Goal: Task Accomplishment & Management: Manage account settings

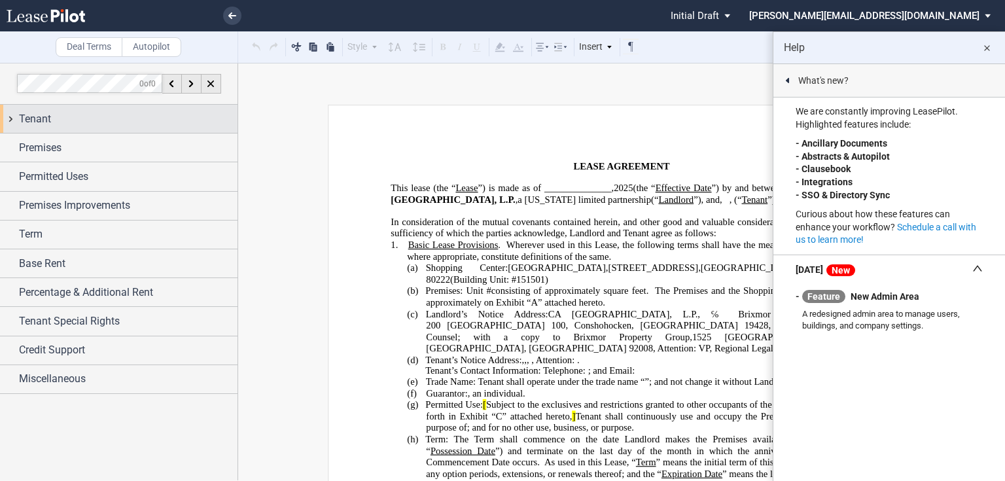
click at [54, 120] on div "Tenant" at bounding box center [128, 119] width 218 height 16
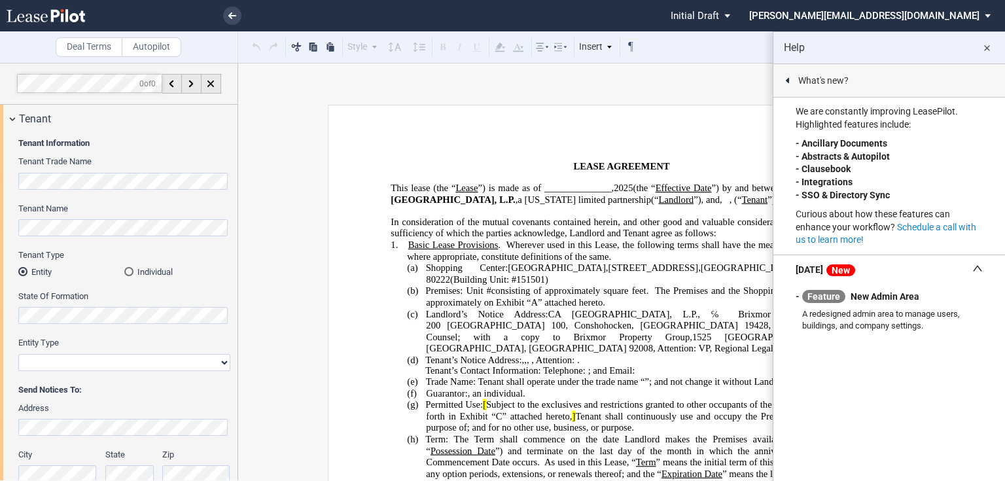
click at [986, 48] on md-icon "close" at bounding box center [987, 49] width 16 height 16
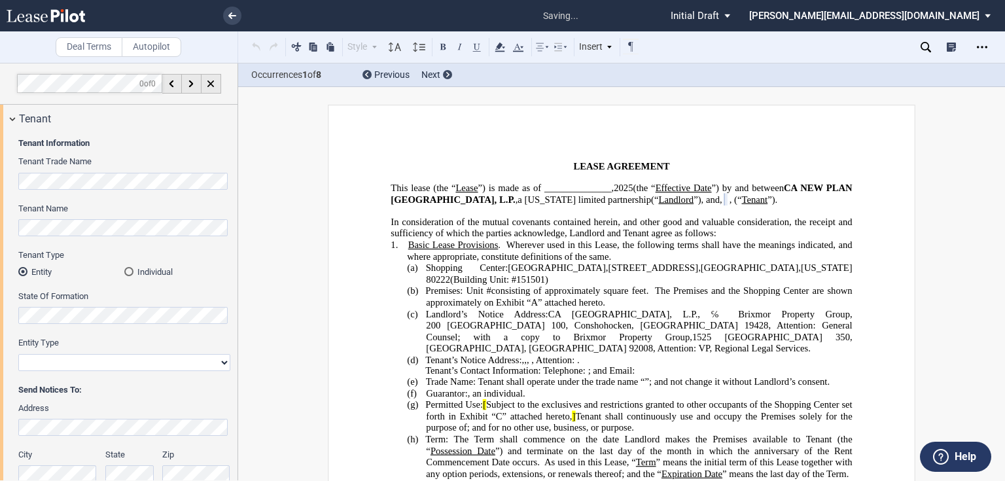
click at [88, 366] on select "Corporation Limited Liability Company General Partnership Limited Partnership O…" at bounding box center [124, 362] width 212 height 17
select select "limited liability company"
click at [18, 354] on select "Corporation Limited Liability Company General Partnership Limited Partnership O…" at bounding box center [124, 362] width 212 height 17
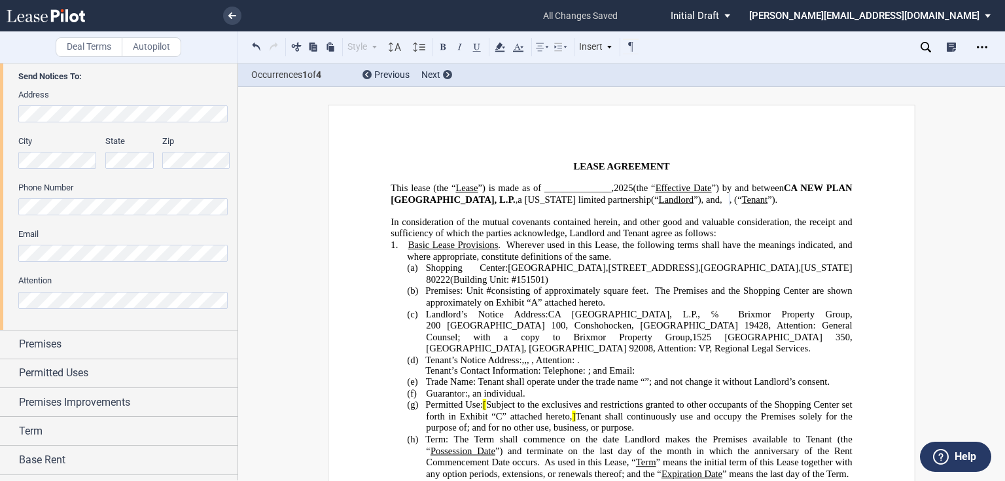
scroll to position [314, 0]
click at [51, 338] on span "Premises" at bounding box center [40, 344] width 43 height 16
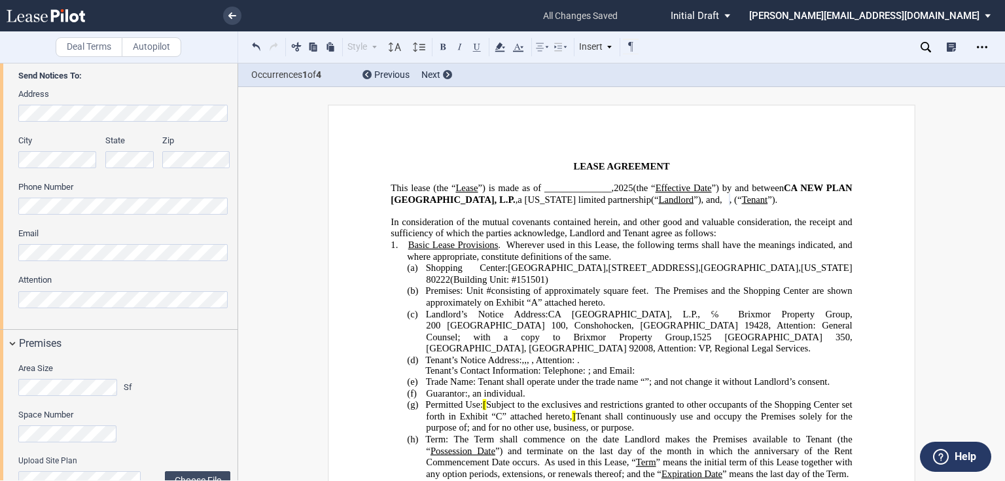
scroll to position [471, 0]
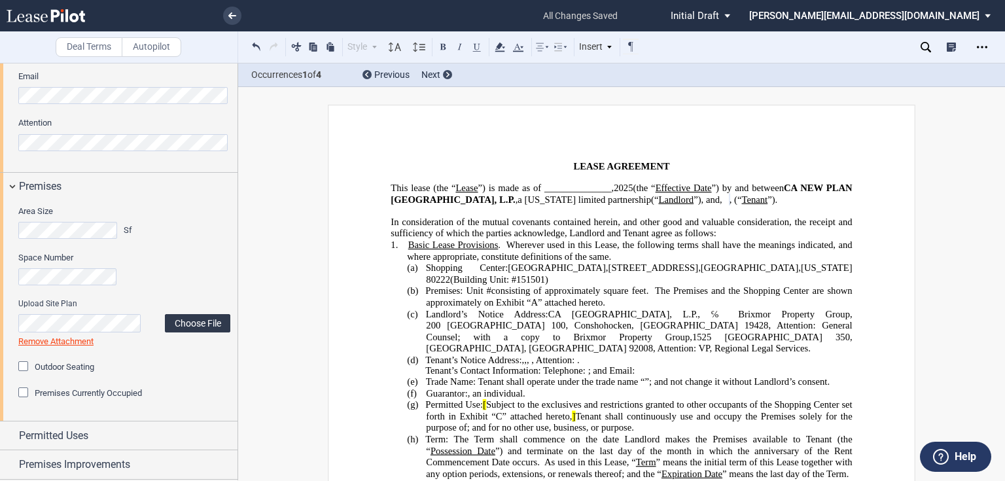
click at [201, 322] on label "Choose File" at bounding box center [197, 323] width 65 height 18
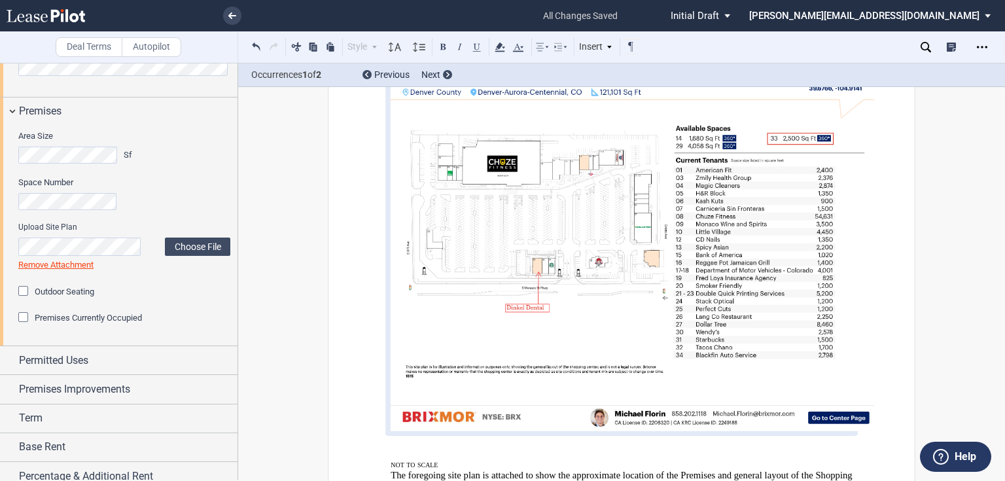
scroll to position [628, 0]
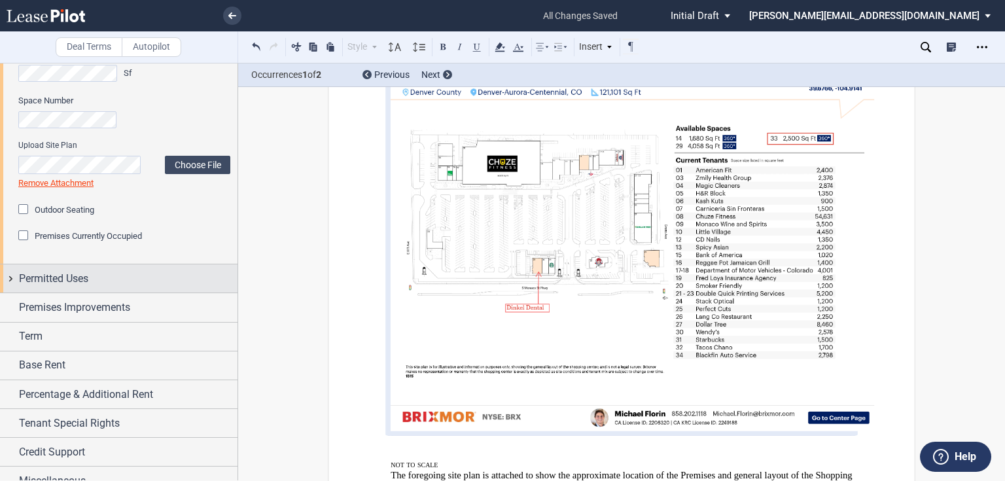
click at [79, 281] on span "Permitted Uses" at bounding box center [53, 279] width 69 height 16
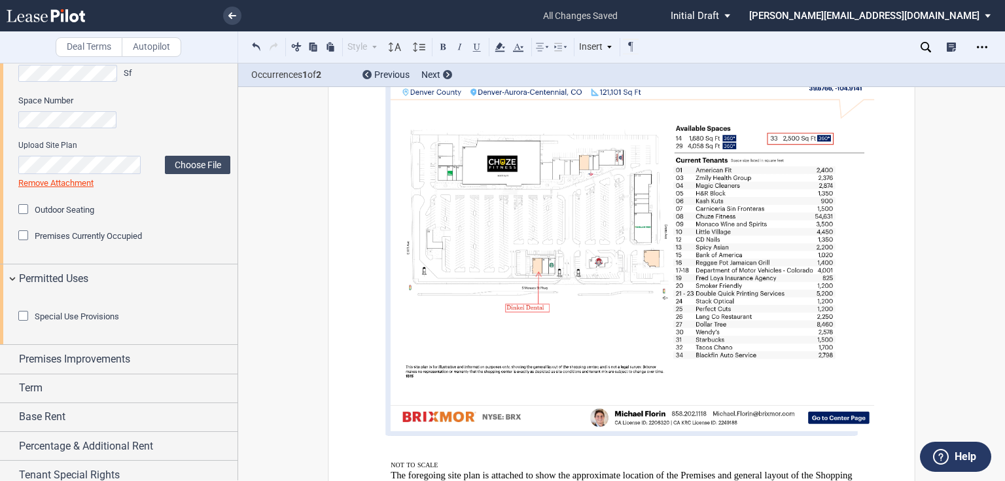
click at [814, 256] on img at bounding box center [632, 244] width 483 height 374
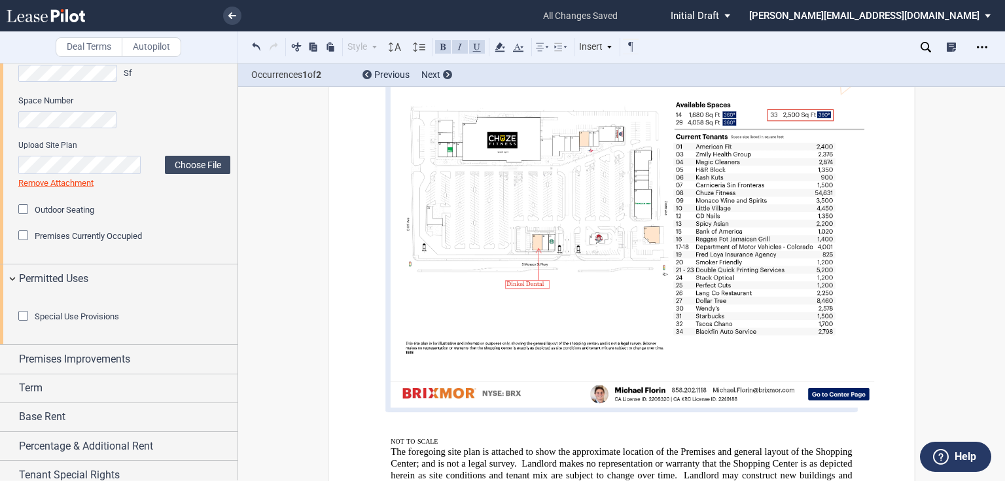
scroll to position [8171, 0]
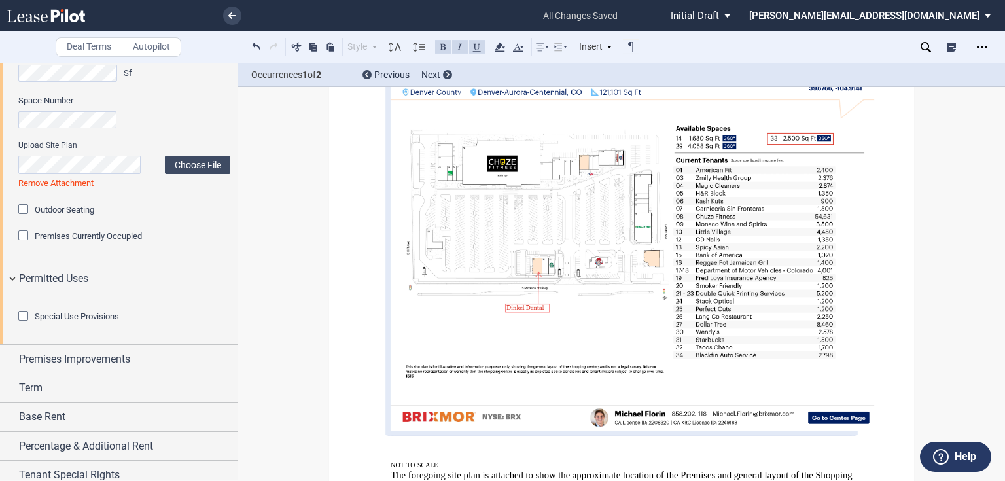
click at [855, 410] on img at bounding box center [632, 244] width 483 height 374
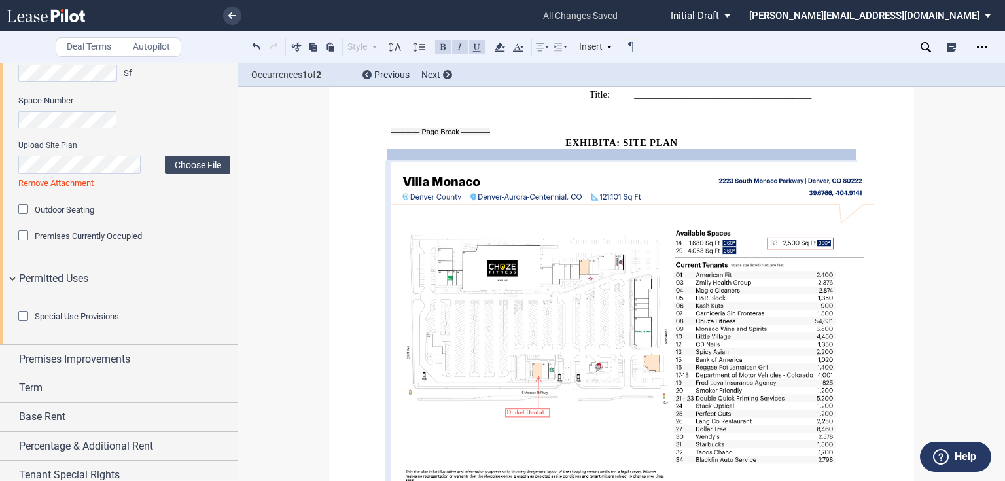
scroll to position [8275, 0]
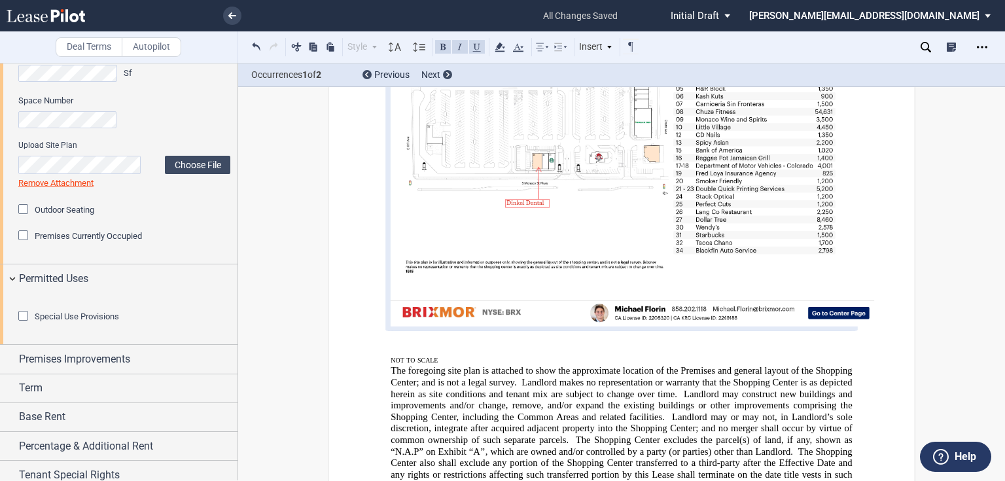
click at [56, 184] on link "Remove Attachment" at bounding box center [55, 183] width 75 height 10
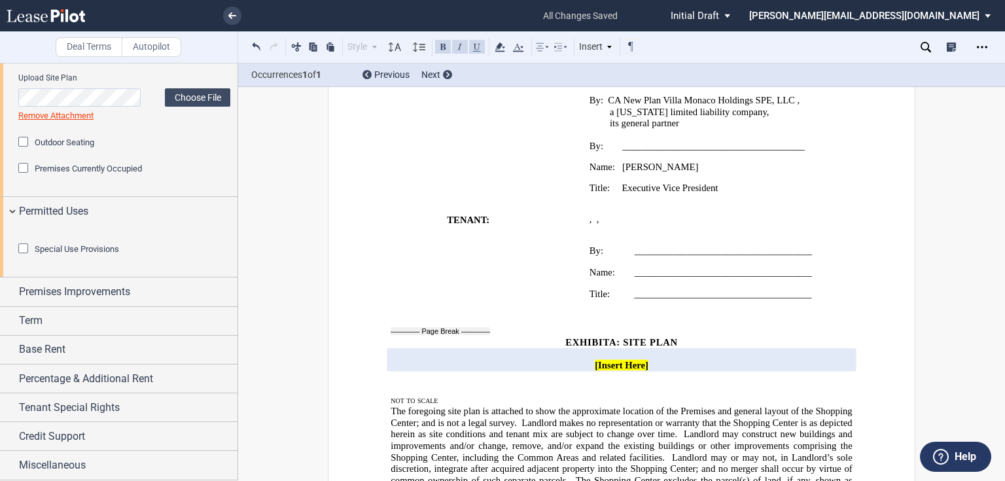
scroll to position [7857, 0]
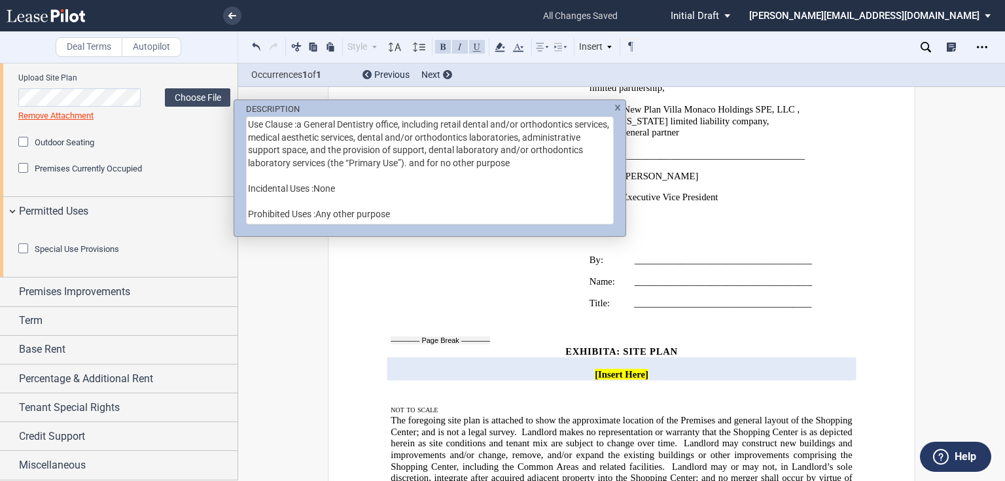
click at [297, 126] on textarea "Use Clause :a General Dentistry office, including retail dental and/or orthodon…" at bounding box center [430, 170] width 368 height 108
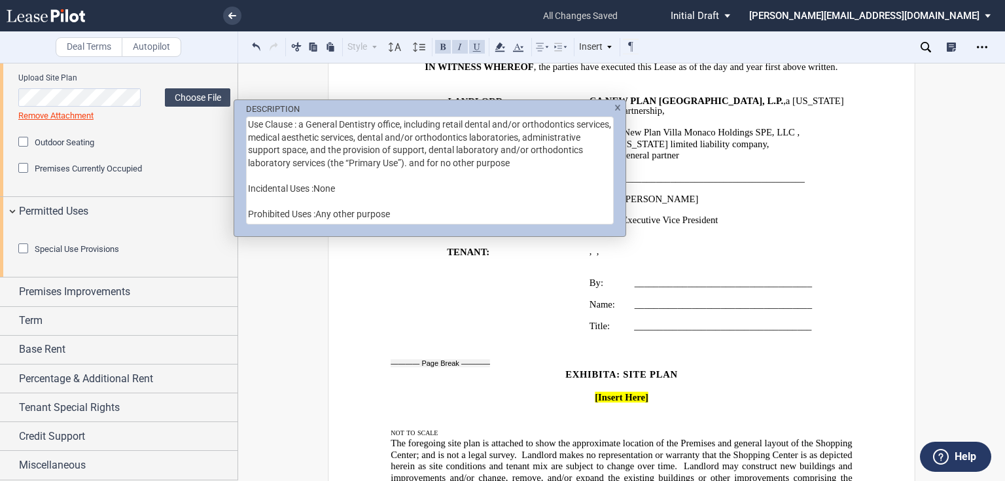
scroll to position [0, 0]
type textarea "Use Clause : a General Dentistry office, including retail dental and/or orthodo…"
click at [157, 203] on div "DESCRIPTION Use Clause : a General Dentistry office, including retail dental an…" at bounding box center [502, 240] width 1005 height 481
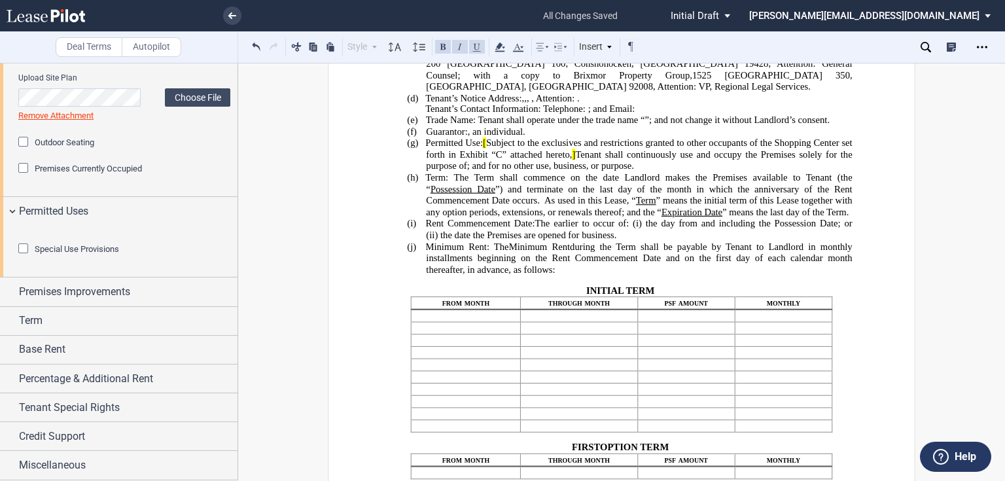
scroll to position [262, 0]
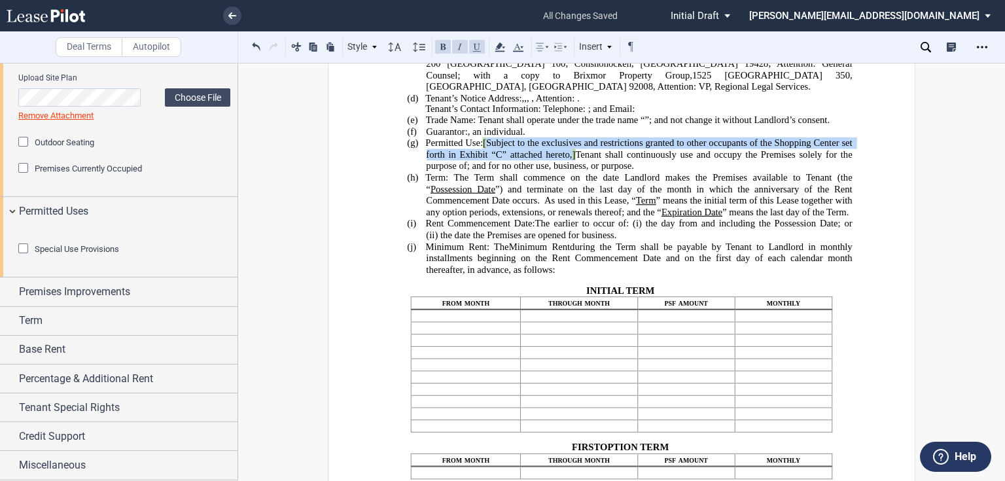
drag, startPoint x: 581, startPoint y: 177, endPoint x: 484, endPoint y: 165, distance: 97.5
click at [484, 165] on span "Permitted Use: [ Subject to the exclusives and restrictions granted to other oc…" at bounding box center [639, 154] width 429 height 34
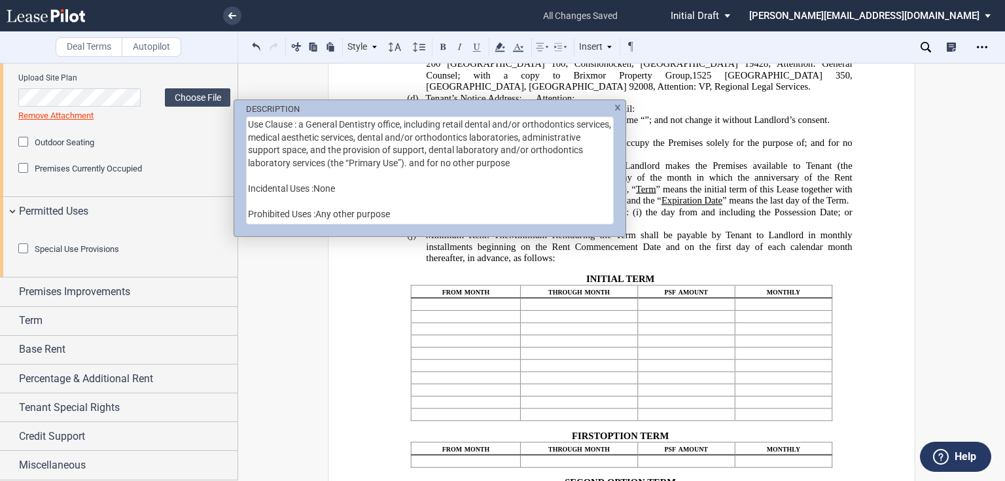
scroll to position [659, 0]
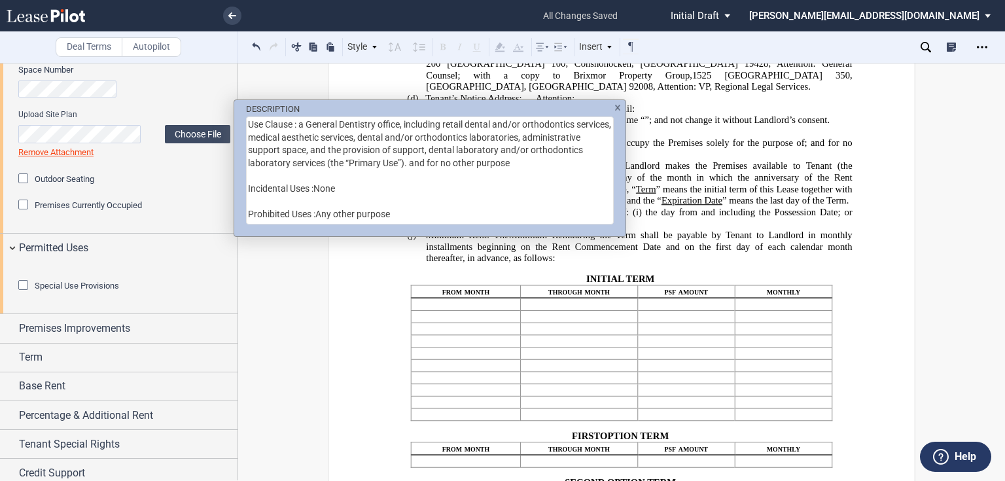
drag, startPoint x: 300, startPoint y: 124, endPoint x: 220, endPoint y: 126, distance: 80.5
click at [220, 126] on div "DESCRIPTION Use Clause : a General Dentistry office, including retail dental an…" at bounding box center [502, 240] width 1005 height 481
type textarea "a General Dentistry office, including retail dental and/or orthodontics service…"
click at [811, 181] on div "DESCRIPTION a General Dentistry office, including retail dental and/or orthodon…" at bounding box center [502, 240] width 1005 height 481
click at [362, 163] on textarea "a General Dentistry office, including retail dental and/or orthodontics service…" at bounding box center [430, 170] width 368 height 108
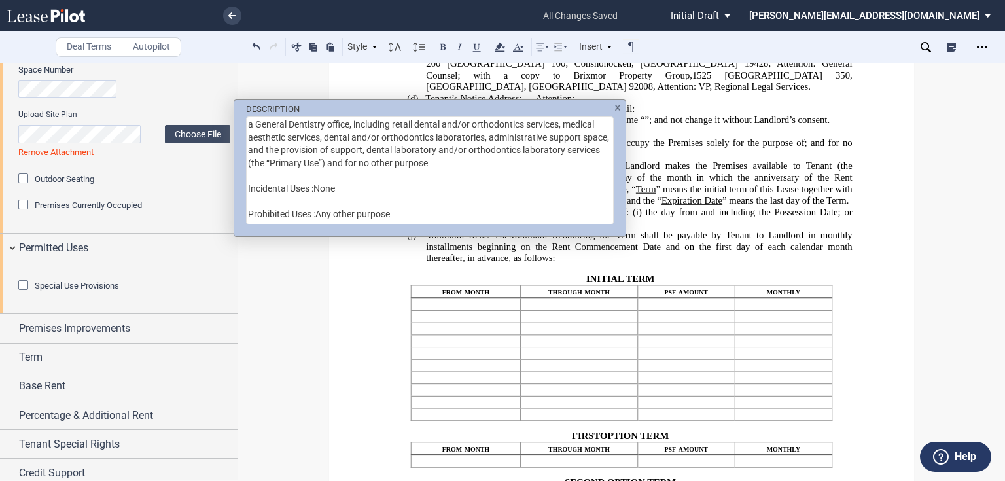
click at [466, 160] on textarea "a General Dentistry office, including retail dental and/or orthodontics service…" at bounding box center [430, 170] width 368 height 108
type textarea "a General Dentistry office, including retail dental and/or orthodontics service…"
click at [616, 107] on img "DESCRIPTION" at bounding box center [617, 108] width 7 height 6
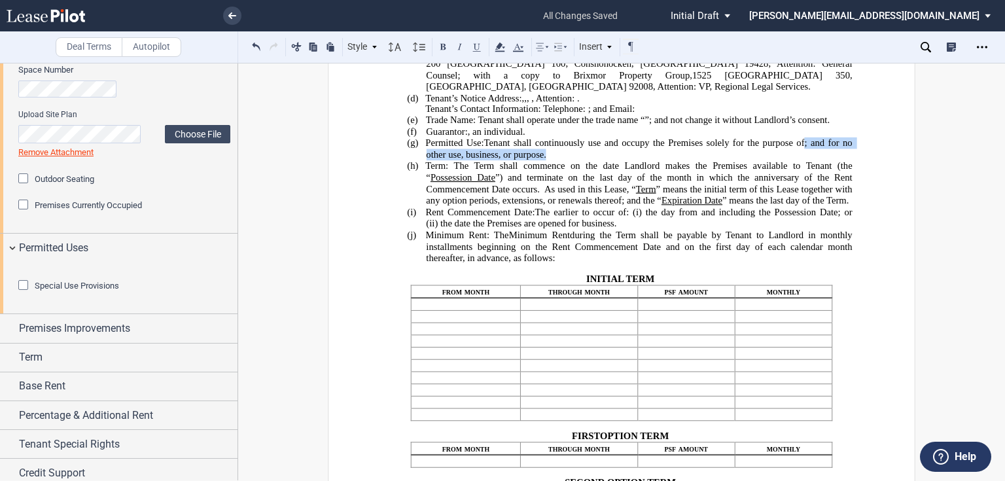
drag, startPoint x: 735, startPoint y: 246, endPoint x: 421, endPoint y: 218, distance: 315.2
click at [616, 160] on span "; and for no other use, business, or purpose." at bounding box center [640, 148] width 428 height 22
drag, startPoint x: 626, startPoint y: 245, endPoint x: 428, endPoint y: 213, distance: 200.2
click at [428, 160] on p "(g) Permitted Use: ﻿ ﻿ Tenant shall continuously use and occupy the Premises so…" at bounding box center [639, 148] width 426 height 23
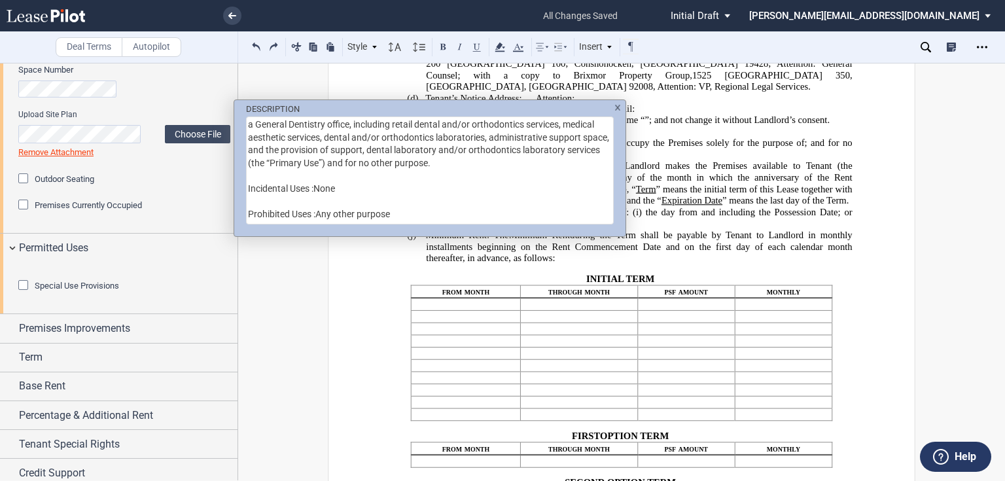
scroll to position [5, 0]
click at [403, 209] on textarea "a General Dentistry office, including retail dental and/or orthodontics service…" at bounding box center [430, 170] width 368 height 108
drag, startPoint x: 403, startPoint y: 209, endPoint x: 263, endPoint y: 172, distance: 144.9
click at [263, 172] on textarea "a General Dentistry office, including retail dental and/or orthodontics service…" at bounding box center [430, 170] width 368 height 108
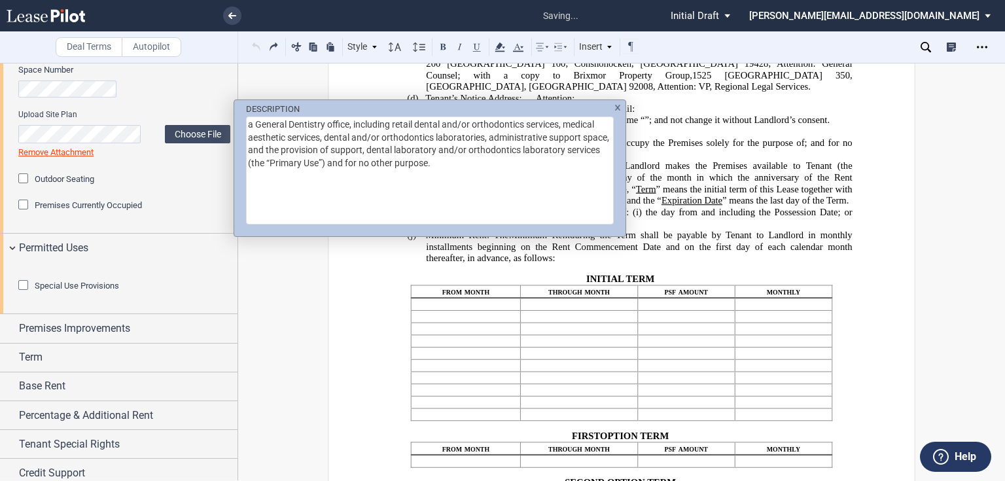
type textarea "a General Dentistry office, including retail dental and/or orthodontics service…"
click at [619, 105] on img "DESCRIPTION" at bounding box center [617, 108] width 7 height 6
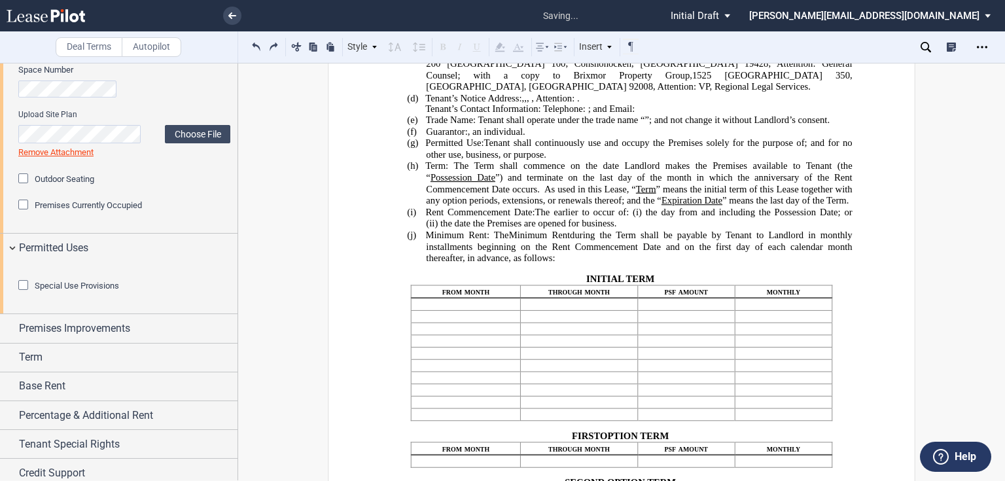
click at [635, 160] on p "(g) Permitted Use: ﻿ ﻿ Tenant shall continuously use and occupy the Premises so…" at bounding box center [639, 148] width 426 height 23
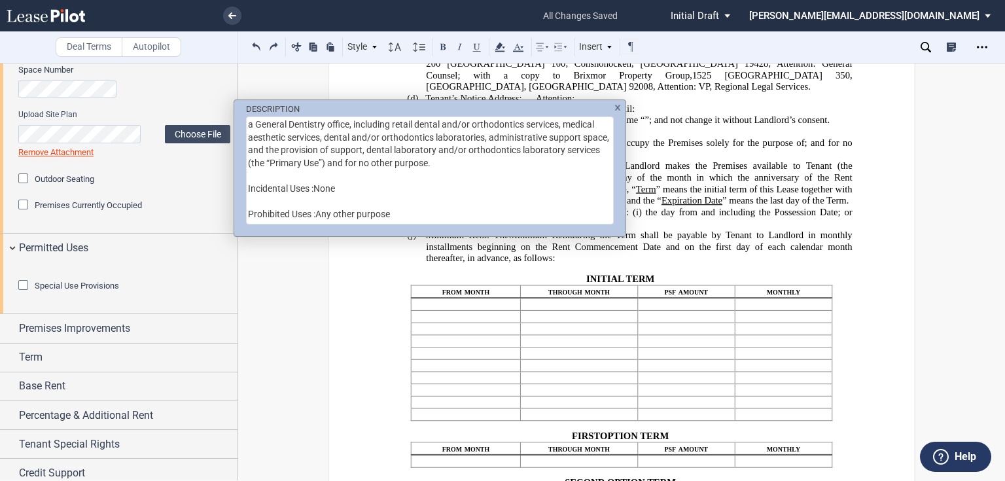
click at [431, 164] on textarea "a General Dentistry office, including retail dental and/or orthodontics service…" at bounding box center [430, 170] width 368 height 108
drag, startPoint x: 402, startPoint y: 207, endPoint x: 231, endPoint y: 186, distance: 172.0
click at [231, 186] on div "DESCRIPTION a General Dentistry office, including retail dental and/or orthodon…" at bounding box center [502, 240] width 1005 height 481
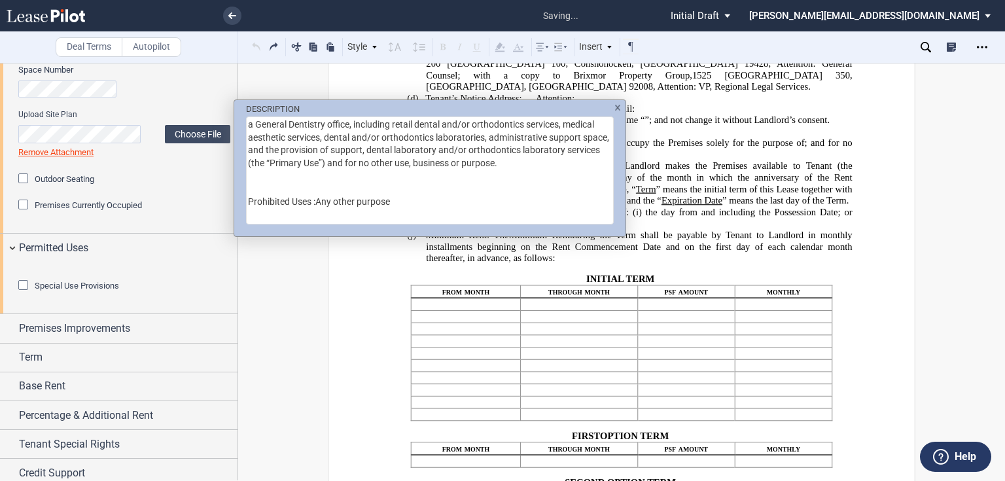
drag, startPoint x: 406, startPoint y: 200, endPoint x: 241, endPoint y: 193, distance: 165.0
click at [241, 193] on div "DESCRIPTION a General Dentistry office, including retail dental and/or orthodon…" at bounding box center [429, 163] width 391 height 126
type textarea "a General Dentistry office, including retail dental and/or orthodontics service…"
click at [616, 107] on img "DESCRIPTION" at bounding box center [617, 108] width 7 height 6
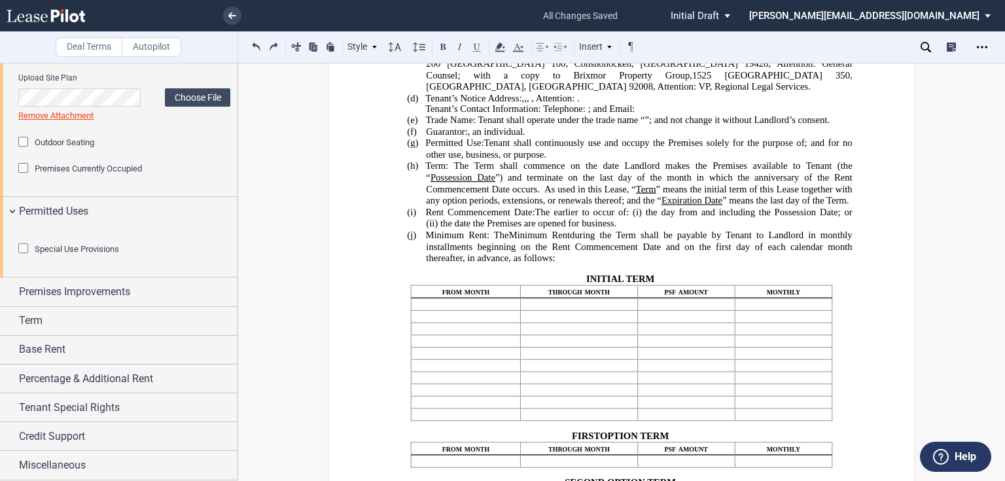
scroll to position [763, 0]
click at [88, 295] on span "Premises Improvements" at bounding box center [74, 292] width 111 height 16
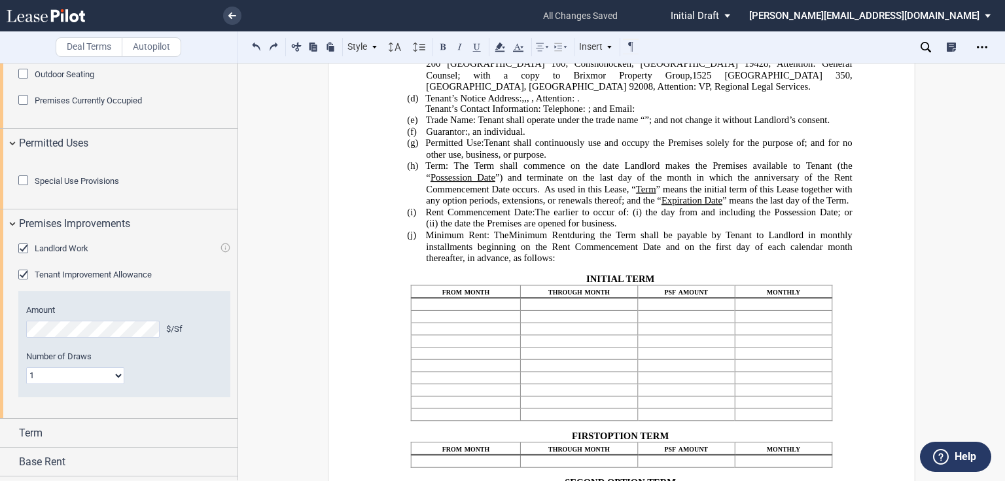
click at [25, 256] on div "Landlord Work" at bounding box center [24, 249] width 13 height 13
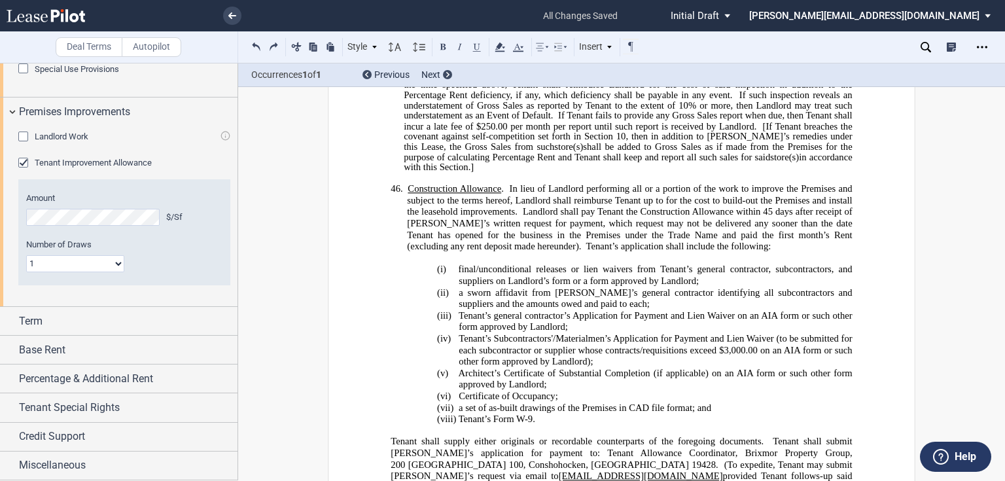
scroll to position [9676, 0]
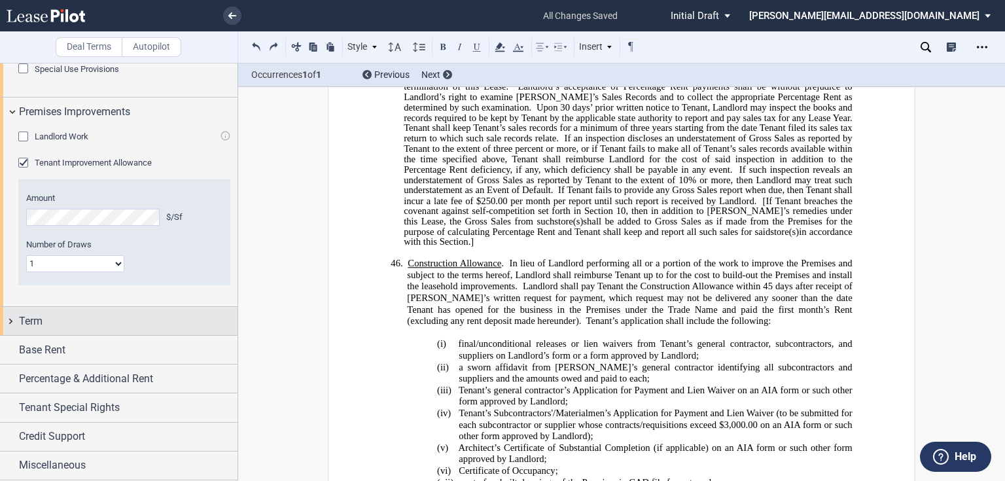
click at [38, 317] on span "Term" at bounding box center [31, 321] width 24 height 16
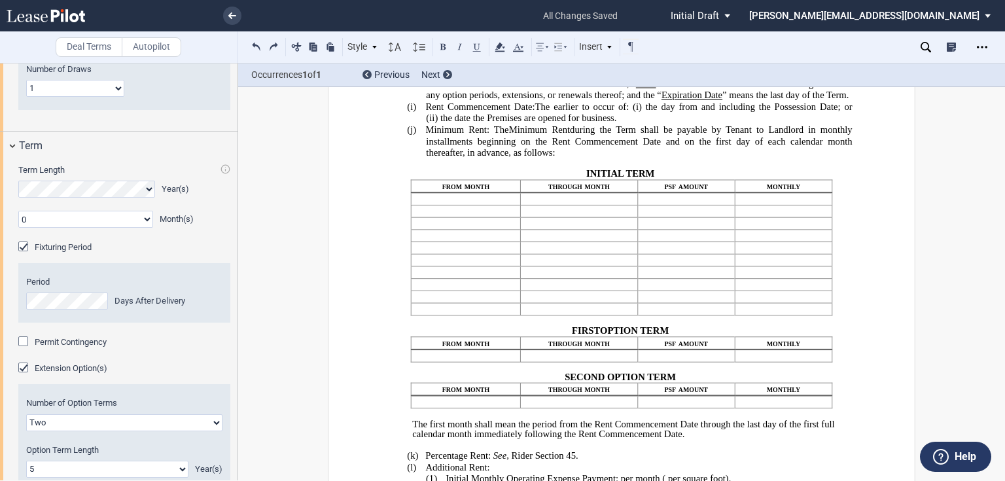
scroll to position [366, 0]
click at [25, 349] on div "Permit Contingency" at bounding box center [24, 342] width 13 height 13
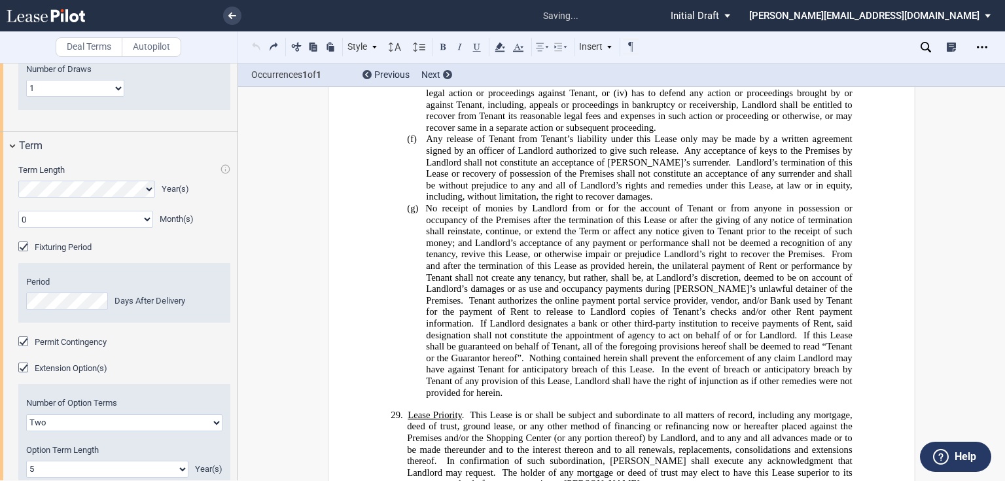
scroll to position [9738, 0]
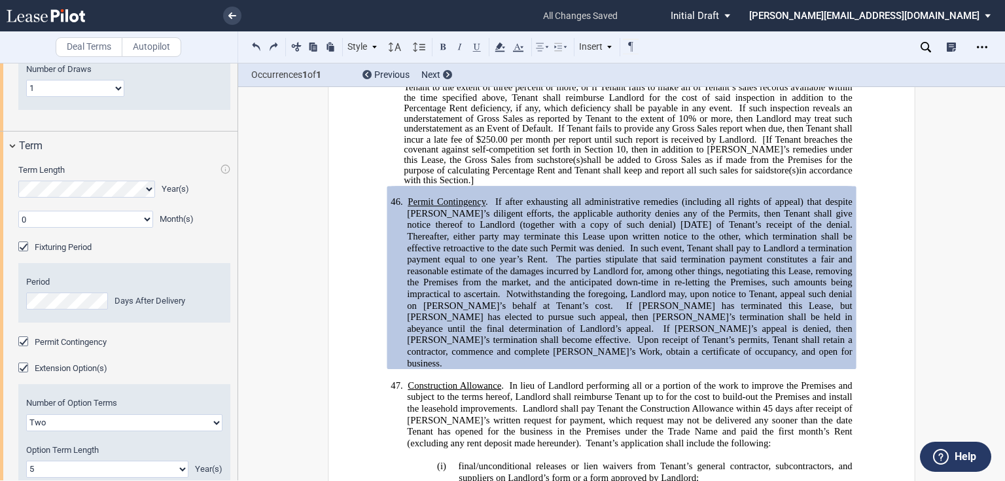
click at [534, 197] on span "If after exhausting all administrative remedies (including all rights of appeal…" at bounding box center [630, 213] width 447 height 34
click at [552, 254] on span "The parties stipulate that said termination payment constitutes a fair and reas…" at bounding box center [630, 276] width 447 height 45
click at [794, 391] on span "for the cost to build-out the Premises and install the leasehold improvements." at bounding box center [630, 402] width 447 height 22
click at [604, 254] on span "The parties stipulate that said termination payment constitutes a fair and reas…" at bounding box center [630, 276] width 447 height 45
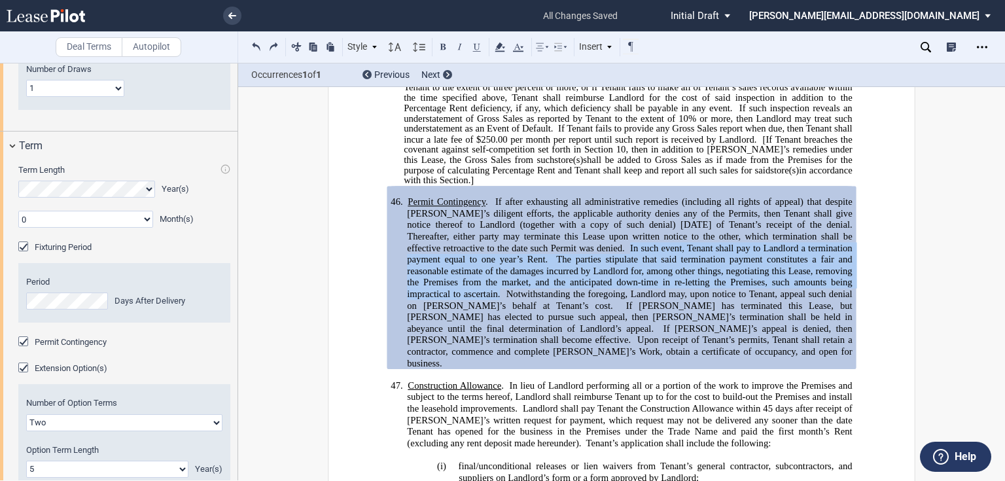
drag, startPoint x: 539, startPoint y: 217, endPoint x: 848, endPoint y: 255, distance: 311.7
click at [848, 255] on span "Permit Contingency . If after exhausting all administrative remedies (including…" at bounding box center [632, 282] width 450 height 172
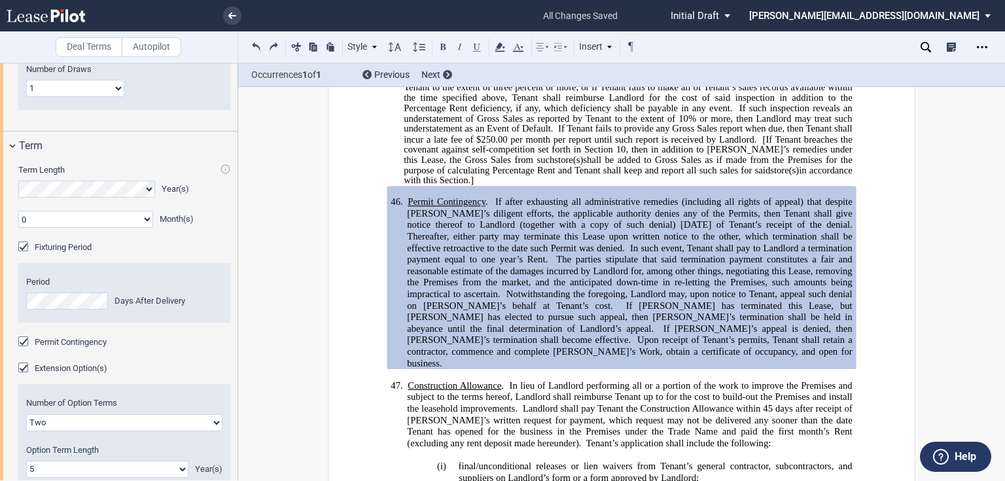
click at [686, 334] on span "Upon receipt of Tenant’s permits, Tenant shall retain a contractor, commence an…" at bounding box center [630, 351] width 447 height 34
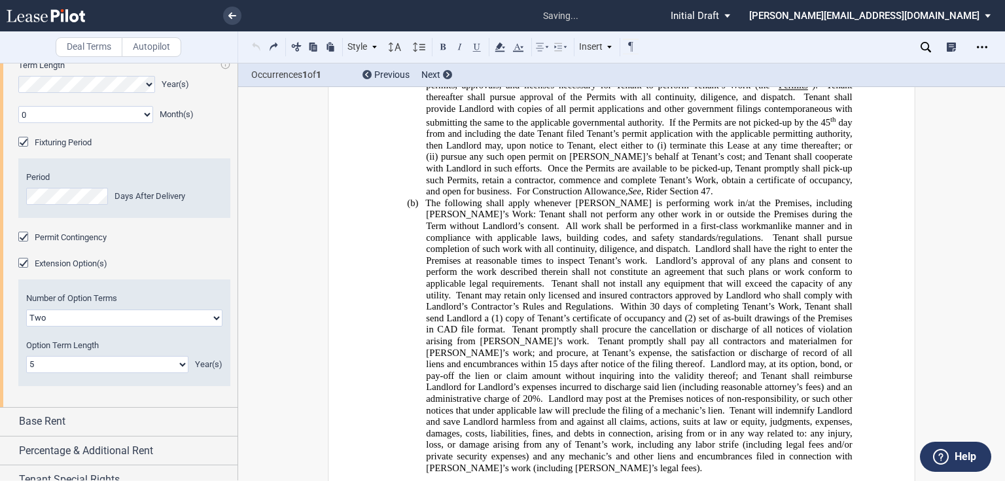
scroll to position [300, 0]
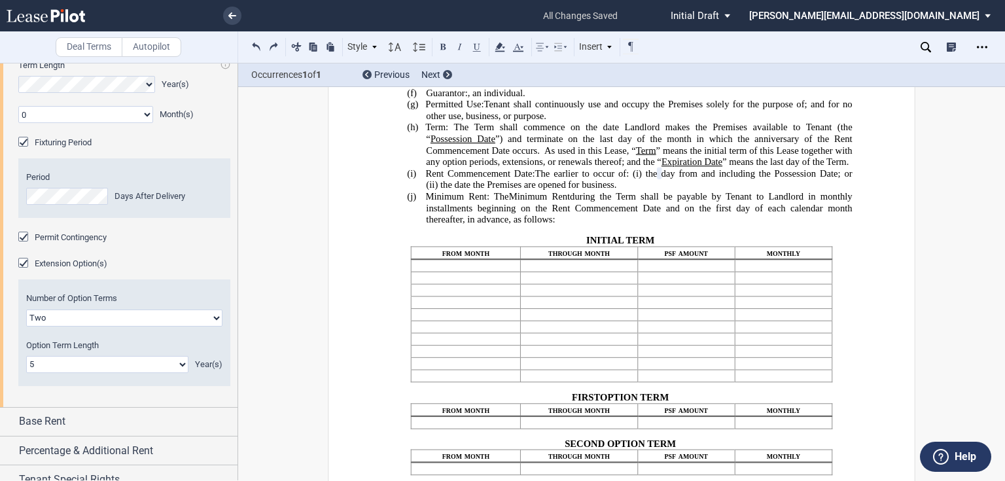
click at [693, 190] on span "day from and including the Possession Date; or (ii)" at bounding box center [640, 179] width 428 height 22
click at [692, 190] on span "day from and including the Possession Date; or (ii)" at bounding box center [640, 179] width 428 height 22
drag, startPoint x: 748, startPoint y: 228, endPoint x: 846, endPoint y: 230, distance: 98.1
click at [846, 190] on span "day from and including the Possession Date; or (ii)" at bounding box center [640, 179] width 428 height 22
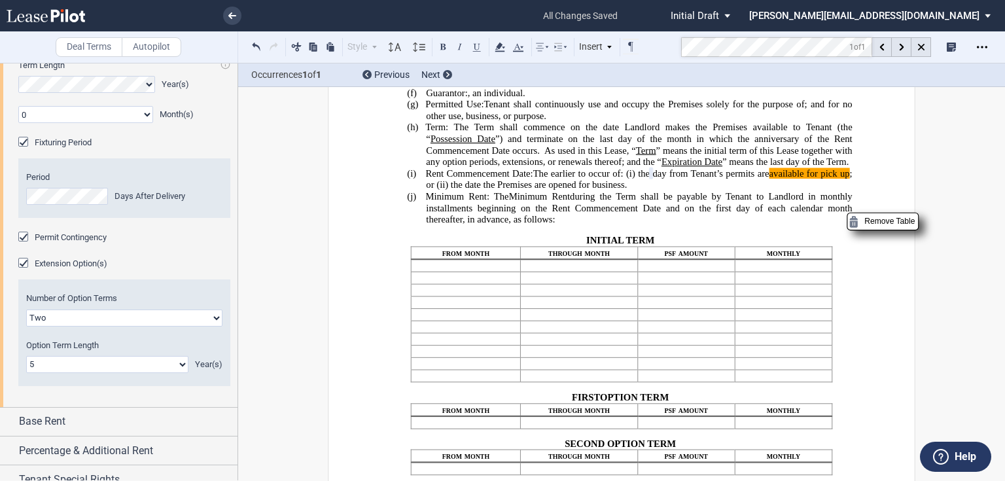
click at [703, 225] on span "during the Term shall be payable by Tenant to Landlord in monthly installments …" at bounding box center [640, 208] width 428 height 34
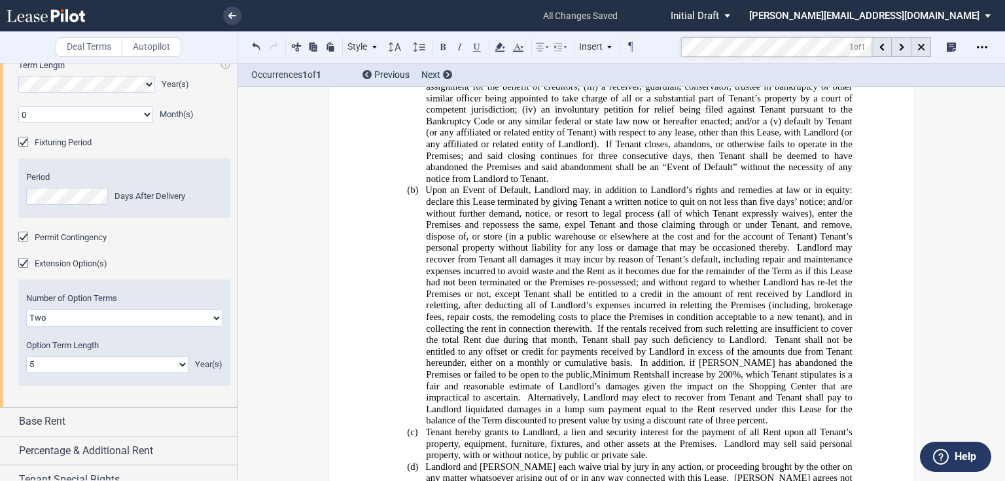
scroll to position [6334, 0]
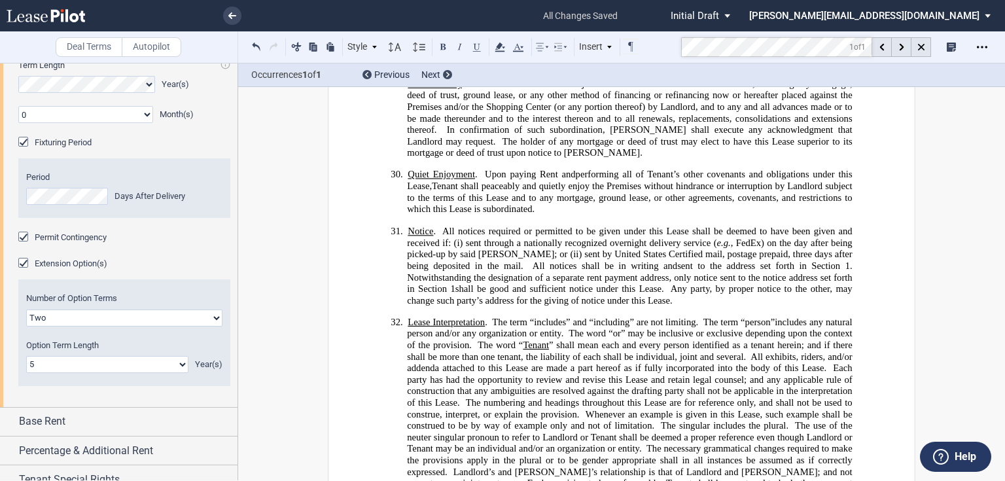
click at [560, 181] on span "Tenant shall peaceably and quietly enjoy the Premises without hindrance or inte…" at bounding box center [630, 198] width 447 height 34
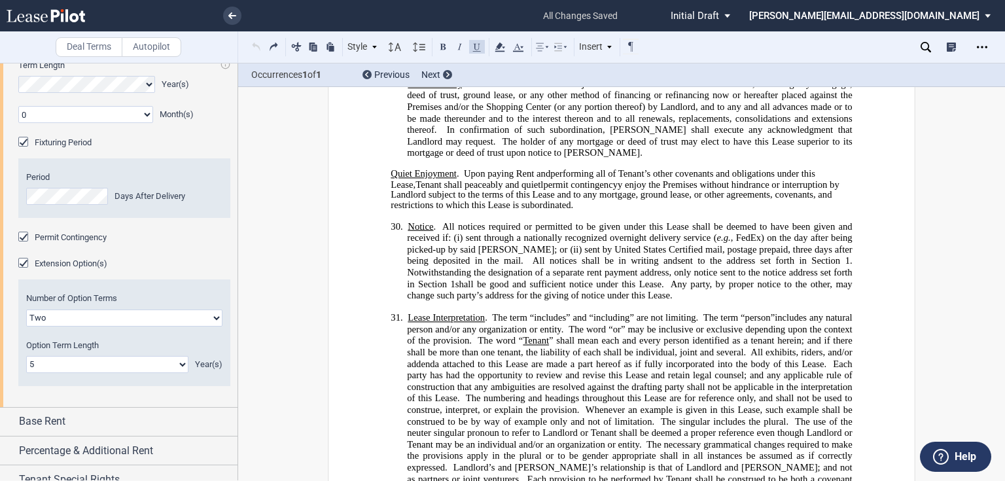
click at [544, 179] on span "Tenant shall peaceably and quietlpermit contingencyy enjoy the Premises without…" at bounding box center [616, 194] width 451 height 31
drag, startPoint x: 585, startPoint y: 157, endPoint x: 517, endPoint y: 156, distance: 68.7
click at [517, 179] on span "Tenant shall peaceably and quietlpermit contingencyy enjoy the Premises without…" at bounding box center [616, 194] width 451 height 31
click at [591, 179] on p "Quiet Enjoyment . Upon paying Rent and performing all of Tenant’s other covenan…" at bounding box center [621, 189] width 461 height 41
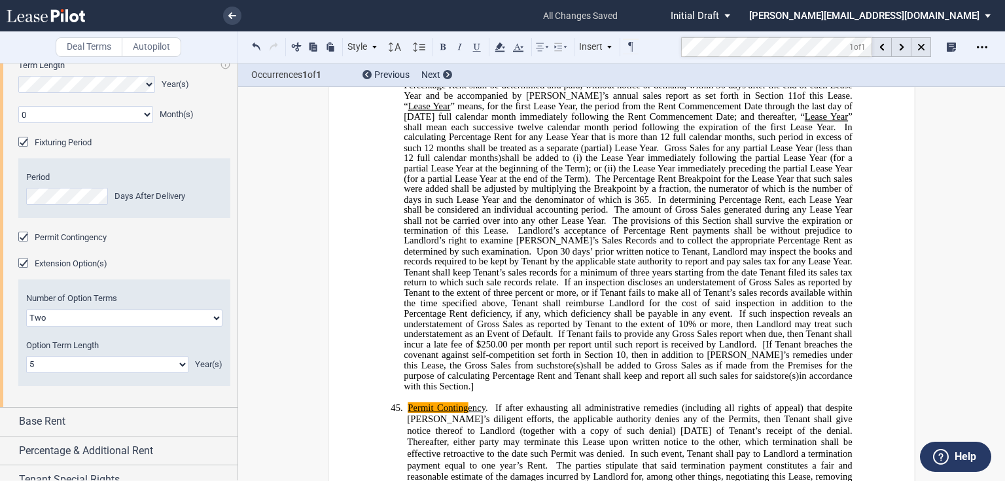
scroll to position [9676, 0]
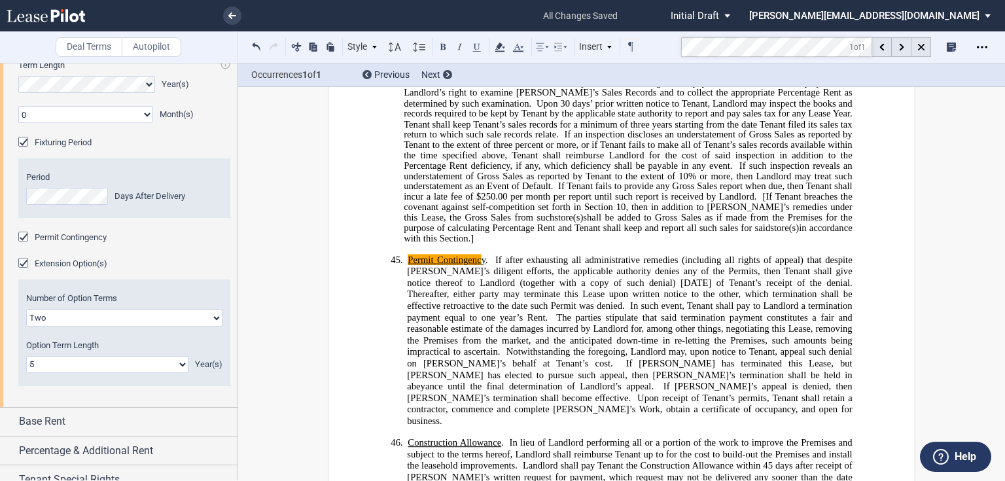
click at [558, 288] on span "Thereafter, either party may terminate this Lease upon written notice to the ot…" at bounding box center [630, 299] width 447 height 22
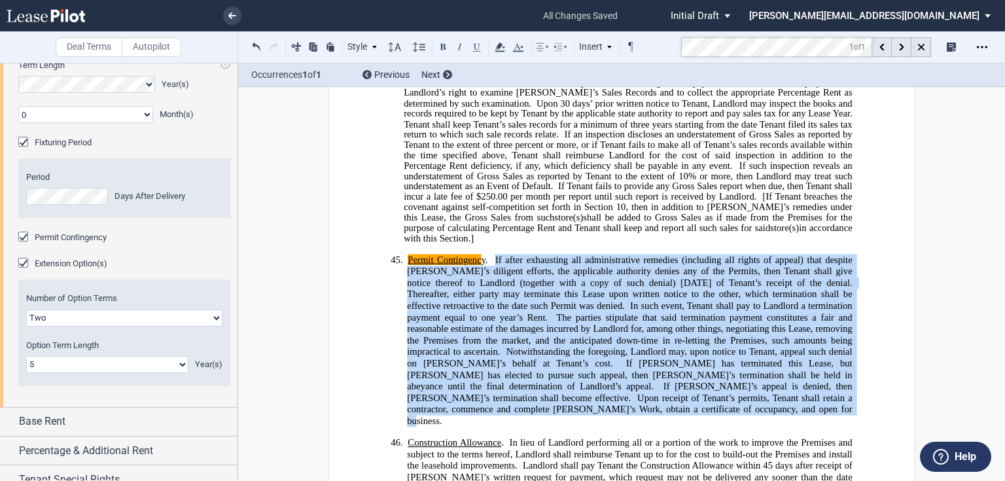
drag, startPoint x: 491, startPoint y: 228, endPoint x: 841, endPoint y: 371, distance: 377.6
click at [841, 371] on p "45. Permit Contingenc y . If after exhausting all administrative remedies (incl…" at bounding box center [629, 340] width 445 height 173
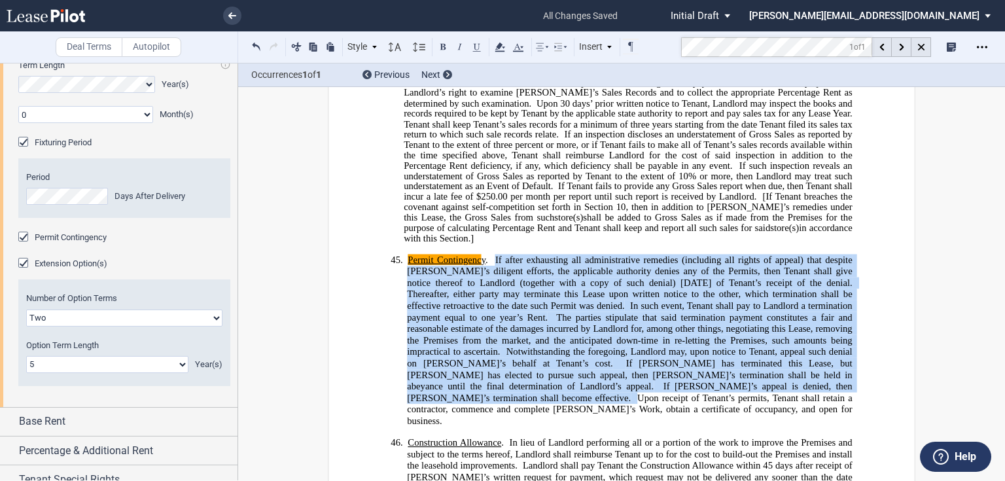
click at [26, 245] on div "Permit Contingency" at bounding box center [24, 238] width 13 height 13
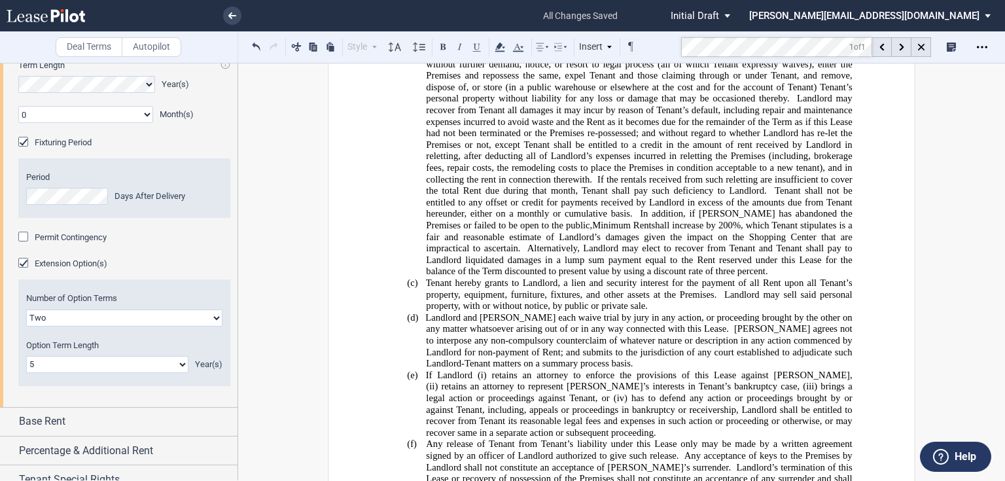
scroll to position [6221, 0]
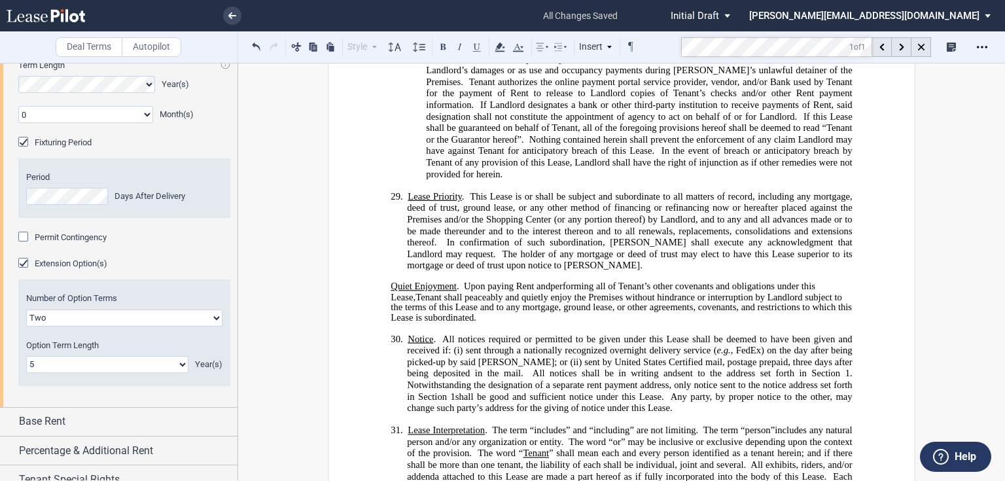
click at [428, 291] on span "Tenant shall peaceably and quietly enjoy the Premises without hindrance or inte…" at bounding box center [622, 306] width 463 height 31
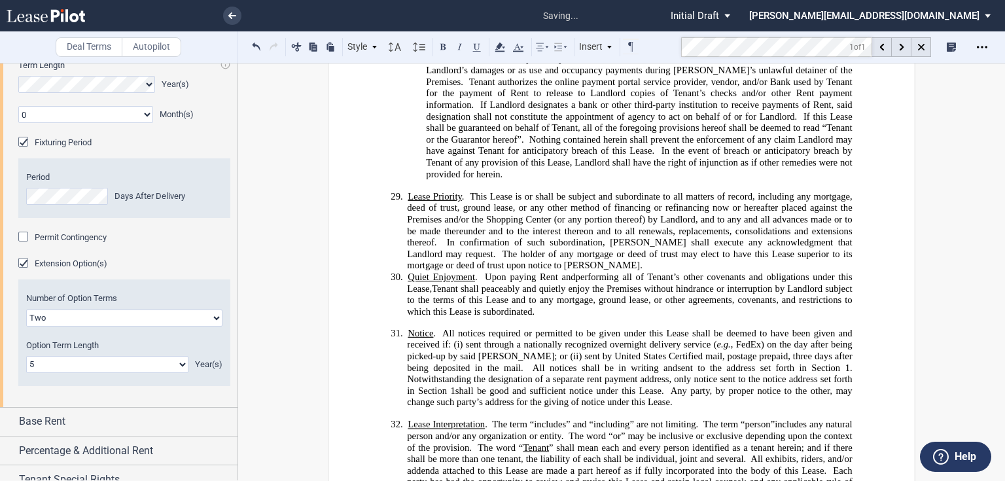
click at [539, 234] on p "29. Lease Priority . This Lease is or shall be subject and subordinate to all m…" at bounding box center [629, 230] width 445 height 80
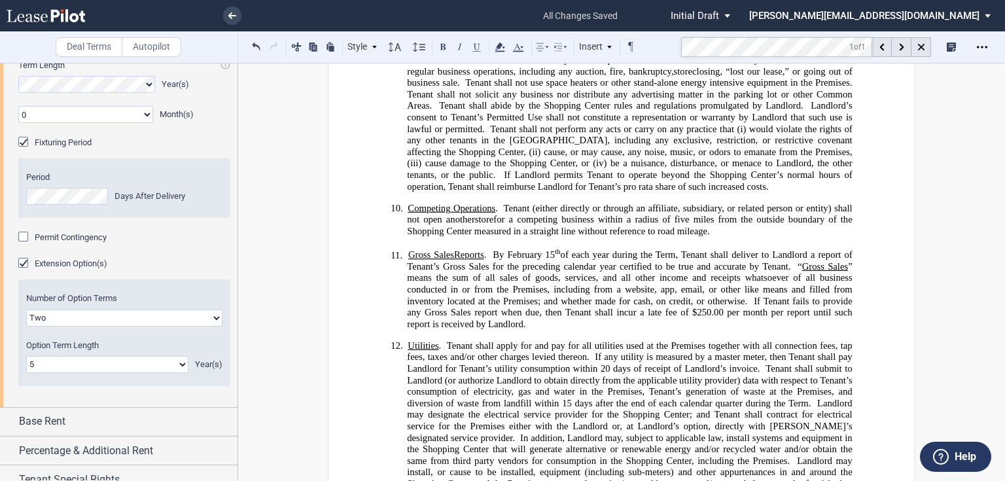
scroll to position [1406, 0]
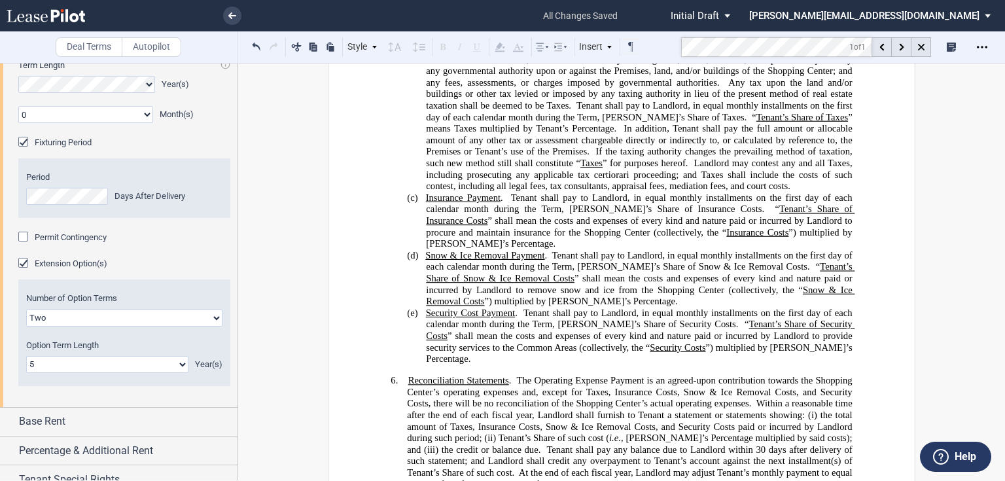
click at [672, 46] on md-toolbar "Deal Terms Autopilot Style 1. Section (a) Subsection (1) Subsection 1 (i) Subse…" at bounding box center [502, 47] width 1005 height 32
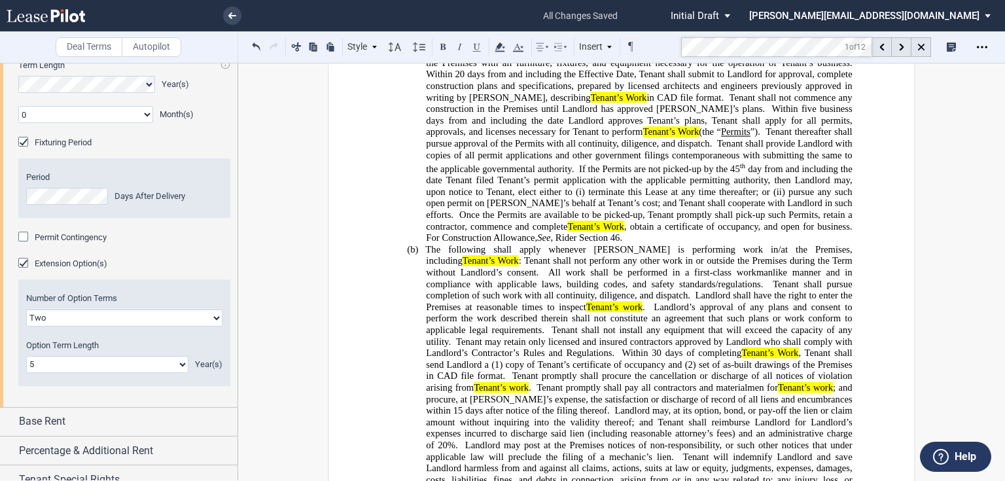
scroll to position [3004, 0]
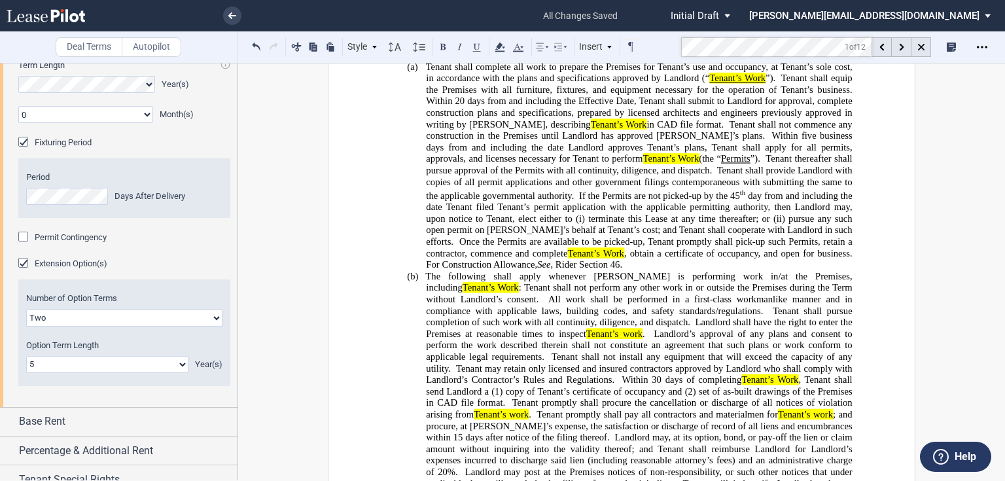
click at [685, 201] on span "If the Permits are not picked-up by the 45" at bounding box center [659, 195] width 161 height 11
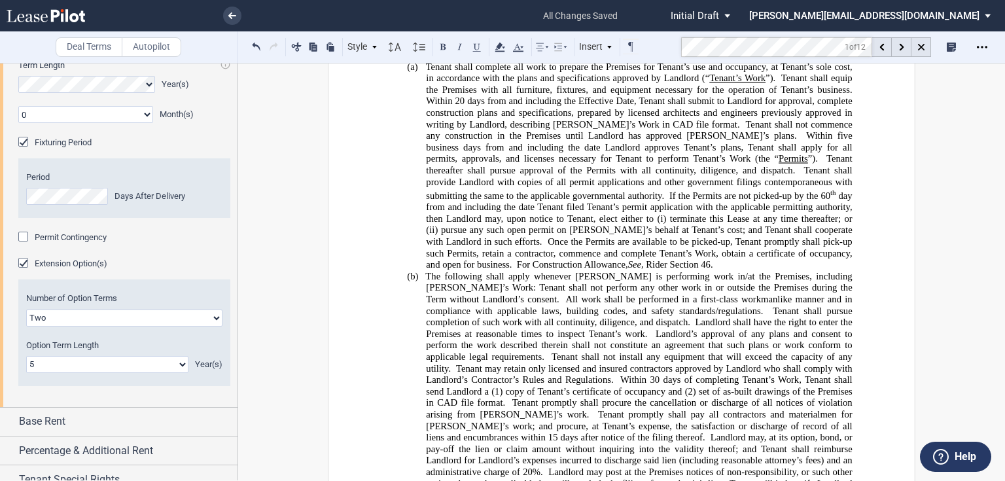
scroll to position [2952, 0]
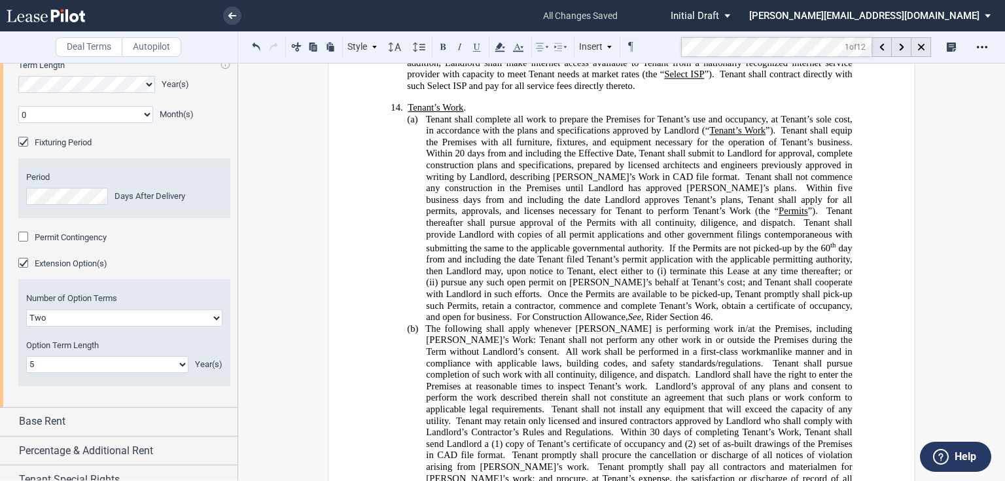
click at [740, 205] on span "Within five business days from and including the date Landlord approves Tenant’…" at bounding box center [640, 200] width 428 height 34
drag, startPoint x: 831, startPoint y: 203, endPoint x: 647, endPoint y: 220, distance: 184.6
click at [647, 217] on span "Within forty-five business days from and including the date Landlord approves T…" at bounding box center [640, 200] width 428 height 34
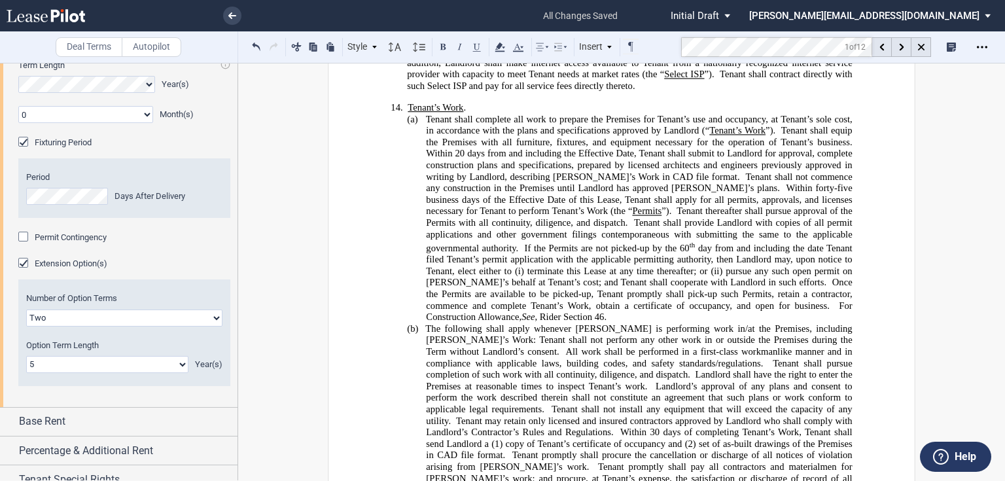
click at [167, 201] on span "Days After Delivery" at bounding box center [149, 196] width 71 height 10
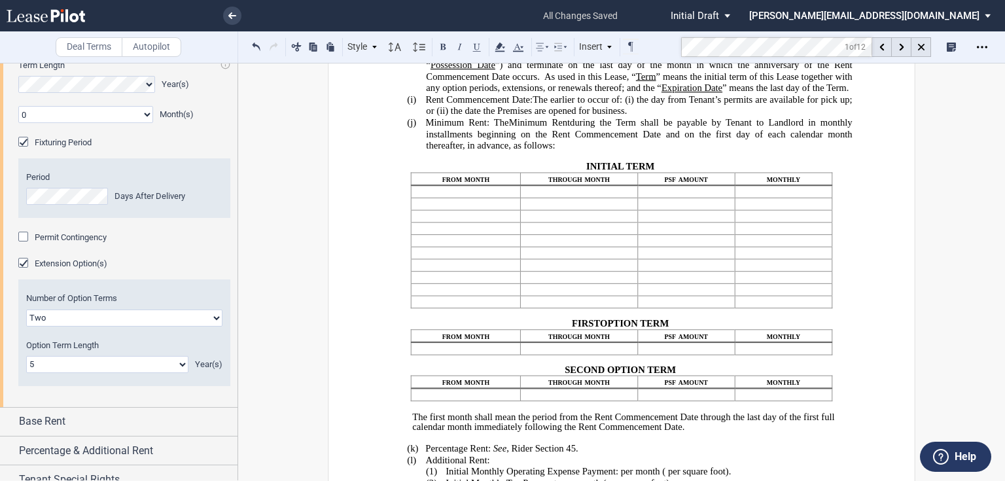
scroll to position [262, 0]
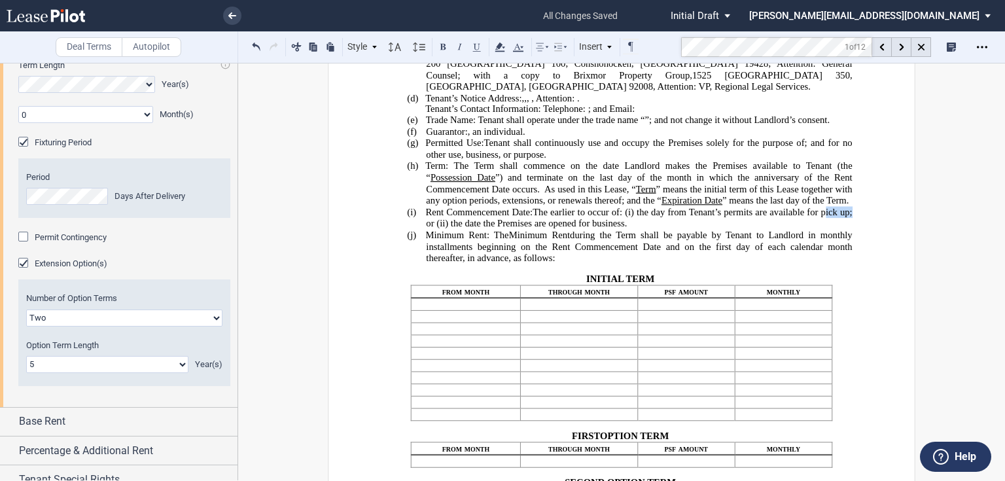
drag, startPoint x: 450, startPoint y: 280, endPoint x: 422, endPoint y: 278, distance: 28.2
click at [547, 229] on span "day from Tenant’s permits are available for issuance absent the payment of fees…" at bounding box center [640, 218] width 428 height 22
click at [544, 229] on span "day from Tenant’s permits are available for issuance absent the payment of fees…" at bounding box center [640, 218] width 428 height 22
click at [461, 205] on span "” means the initial term of this Lease together with any option periods, extens…" at bounding box center [640, 194] width 428 height 22
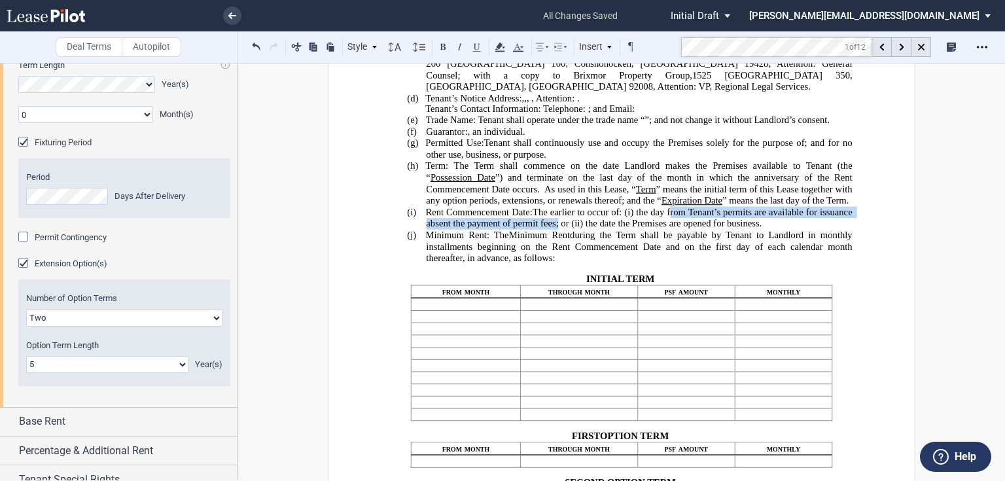
drag, startPoint x: 696, startPoint y: 268, endPoint x: 586, endPoint y: 283, distance: 110.8
click at [586, 229] on span "day from Tenant’s permits are available for issuance absent the payment of perm…" at bounding box center [640, 218] width 428 height 22
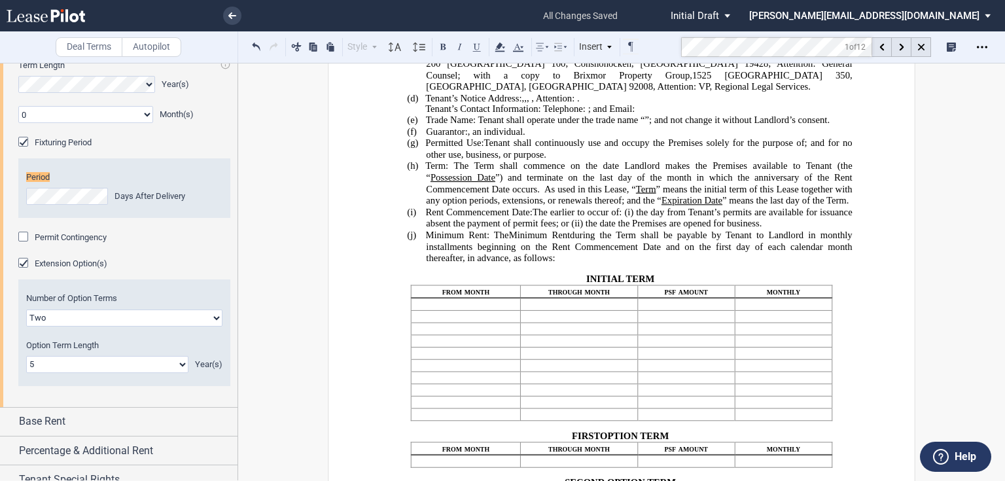
scroll to position [1132, 0]
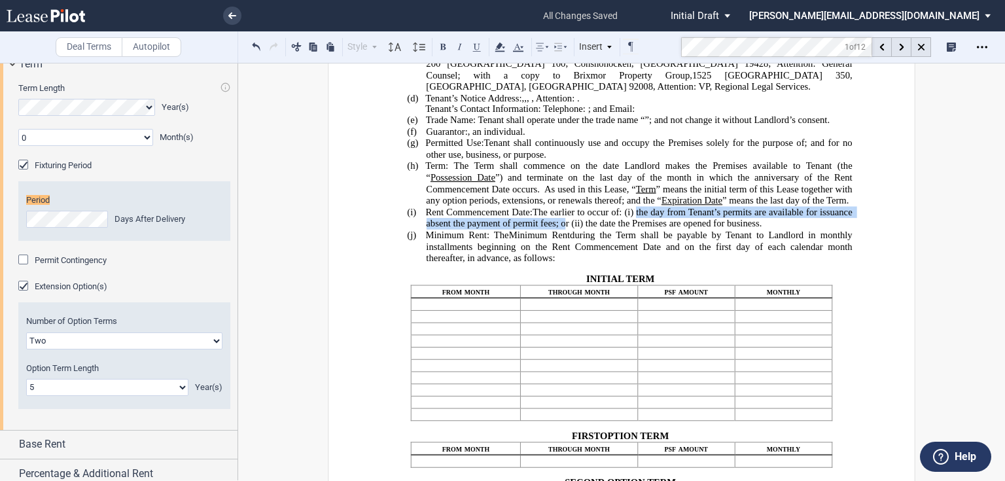
drag, startPoint x: 639, startPoint y: 269, endPoint x: 592, endPoint y: 285, distance: 49.6
click at [592, 229] on span "The earlier to occur of: (i) the ﻿ ﻿ ﻿ ﻿ day from Tenant’s permits are availabl…" at bounding box center [640, 218] width 428 height 22
click at [677, 264] on span "during the Term shall be payable by Tenant to Landlord in monthly installments …" at bounding box center [640, 247] width 428 height 34
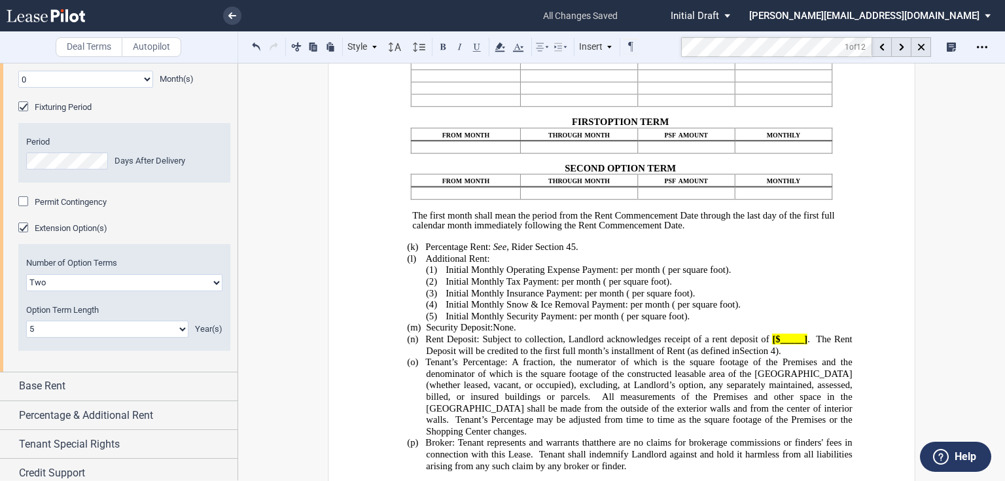
scroll to position [1298, 0]
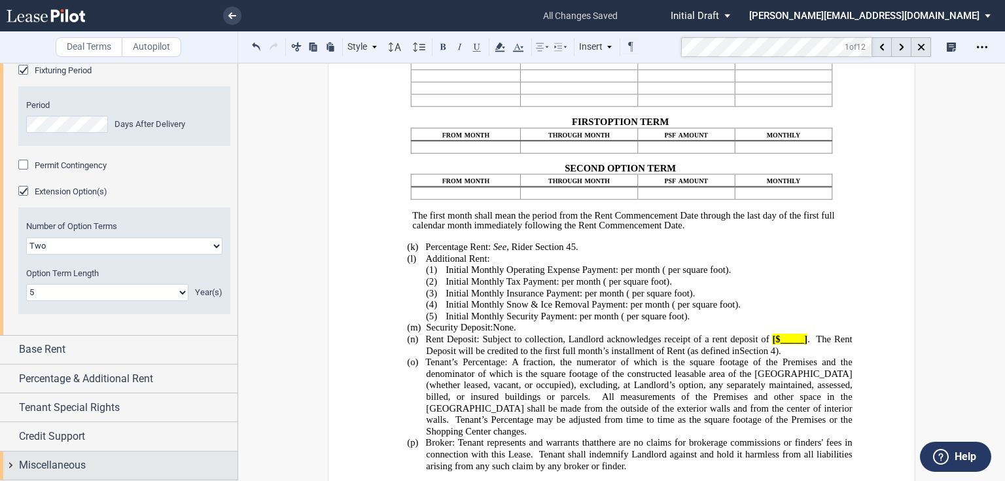
click at [52, 464] on span "Miscellaneous" at bounding box center [52, 465] width 67 height 16
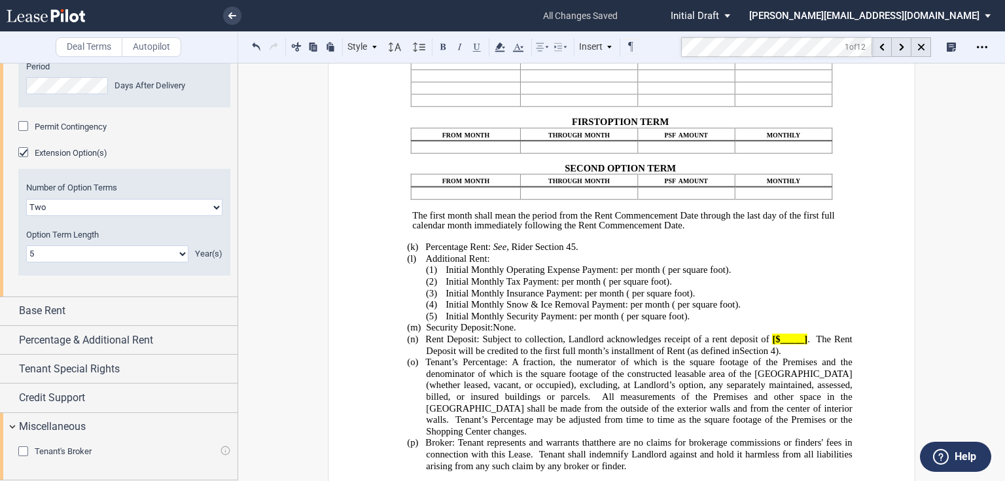
scroll to position [1336, 0]
click at [55, 206] on select "One Two Three Four" at bounding box center [124, 207] width 196 height 17
click at [57, 251] on select "0 1 2 3 4 5 6 7 8 9 10 11 12 13 14 15 16 17 18 19 20" at bounding box center [107, 253] width 162 height 17
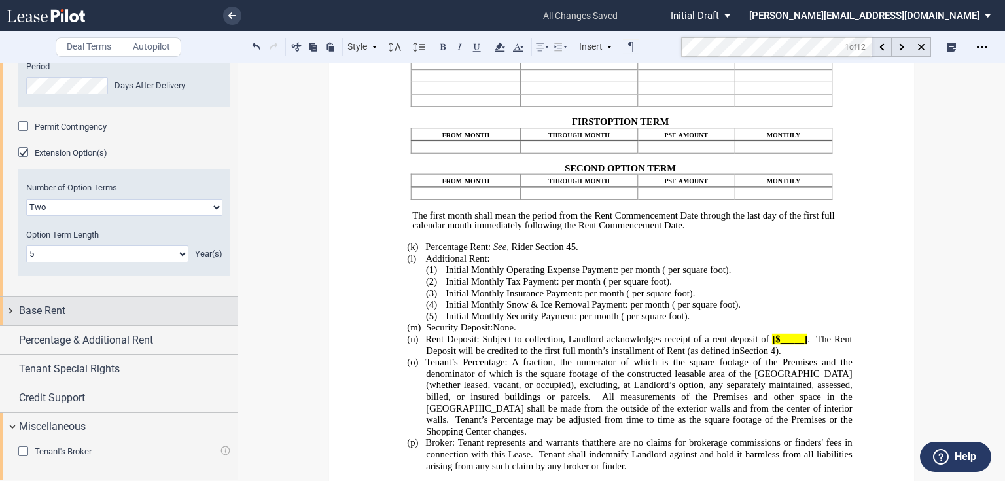
click at [29, 319] on span "Base Rent" at bounding box center [42, 311] width 46 height 16
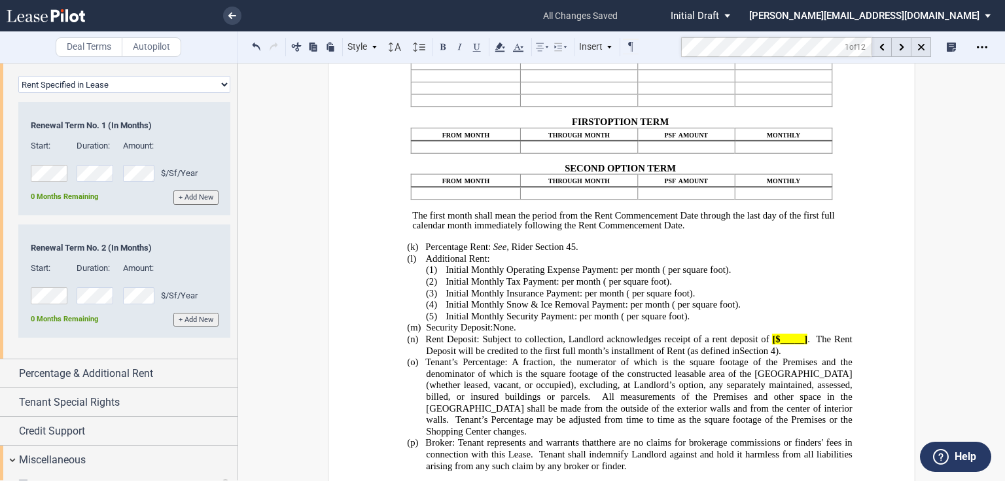
scroll to position [1964, 0]
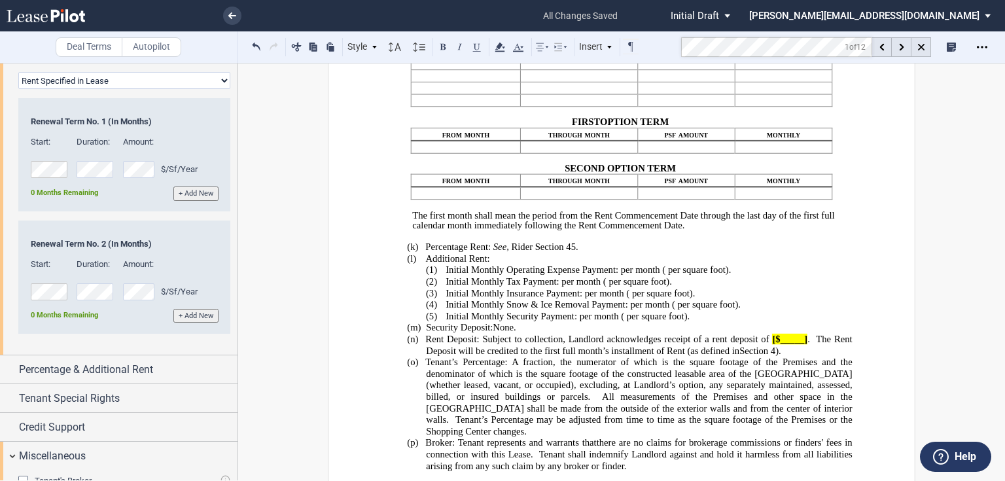
click at [184, 200] on button "+ Add New" at bounding box center [195, 193] width 45 height 14
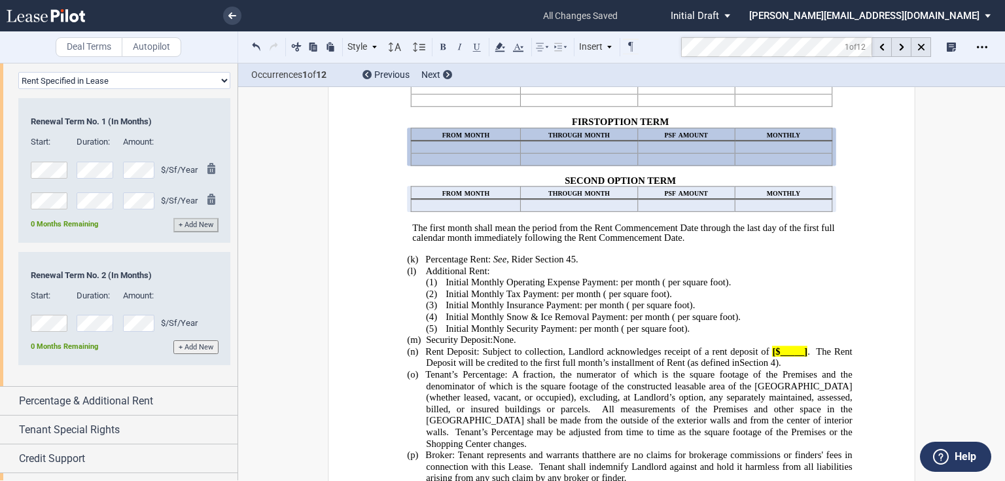
click at [211, 209] on md-icon at bounding box center [215, 202] width 16 height 16
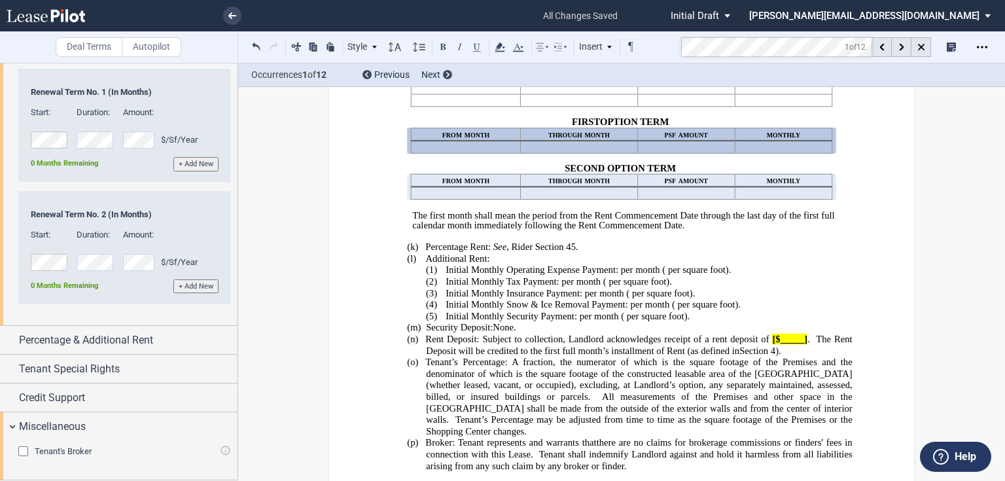
scroll to position [2063, 0]
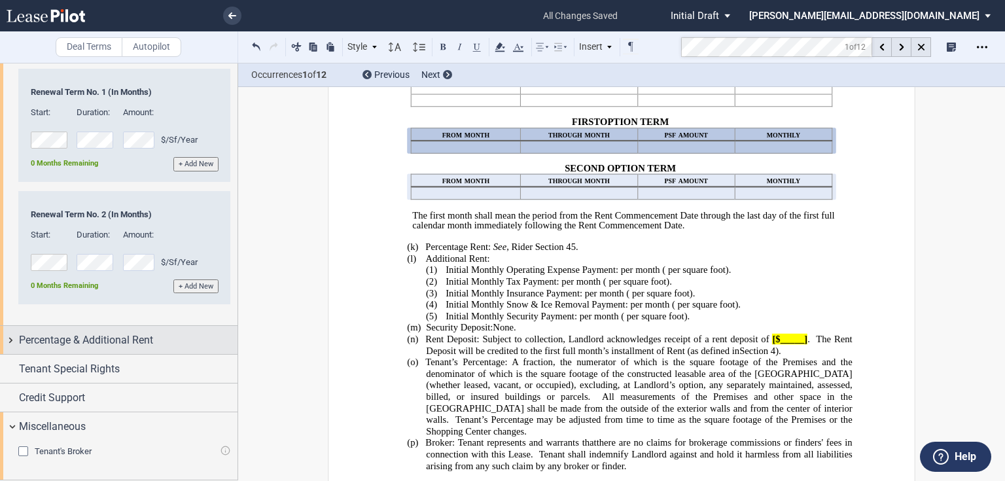
click at [48, 338] on span "Percentage & Additional Rent" at bounding box center [86, 340] width 134 height 16
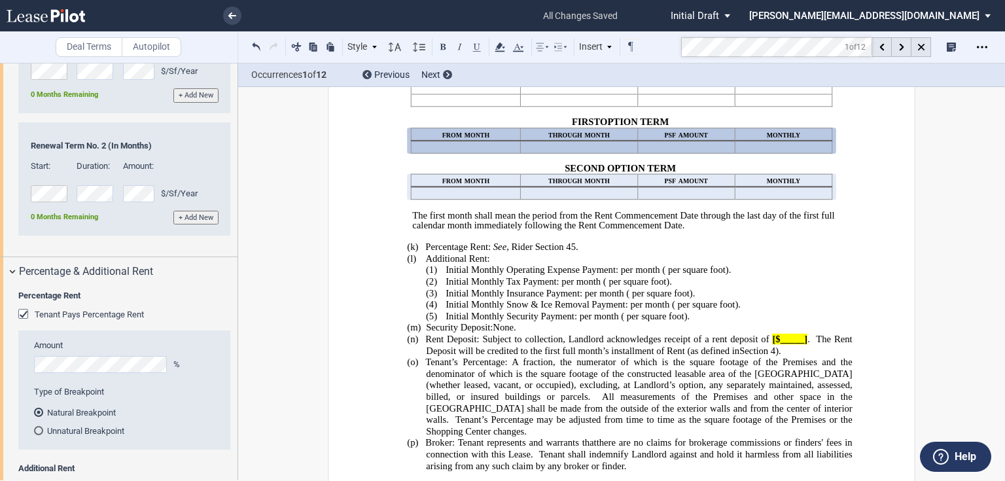
scroll to position [2220, 0]
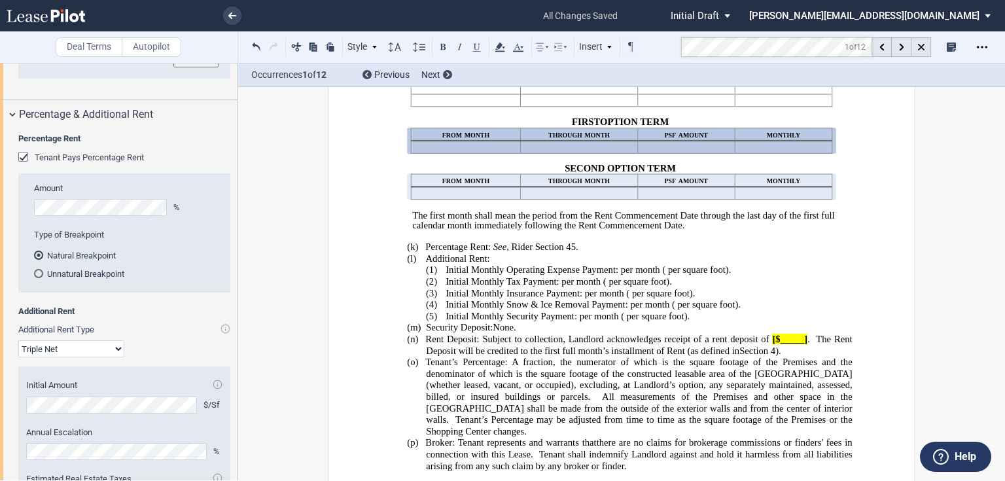
click at [25, 165] on div "Tenant Pays Percentage Rent" at bounding box center [24, 158] width 13 height 13
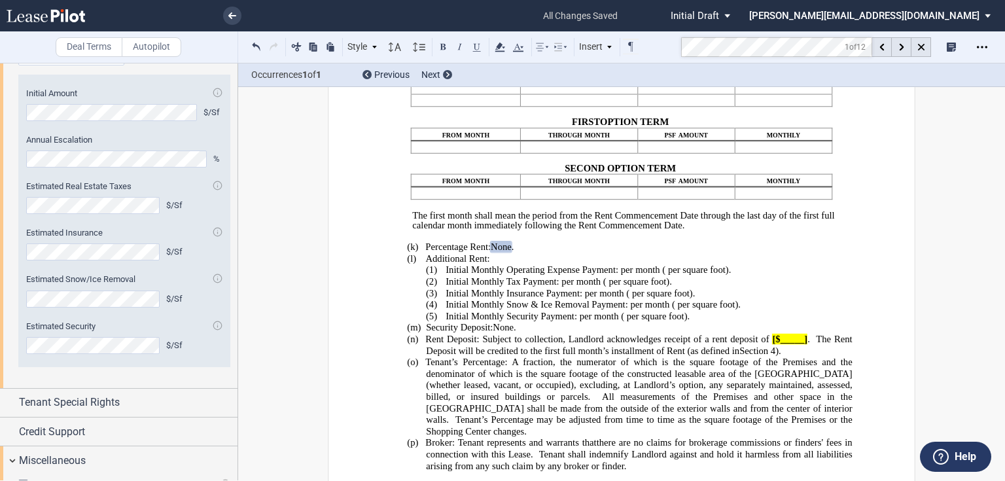
scroll to position [2324, 0]
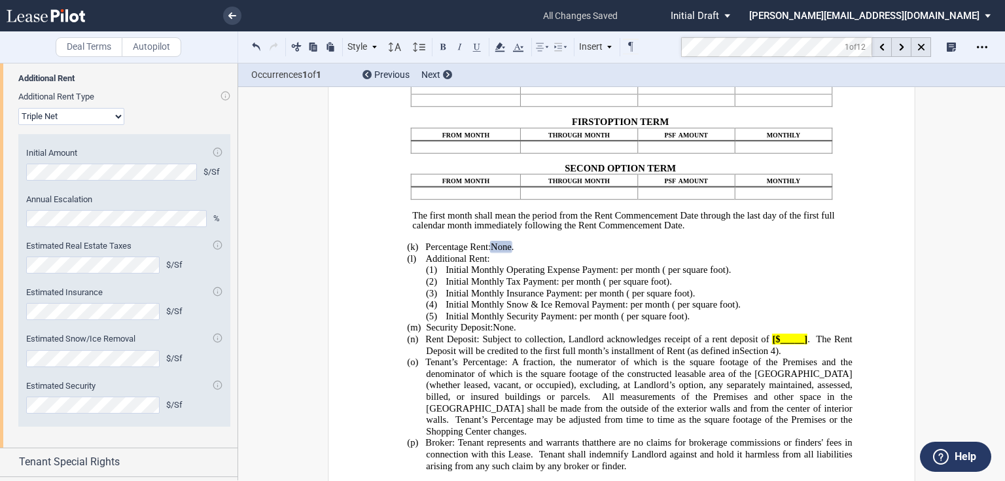
click at [115, 125] on select "Modified Gross Gross Triple Net" at bounding box center [71, 116] width 106 height 17
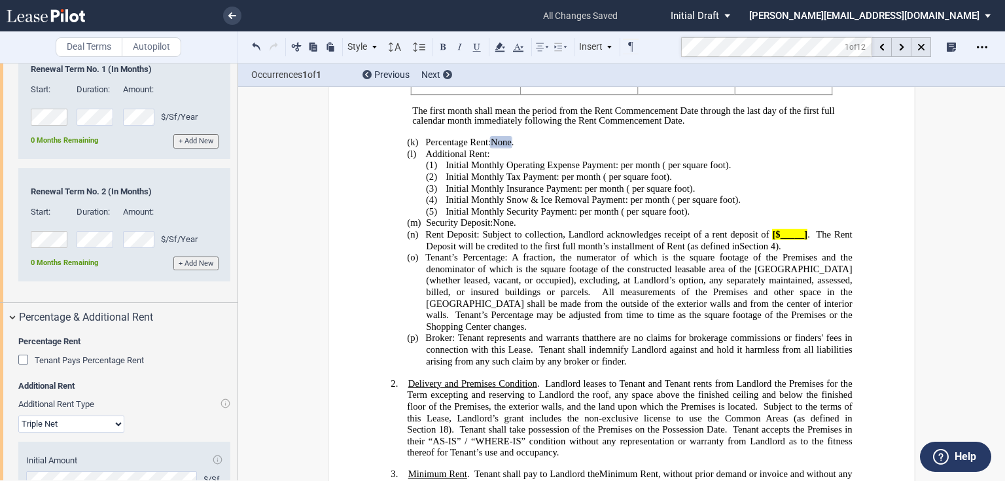
scroll to position [2015, 0]
click at [218, 38] on select "Rent Set At Fair Market Value Rent Specified in [GEOGRAPHIC_DATA]" at bounding box center [124, 29] width 212 height 17
select select "fmv"
click at [18, 38] on select "Rent Set At Fair Market Value Rent Specified in [GEOGRAPHIC_DATA]" at bounding box center [124, 29] width 212 height 17
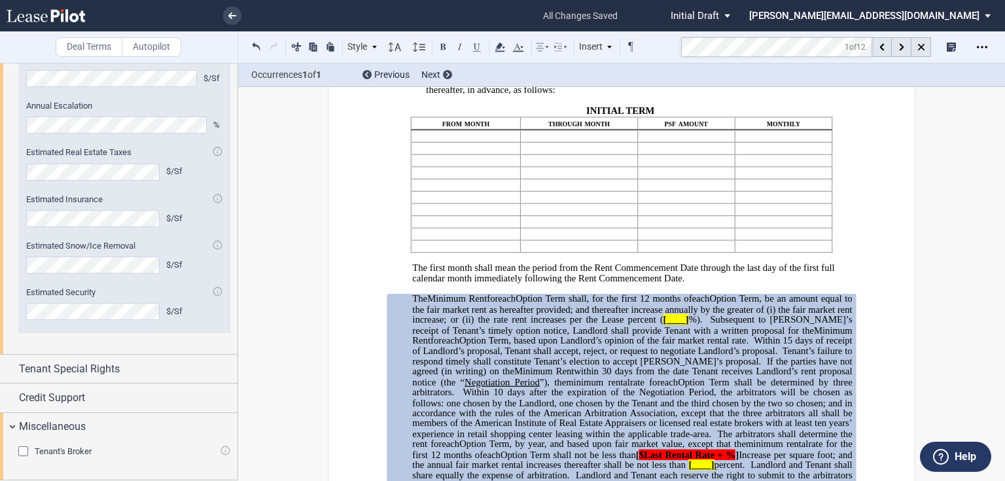
scroll to position [419, 0]
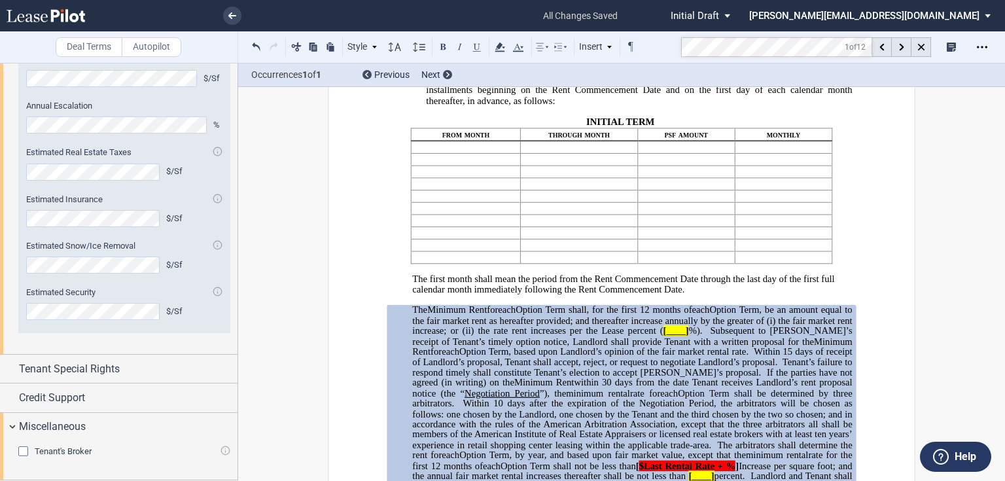
click at [680, 336] on span "[____]" at bounding box center [676, 330] width 26 height 11
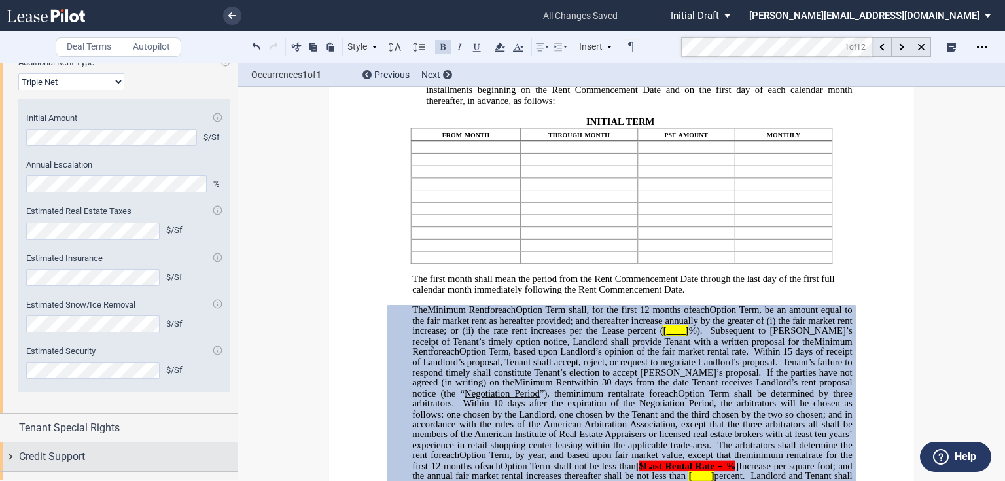
scroll to position [1981, 0]
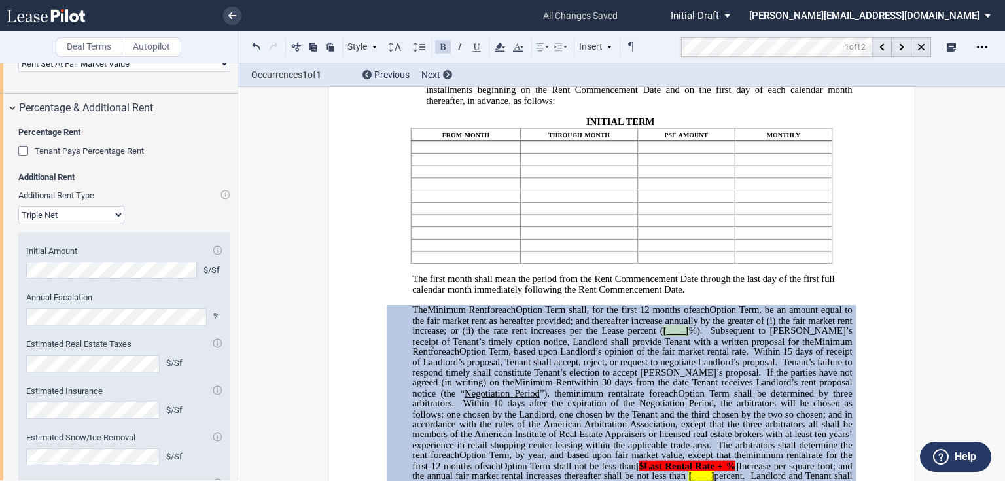
drag, startPoint x: 691, startPoint y: 387, endPoint x: 665, endPoint y: 387, distance: 26.8
click at [665, 346] on span "Option Term, be an amount equal to the fair market rent as hereafter provided; …" at bounding box center [633, 325] width 442 height 42
drag, startPoint x: 685, startPoint y: 385, endPoint x: 678, endPoint y: 382, distance: 7.7
click at [678, 346] on span "Option Term, be an amount equal to the fair market rent as hereafter provided; …" at bounding box center [633, 325] width 442 height 42
click at [499, 44] on use at bounding box center [500, 47] width 10 height 9
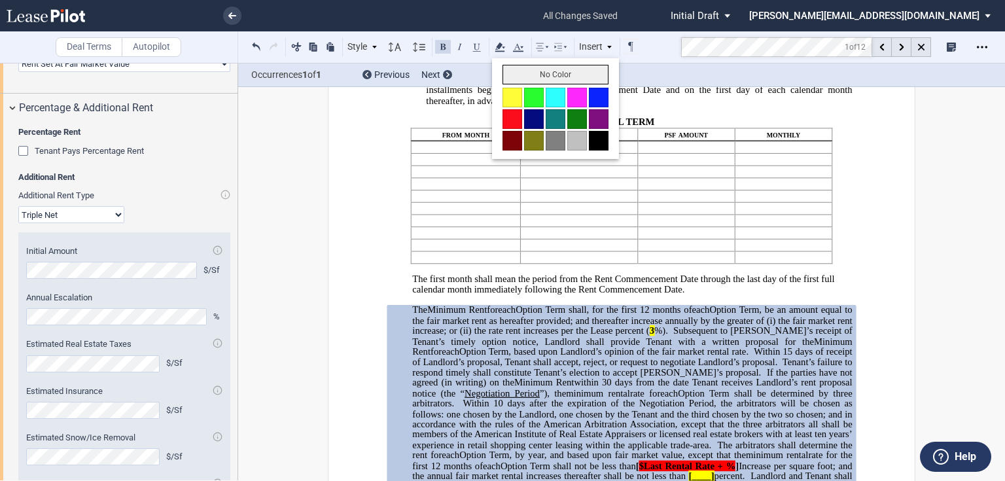
click at [531, 73] on button "No Color" at bounding box center [555, 75] width 106 height 20
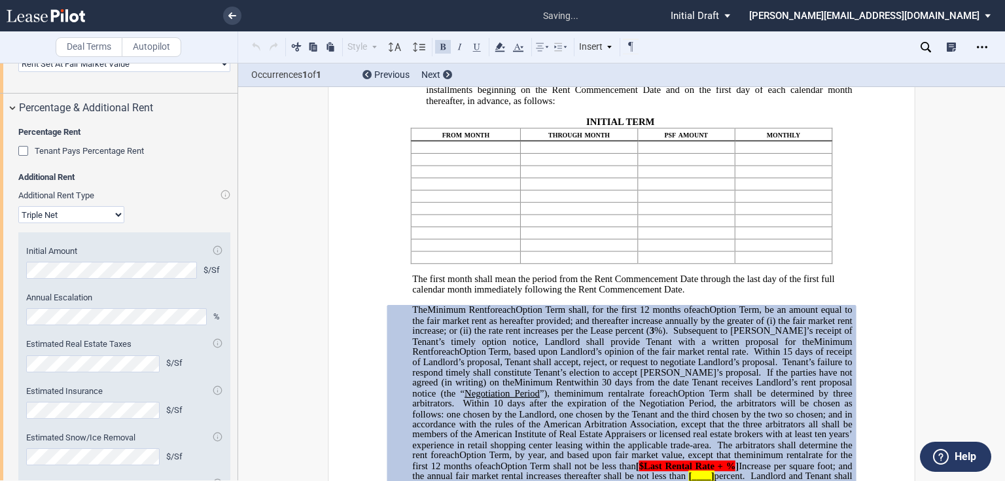
click at [442, 44] on button at bounding box center [443, 47] width 16 height 16
click at [698, 346] on span "Subsequent to [PERSON_NAME]’s receipt of Tenant’s timely option notice, Landlor…" at bounding box center [633, 335] width 442 height 21
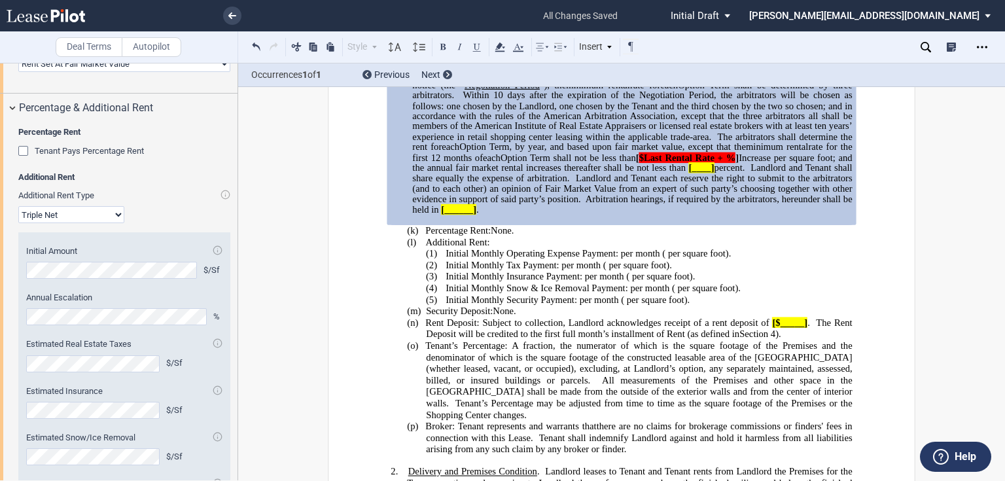
scroll to position [733, 0]
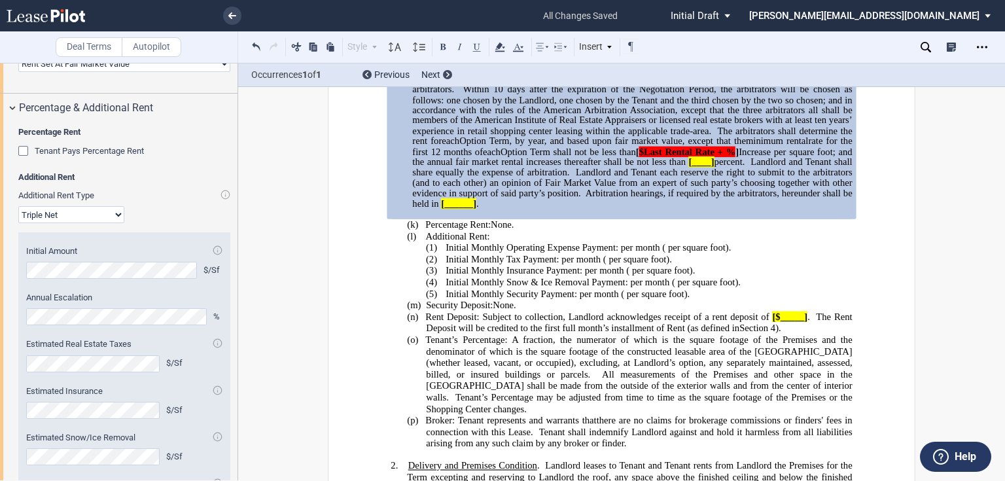
click at [709, 157] on span "$Last Rental Rate + %" at bounding box center [687, 151] width 97 height 11
click at [707, 157] on span "$Last Rental Rate + %" at bounding box center [687, 151] width 97 height 11
click at [633, 157] on span "[" at bounding box center [634, 151] width 3 height 11
click at [736, 157] on span "]" at bounding box center [737, 151] width 3 height 11
drag, startPoint x: 722, startPoint y: 204, endPoint x: 624, endPoint y: 204, distance: 97.5
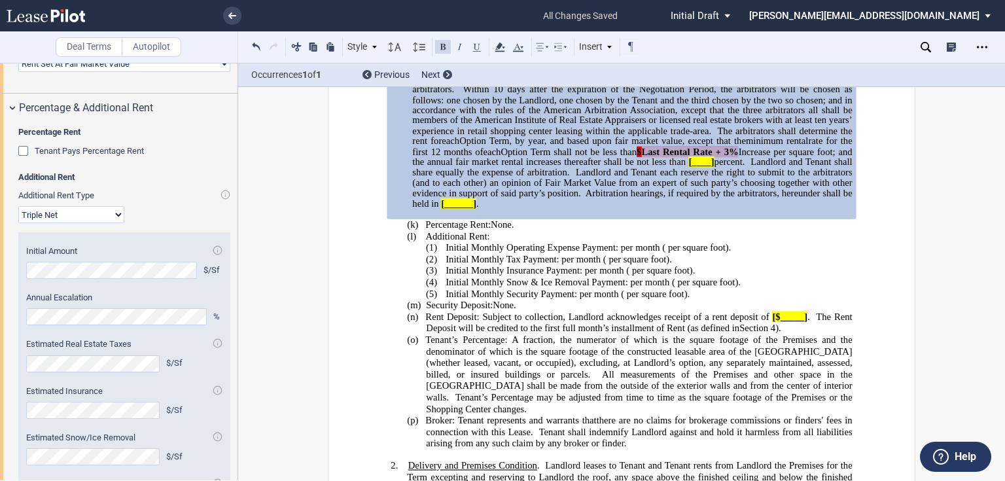
click at [624, 204] on span "Option Term shall not be less than $Last Rental Rate + 3% Increase per square f…" at bounding box center [633, 177] width 442 height 63
click at [625, 167] on span "Increase per square foot; and the annual fair market rental increases thereafte…" at bounding box center [633, 156] width 442 height 21
click at [637, 157] on span "$Last Rental Rate + 3%" at bounding box center [688, 151] width 102 height 11
drag, startPoint x: 718, startPoint y: 207, endPoint x: 621, endPoint y: 205, distance: 96.2
click at [621, 205] on span "Option Term shall not be less than Last Rental Rate + 3% Increase per square fo…" at bounding box center [633, 177] width 442 height 63
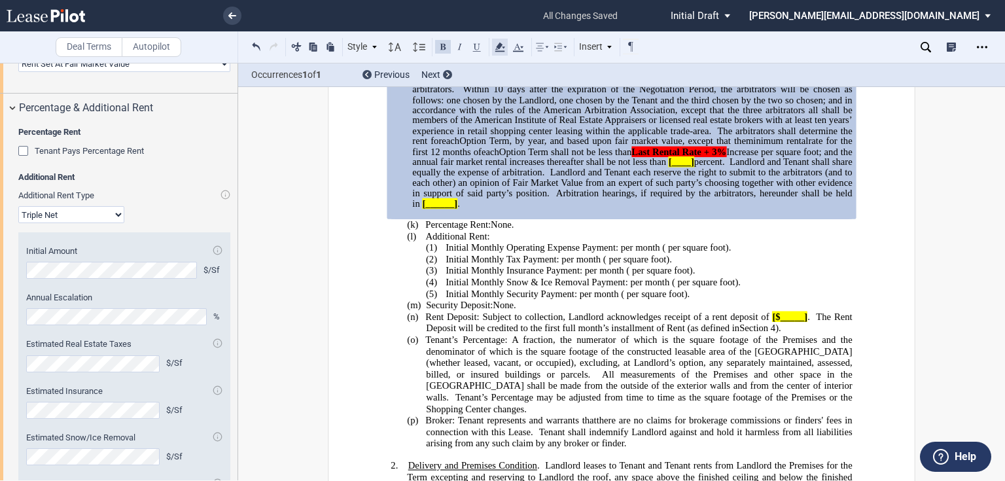
click at [505, 48] on icon at bounding box center [500, 47] width 16 height 16
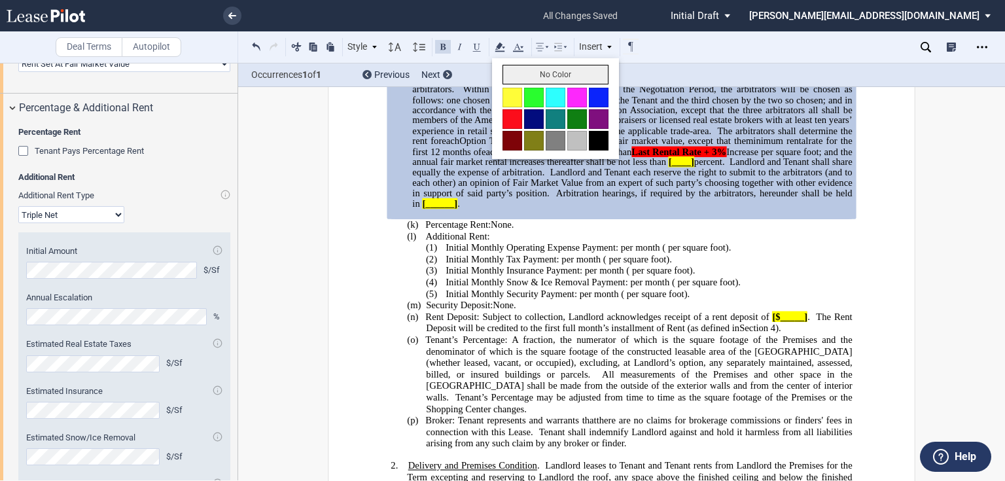
click at [529, 75] on button "No Color" at bounding box center [555, 75] width 106 height 20
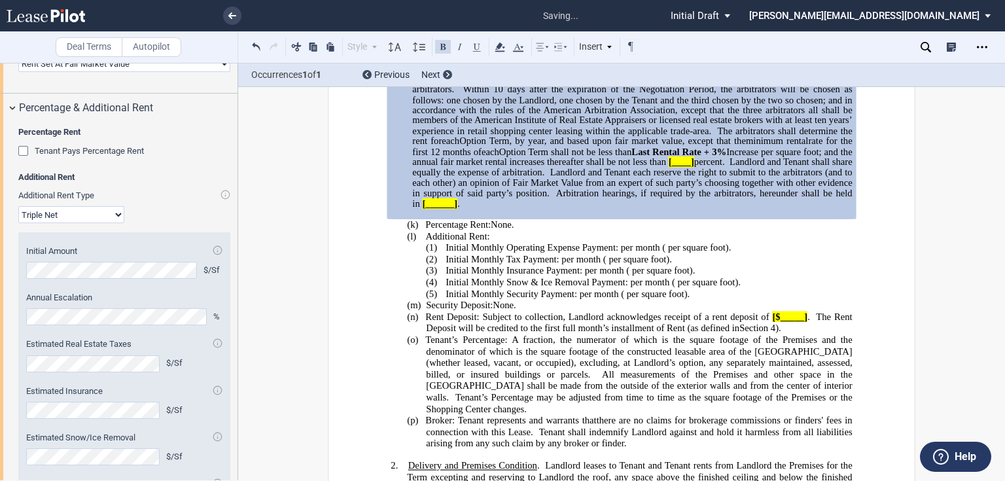
click at [445, 45] on button at bounding box center [443, 47] width 16 height 16
click at [679, 198] on span "Landlord and Tenant each reserve the right to submit to the arbitrators (and to…" at bounding box center [633, 182] width 442 height 31
drag, startPoint x: 716, startPoint y: 207, endPoint x: 704, endPoint y: 204, distance: 12.1
click at [704, 157] on span "Last Rental Rate + 3%" at bounding box center [679, 151] width 89 height 11
click at [708, 167] on span "percent." at bounding box center [709, 161] width 31 height 11
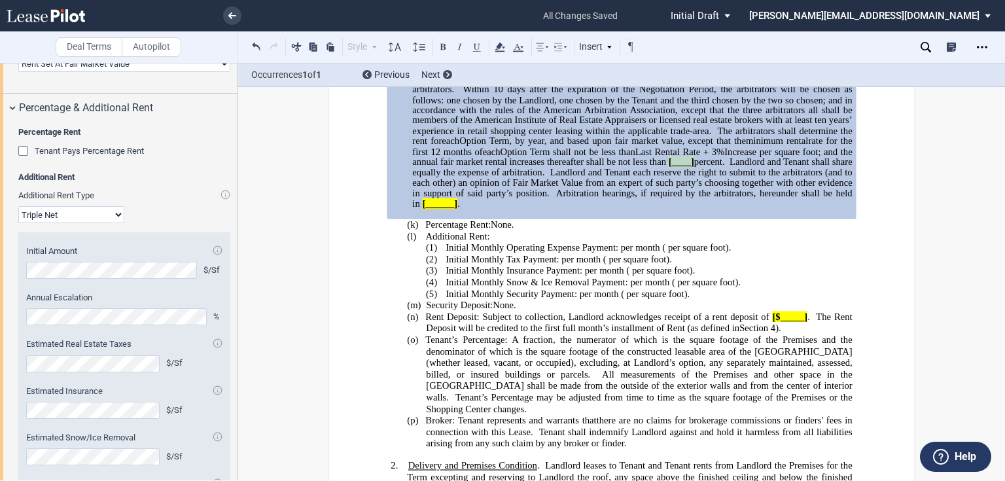
drag, startPoint x: 704, startPoint y: 217, endPoint x: 678, endPoint y: 216, distance: 25.5
click at [678, 209] on span "Option Term shall not be less than Last Rental Rate + 3% Increase per square fo…" at bounding box center [633, 177] width 442 height 63
click at [497, 42] on icon at bounding box center [500, 47] width 16 height 16
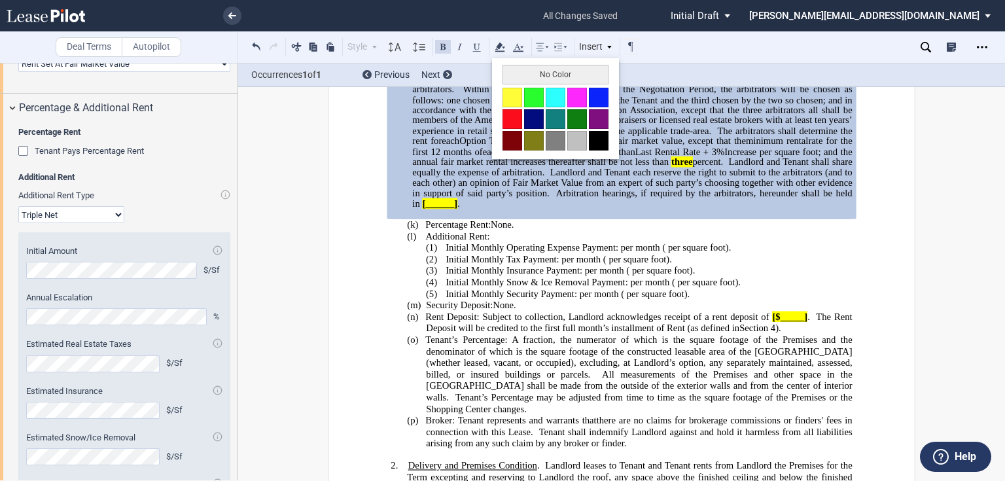
click at [515, 63] on div "No Color" at bounding box center [555, 108] width 127 height 101
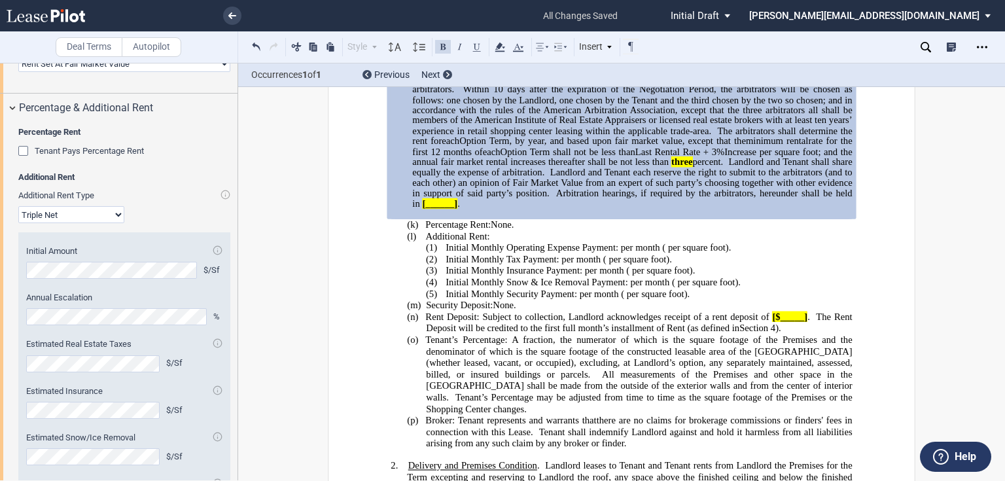
click at [444, 52] on button at bounding box center [443, 47] width 16 height 16
drag, startPoint x: 453, startPoint y: 256, endPoint x: 421, endPoint y: 258, distance: 32.1
click at [422, 209] on span "[______]" at bounding box center [439, 203] width 35 height 11
drag, startPoint x: 680, startPoint y: 237, endPoint x: 675, endPoint y: 225, distance: 13.5
click at [680, 198] on span "Landlord and Tenant each reserve the right to submit to the arbitrators (and to…" at bounding box center [633, 182] width 442 height 31
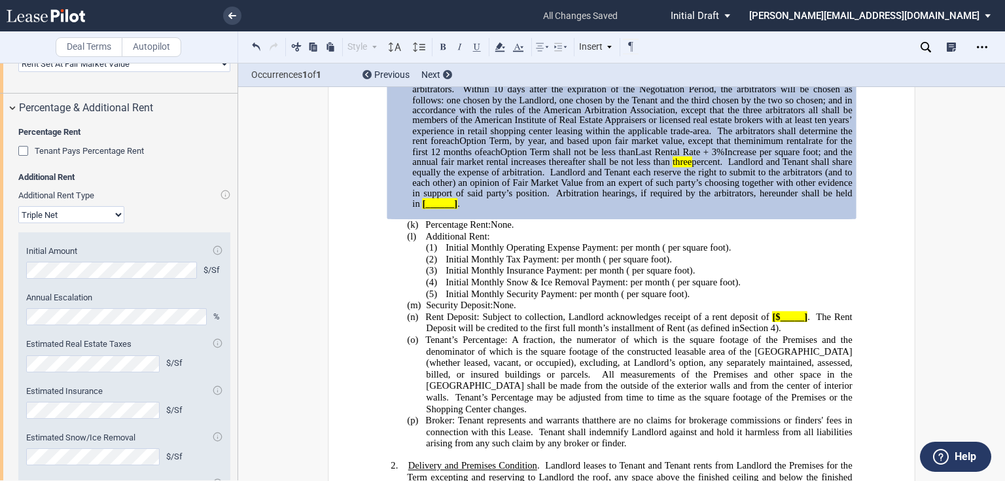
click at [670, 167] on span at bounding box center [671, 161] width 3 height 11
drag, startPoint x: 667, startPoint y: 215, endPoint x: 690, endPoint y: 215, distance: 22.9
click at [690, 209] on span "Option Term shall not be less than Last Rental Rate + 3% Increase per square fo…" at bounding box center [633, 177] width 442 height 63
click at [500, 43] on use at bounding box center [500, 47] width 10 height 9
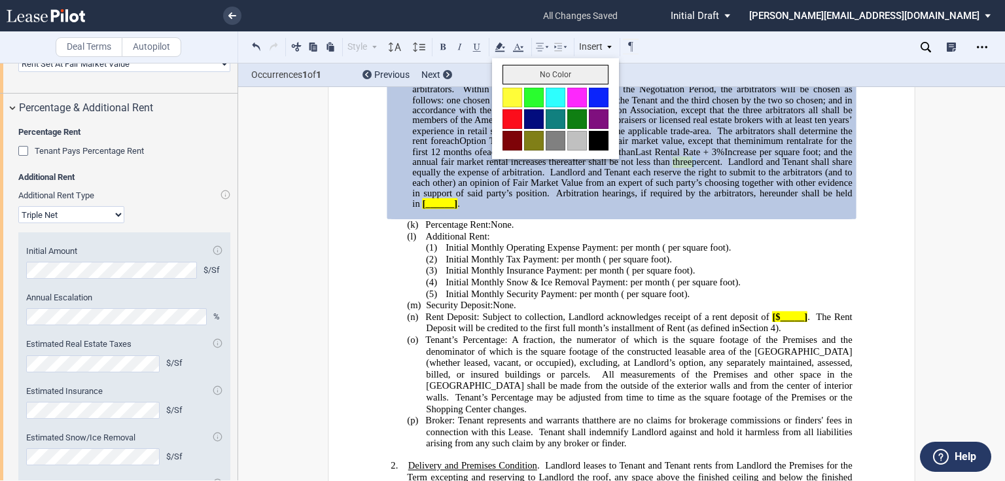
click at [529, 69] on button "No Color" at bounding box center [555, 75] width 106 height 20
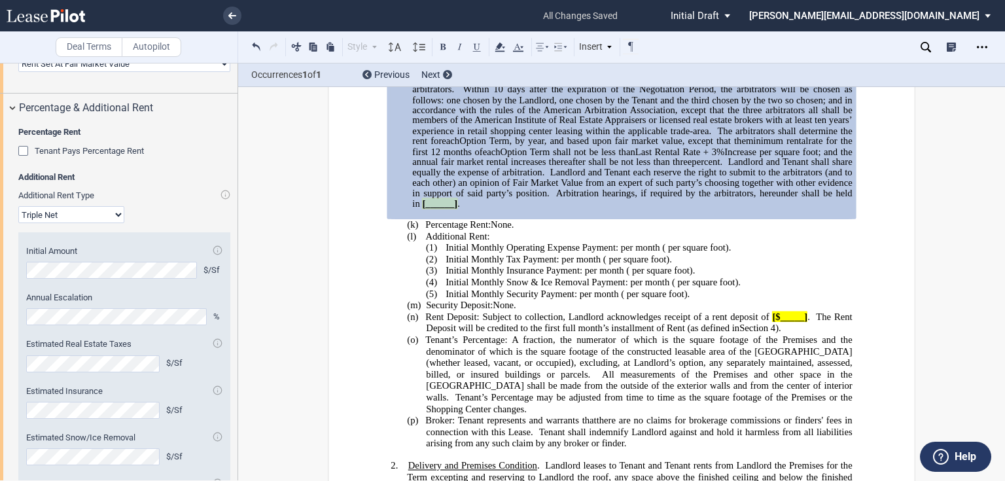
drag, startPoint x: 453, startPoint y: 258, endPoint x: 419, endPoint y: 260, distance: 34.8
click at [422, 209] on span "[______]" at bounding box center [439, 203] width 35 height 11
click at [440, 46] on button at bounding box center [443, 47] width 16 height 16
click at [504, 46] on icon at bounding box center [500, 47] width 16 height 16
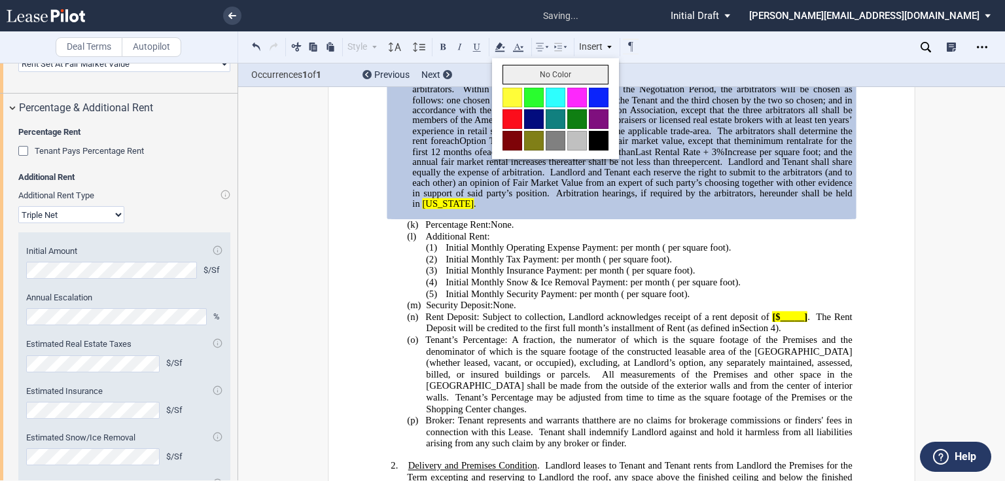
click at [521, 73] on button "No Color" at bounding box center [555, 75] width 106 height 20
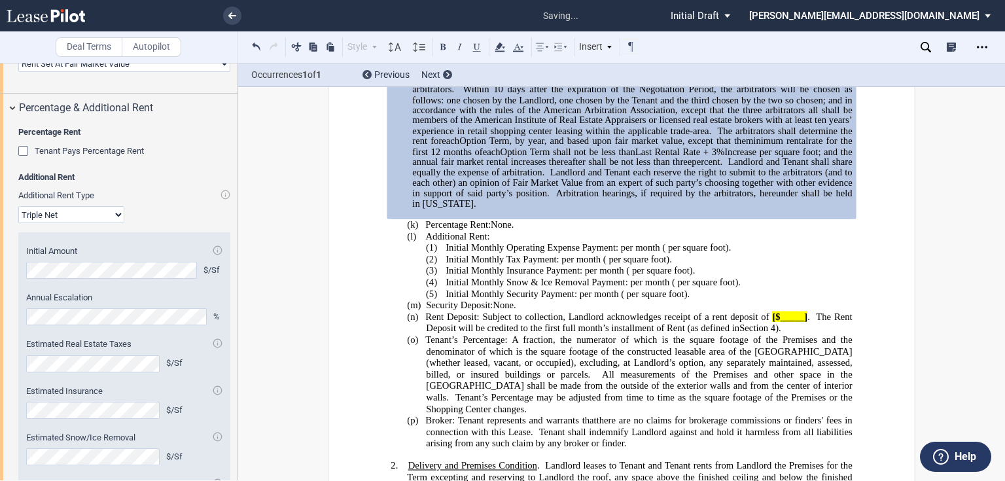
click at [570, 147] on span "Option Term, by year, and based upon fair market value, except that the" at bounding box center [602, 140] width 287 height 11
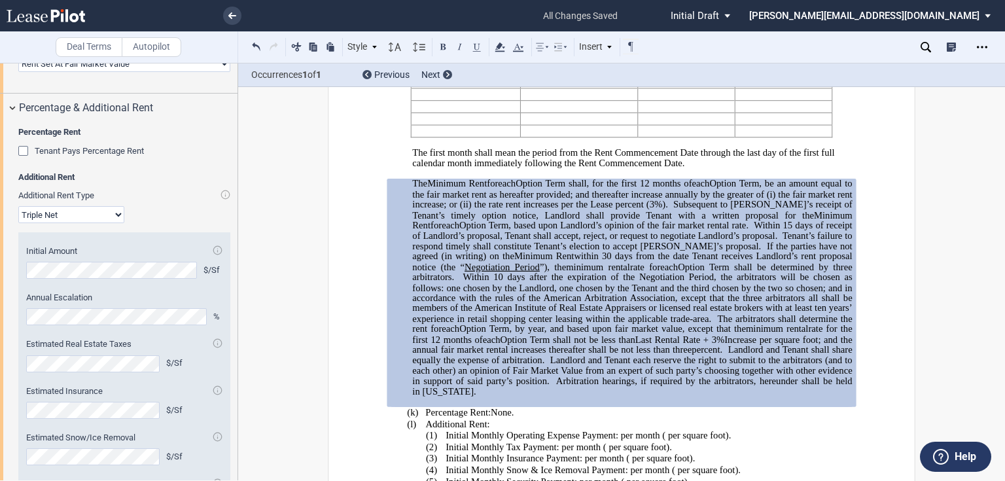
scroll to position [523, 0]
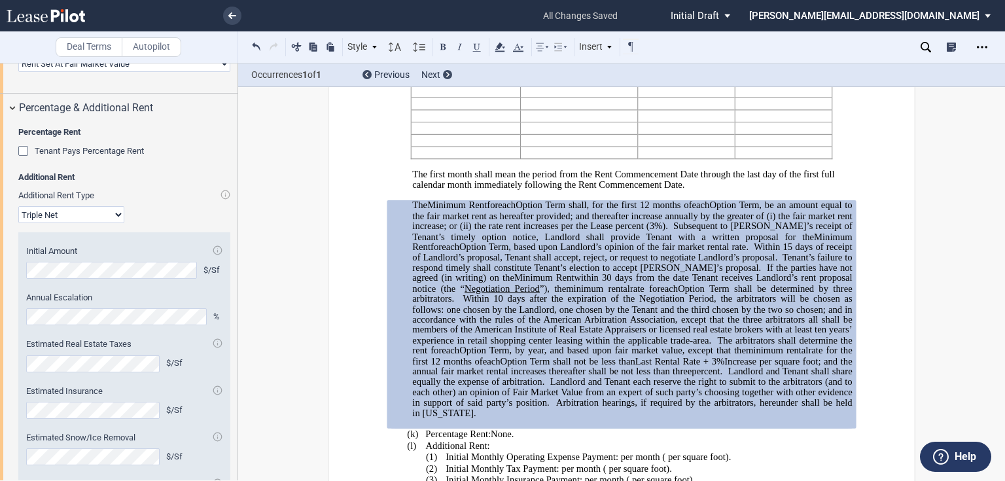
click at [652, 293] on span "days from the date Tenant receives Landlord’s rent proposal notice (the “" at bounding box center [633, 282] width 442 height 21
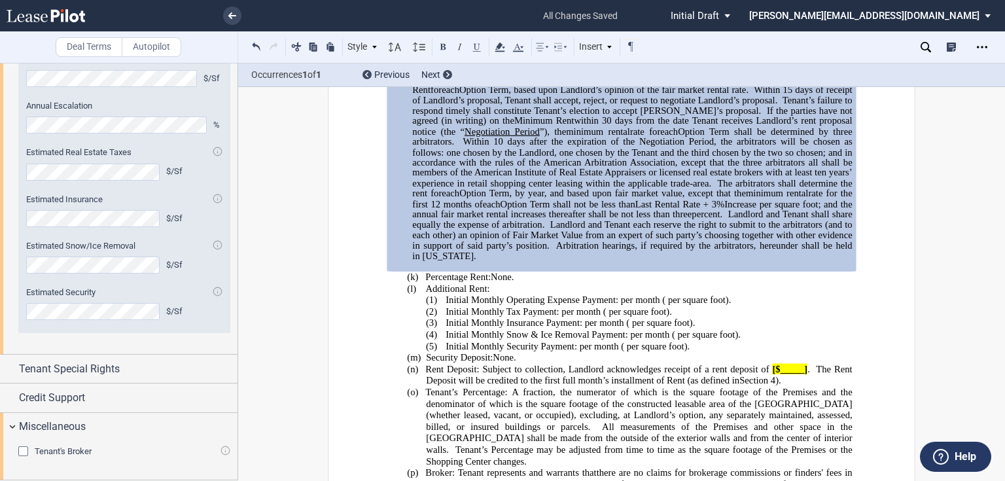
scroll to position [837, 0]
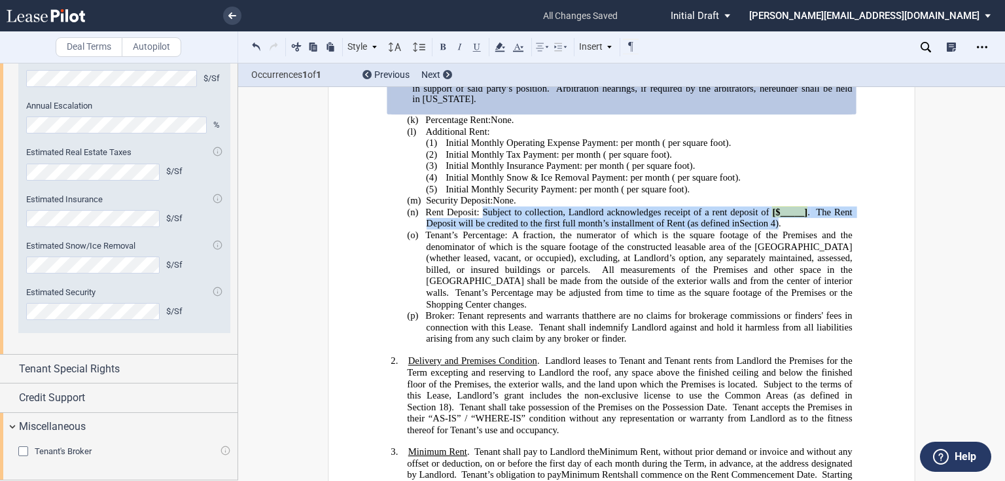
drag, startPoint x: 479, startPoint y: 269, endPoint x: 776, endPoint y: 276, distance: 297.7
click at [776, 230] on p "(n) Rent Deposit: Subject to collection, Landlord acknowledges receipt of a ren…" at bounding box center [639, 218] width 426 height 23
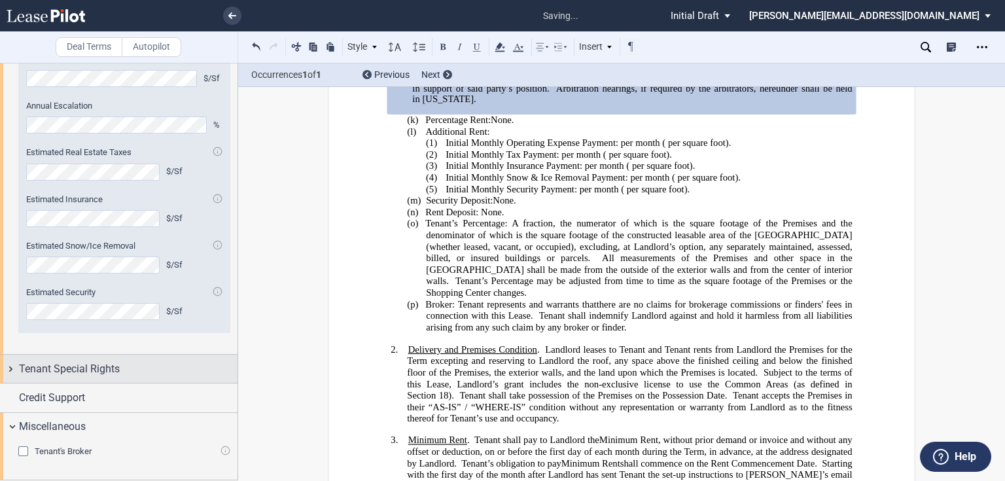
click at [13, 370] on div "Tenant Special Rights" at bounding box center [118, 369] width 237 height 28
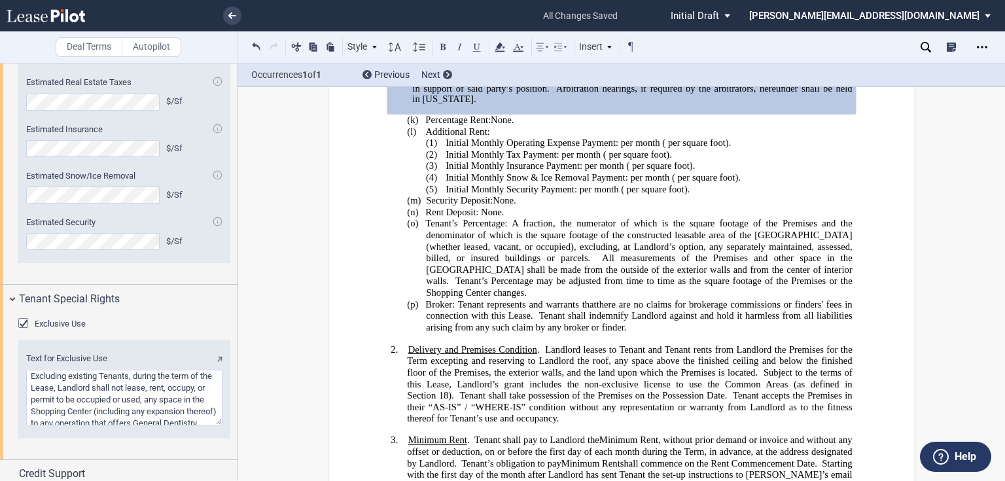
scroll to position [2389, 0]
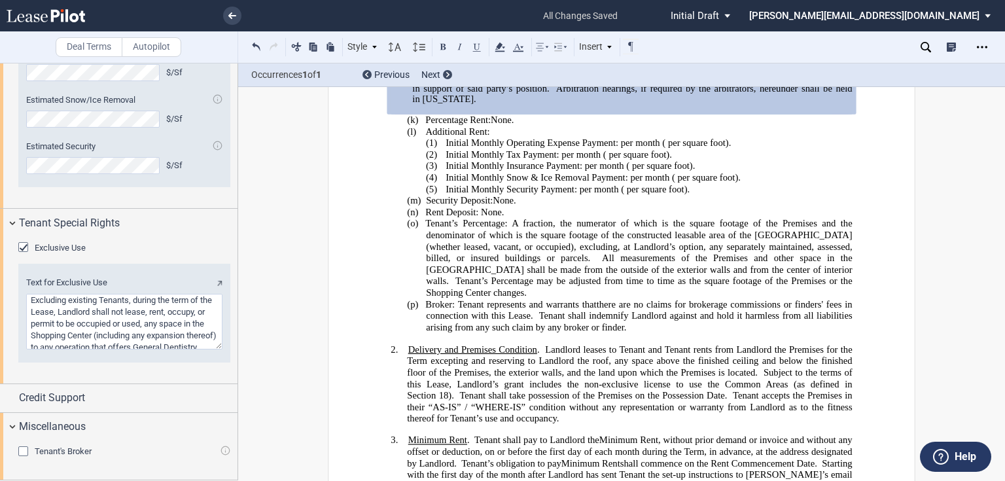
click at [541, 264] on span "Tenant’s Percentage: A fraction, the numerator of which is the square footage o…" at bounding box center [639, 240] width 429 height 45
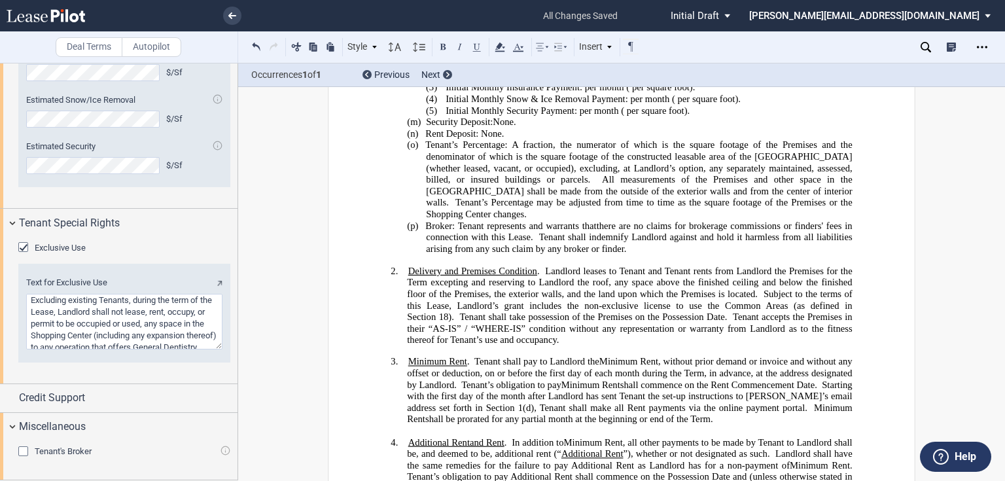
scroll to position [994, 0]
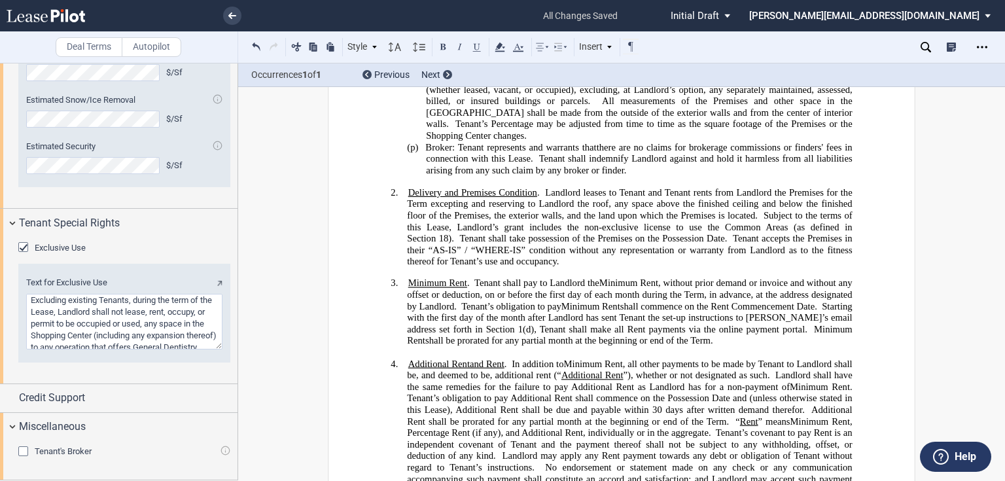
click at [573, 244] on span "Subject to the terms of this Lease, Landlord’s grant includes the non-exclusive…" at bounding box center [630, 227] width 447 height 34
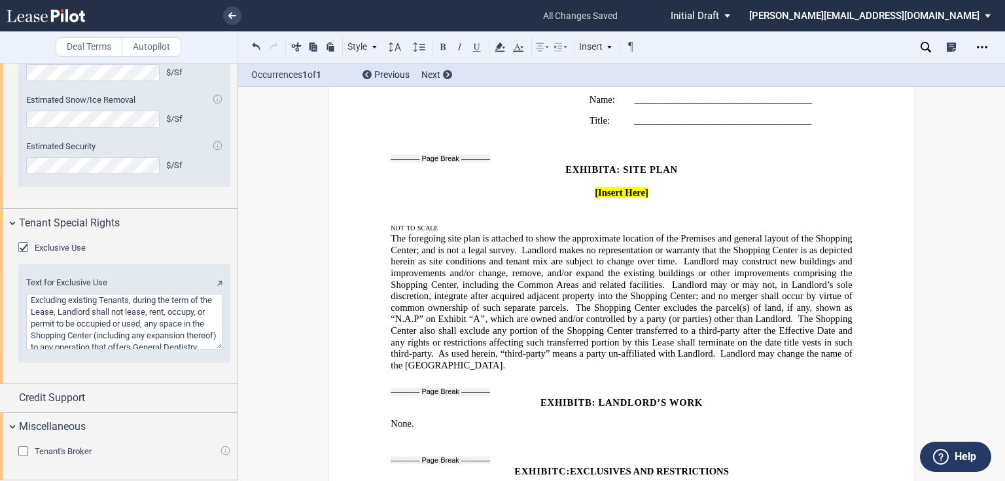
scroll to position [8321, 0]
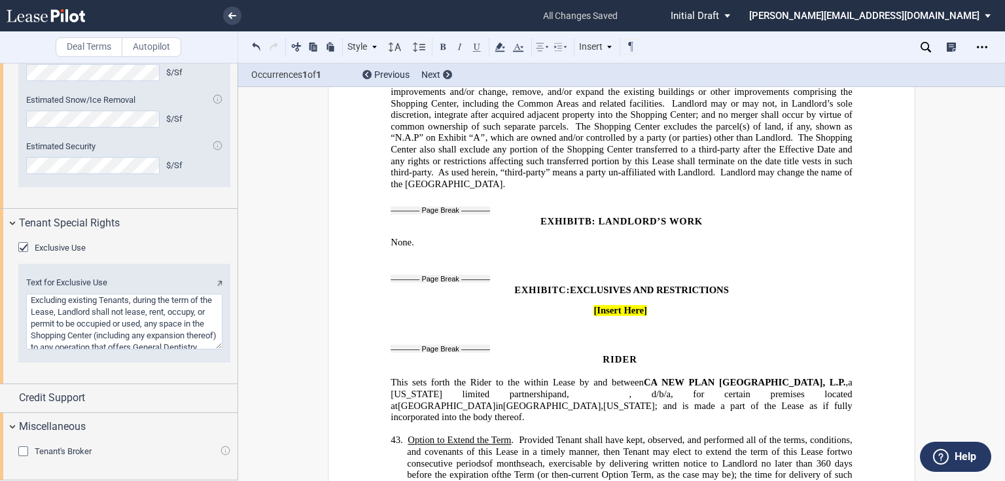
click at [552, 296] on p "﻿" at bounding box center [621, 301] width 461 height 10
drag, startPoint x: 510, startPoint y: 239, endPoint x: 462, endPoint y: 303, distance: 79.9
click at [378, 336] on div at bounding box center [380, 347] width 22 height 22
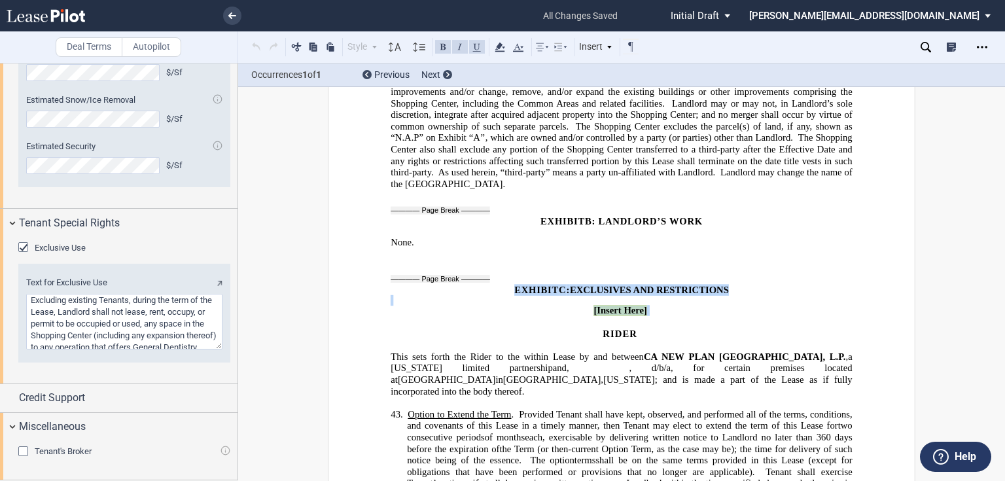
drag, startPoint x: 650, startPoint y: 266, endPoint x: 505, endPoint y: 241, distance: 146.7
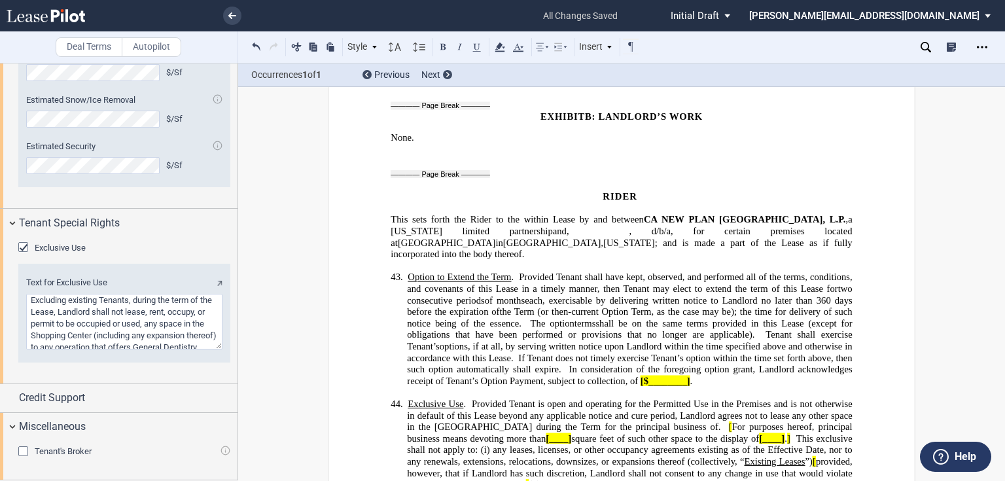
scroll to position [8478, 0]
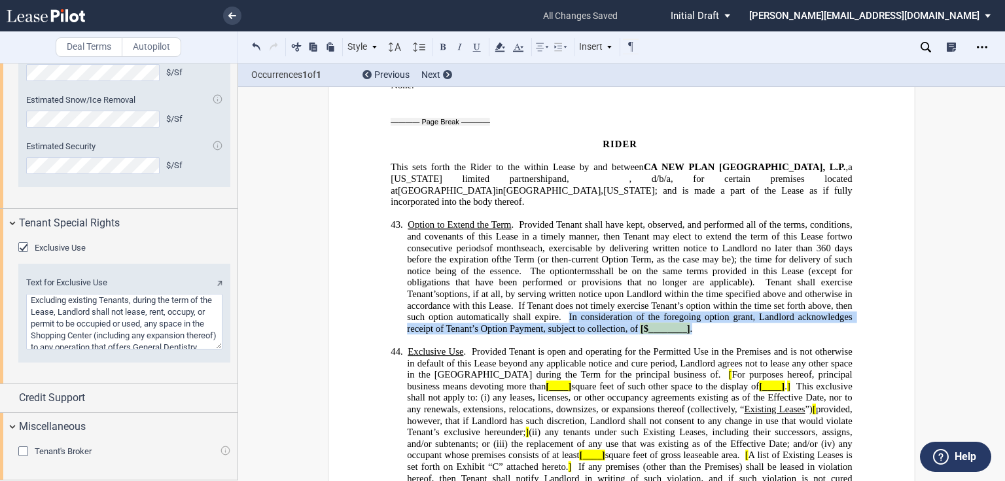
drag, startPoint x: 565, startPoint y: 270, endPoint x: 689, endPoint y: 280, distance: 124.7
click at [689, 280] on p "43. Option to Extend the Term . Provided Tenant shall have kept, observed, and …" at bounding box center [629, 276] width 445 height 115
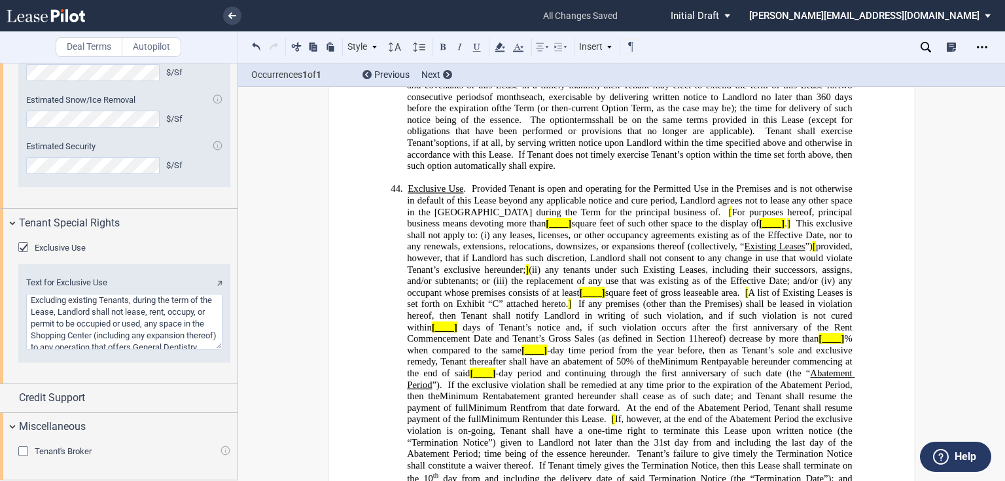
scroll to position [8635, 0]
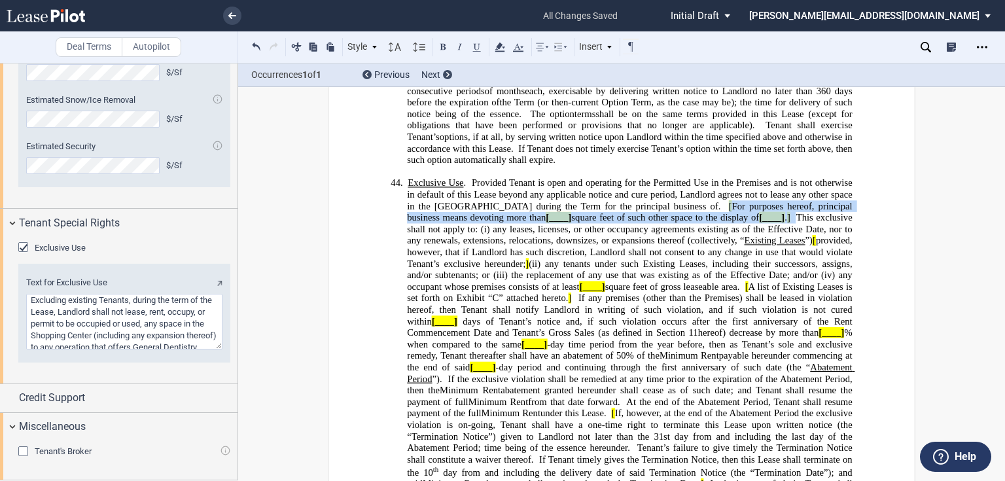
drag, startPoint x: 604, startPoint y: 204, endPoint x: 686, endPoint y: 220, distance: 82.7
click at [686, 220] on span "Exclusive Use . Provided Tenant is open and operating for the Permitted Use in …" at bounding box center [630, 269] width 447 height 184
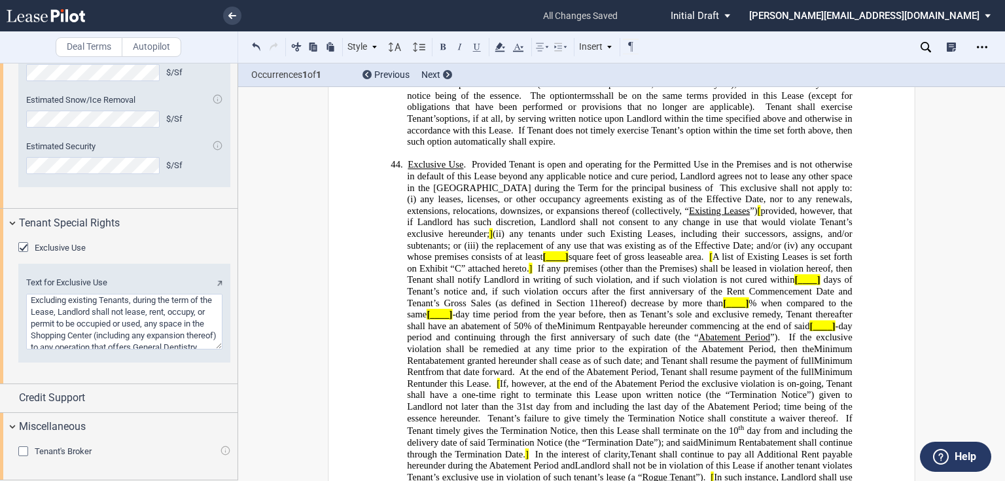
scroll to position [8687, 0]
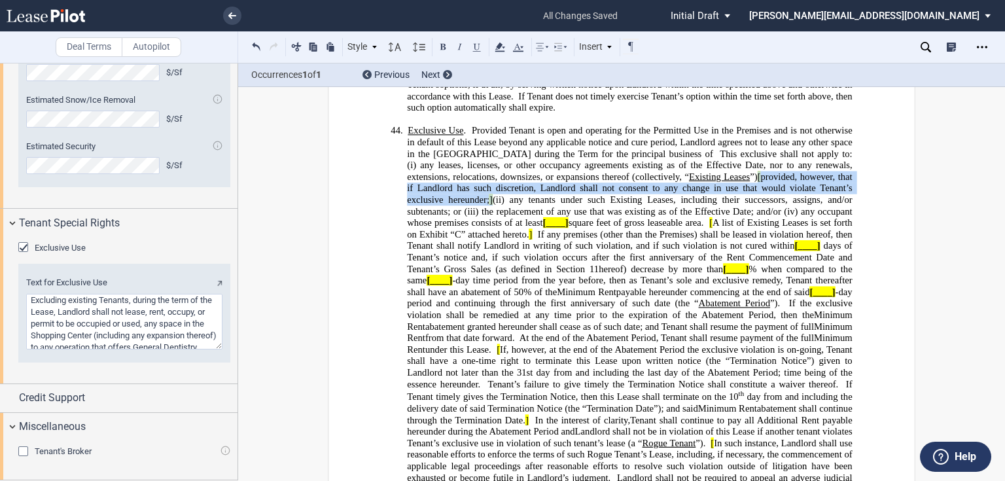
drag, startPoint x: 615, startPoint y: 175, endPoint x: 787, endPoint y: 191, distance: 172.8
click at [787, 191] on span "Exclusive Use . Provided Tenant is open and operating for the Permitted Use in …" at bounding box center [630, 211] width 447 height 172
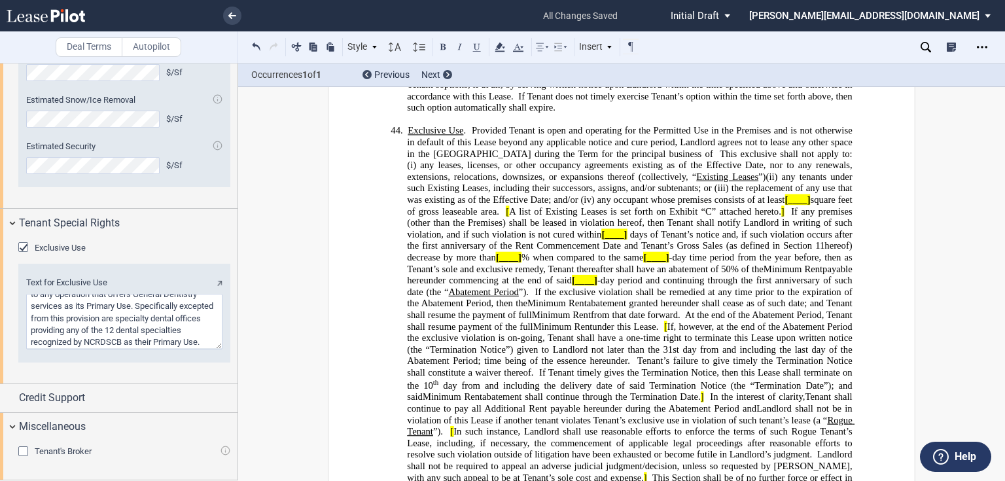
scroll to position [64, 0]
drag, startPoint x: 668, startPoint y: 199, endPoint x: 643, endPoint y: 201, distance: 25.0
click at [643, 201] on span "Exclusive Use . Provided Tenant is open and operating for the Permitted Use in …" at bounding box center [630, 199] width 447 height 149
drag, startPoint x: 665, startPoint y: 196, endPoint x: 646, endPoint y: 199, distance: 18.5
click at [646, 199] on span "Exclusive Use . Provided Tenant is open and operating for the Permitted Use in …" at bounding box center [630, 199] width 447 height 149
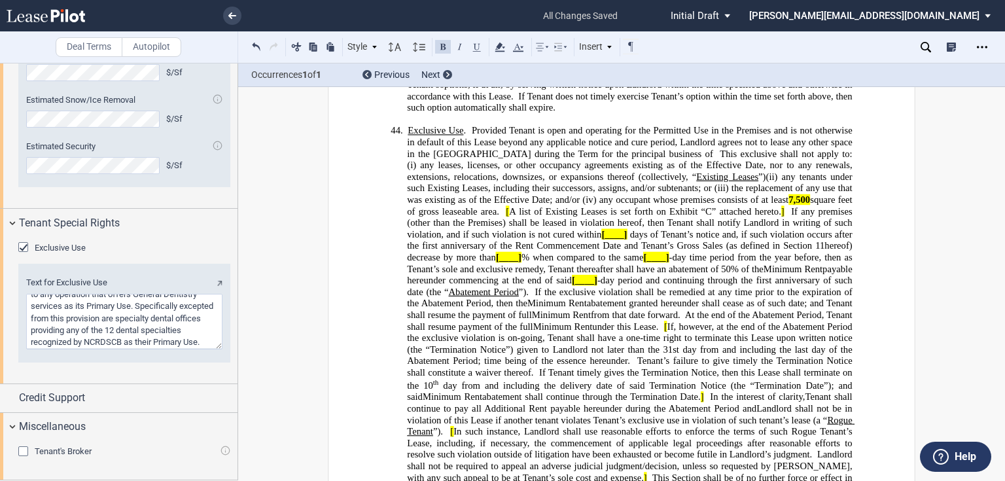
click at [440, 43] on button at bounding box center [443, 47] width 16 height 16
click at [505, 48] on icon at bounding box center [500, 47] width 16 height 16
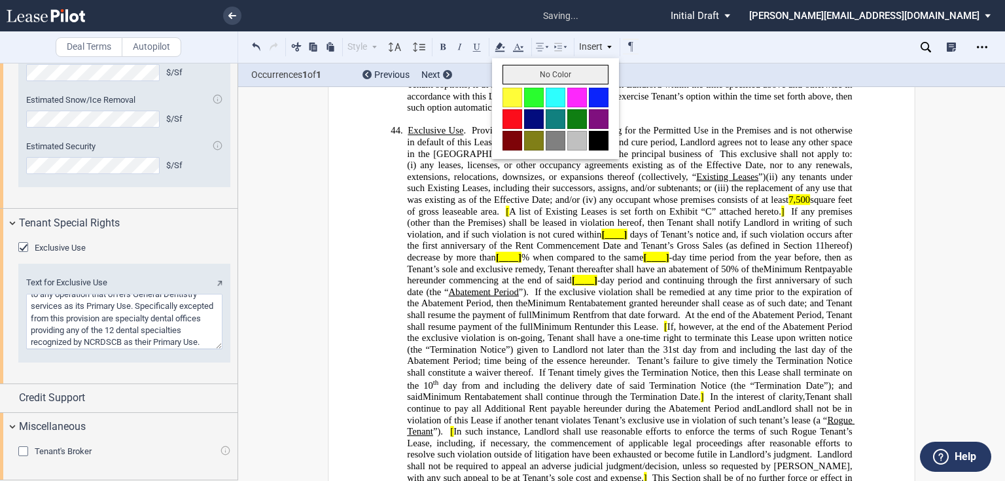
click at [529, 68] on button "No Color" at bounding box center [555, 75] width 106 height 20
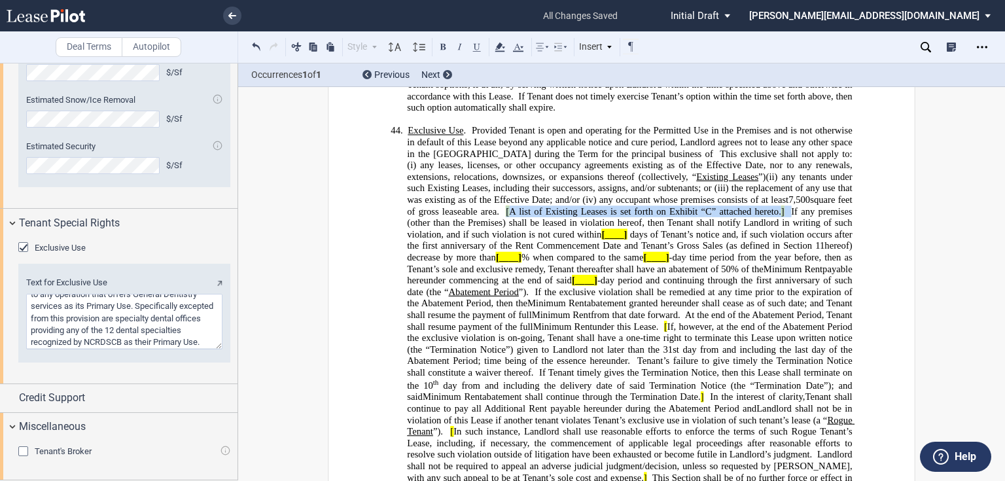
drag, startPoint x: 813, startPoint y: 199, endPoint x: 650, endPoint y: 210, distance: 163.9
click at [650, 210] on span "Exclusive Use . Provided Tenant is open and operating for the Permitted Use in …" at bounding box center [630, 199] width 447 height 149
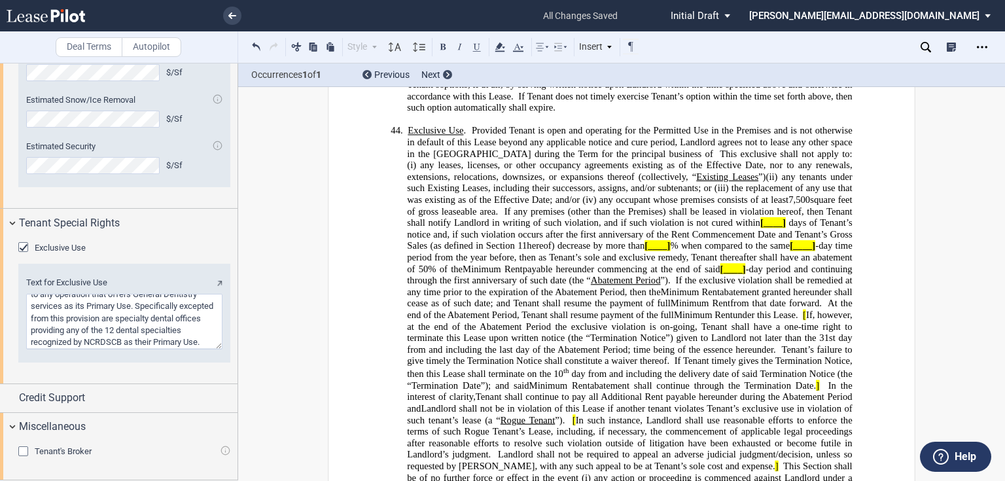
click at [786, 220] on span at bounding box center [787, 222] width 3 height 11
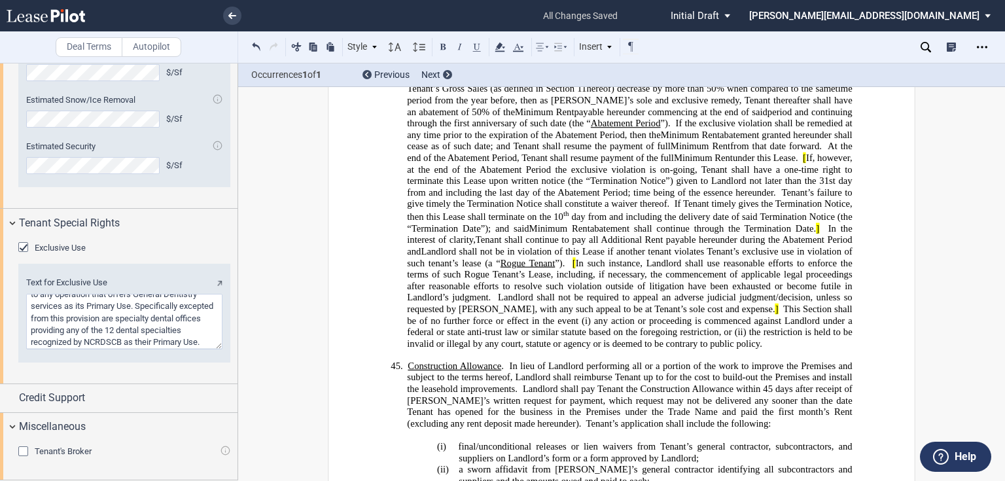
scroll to position [8792, 0]
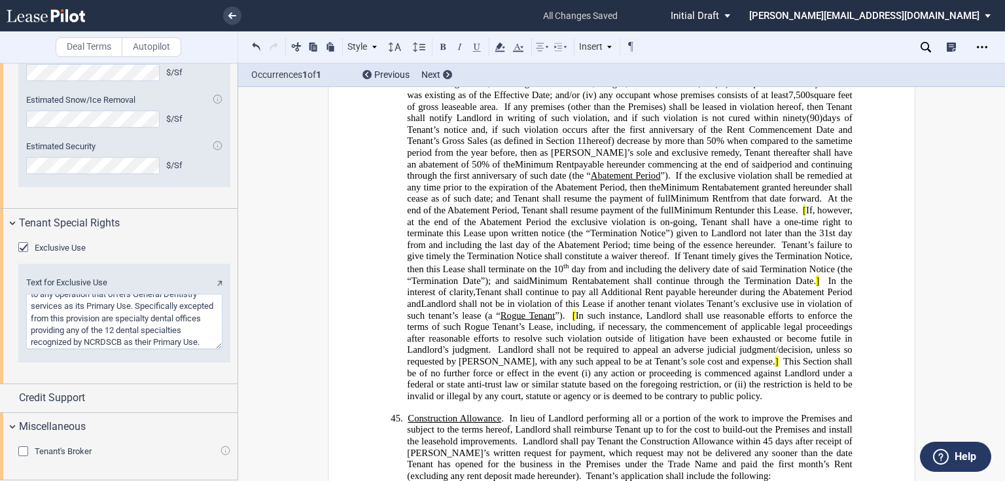
click at [574, 158] on span "Minimum Rent" at bounding box center [545, 163] width 60 height 11
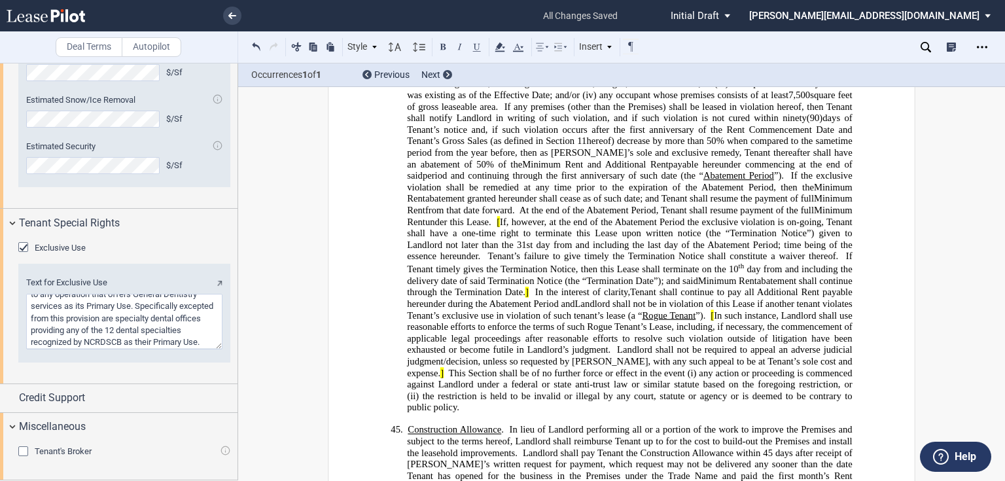
click at [651, 193] on span "abatement granted hereunder shall cease as of such date; and Tenant shall resum…" at bounding box center [619, 198] width 389 height 11
click at [843, 216] on span "If, however, at the end of the Abatement Period the exclusive violation is on-g…" at bounding box center [630, 238] width 447 height 45
click at [535, 287] on span at bounding box center [532, 292] width 7 height 11
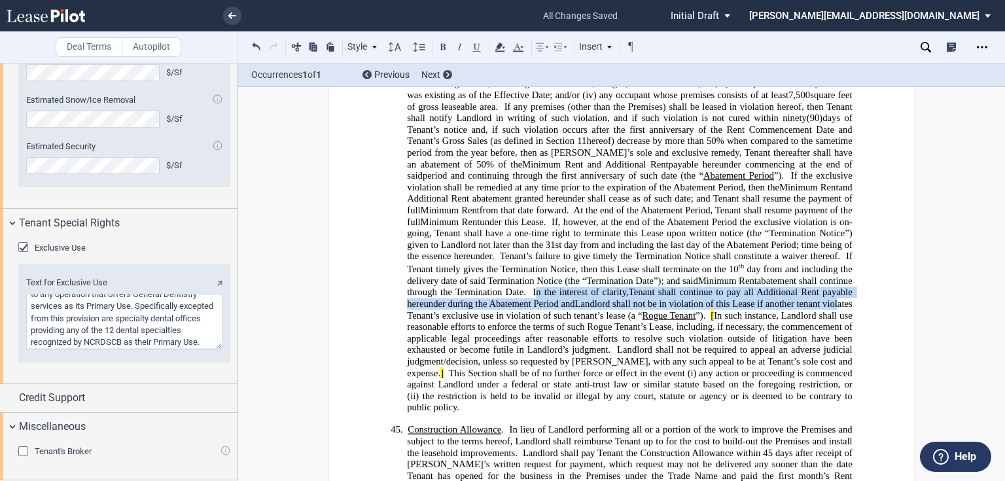
drag, startPoint x: 828, startPoint y: 277, endPoint x: 682, endPoint y: 300, distance: 147.7
click at [682, 300] on p "44. Exclusive Use . Provided Tenant is open and operating for the Permitted Use…" at bounding box center [629, 216] width 445 height 393
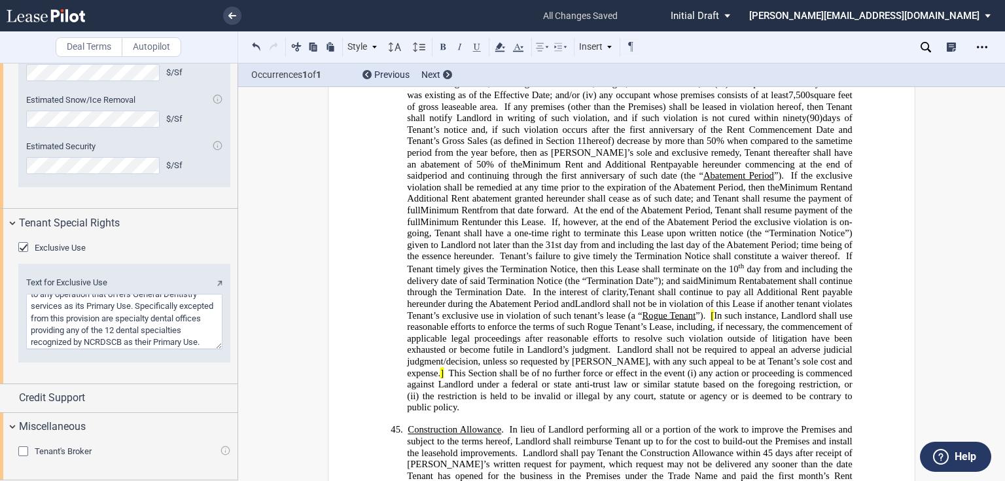
click at [600, 296] on span "Tenant shall continue to pay all Additional Rent payable hereunder during the A…" at bounding box center [630, 298] width 447 height 22
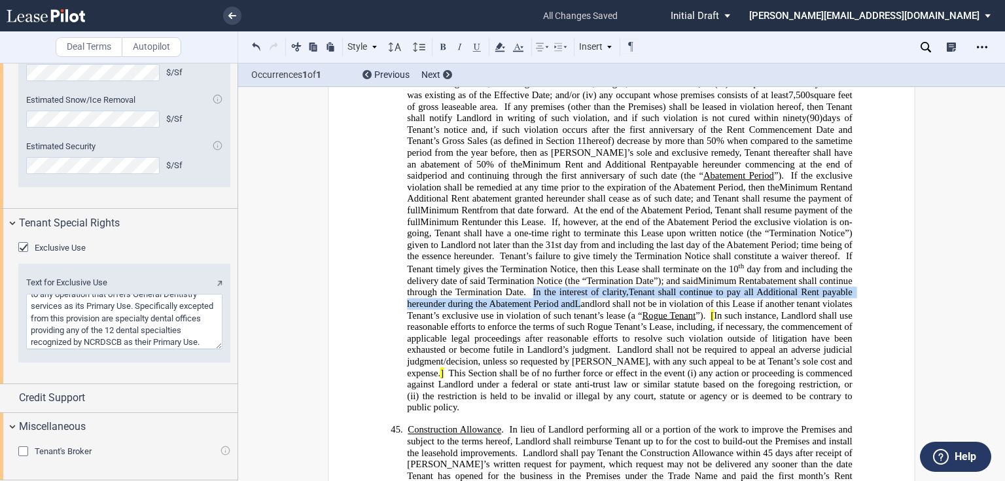
drag, startPoint x: 824, startPoint y: 280, endPoint x: 419, endPoint y: 298, distance: 405.3
click at [419, 298] on p "44. Exclusive Use . Provided Tenant is open and operating for the Permitted Use…" at bounding box center [629, 216] width 445 height 393
click at [499, 43] on use at bounding box center [500, 47] width 10 height 9
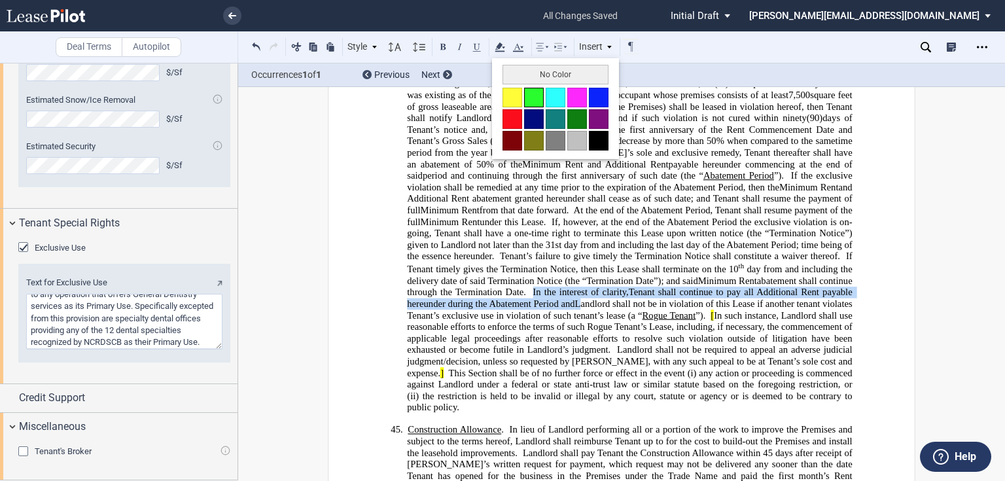
click at [535, 97] on button at bounding box center [534, 98] width 20 height 20
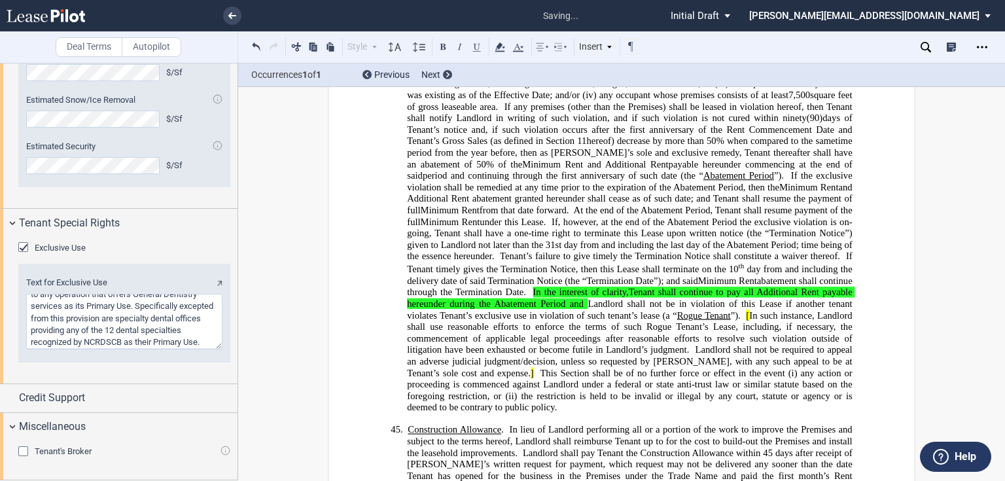
click at [573, 315] on span "In such instance, Landlord shall use reasonable efforts to enforce the terms of…" at bounding box center [630, 332] width 447 height 45
click at [534, 368] on span "]" at bounding box center [532, 373] width 3 height 11
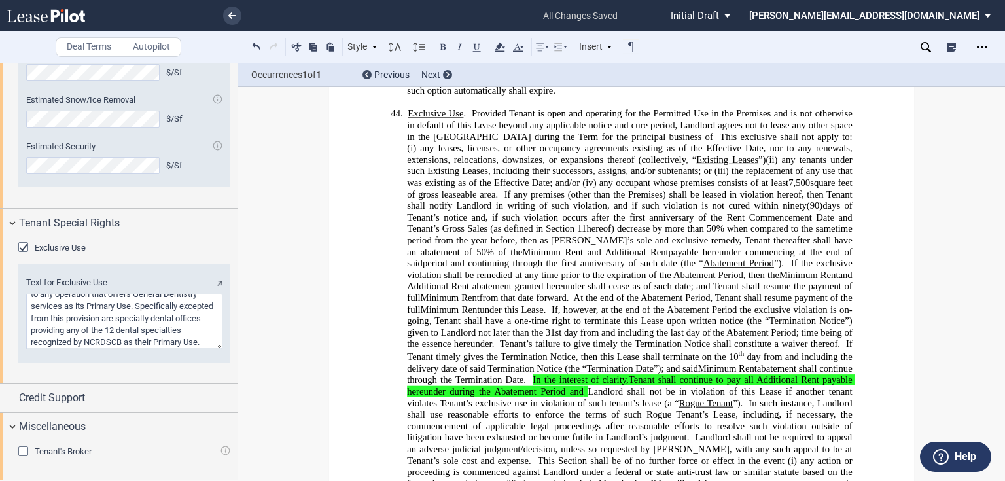
scroll to position [8740, 0]
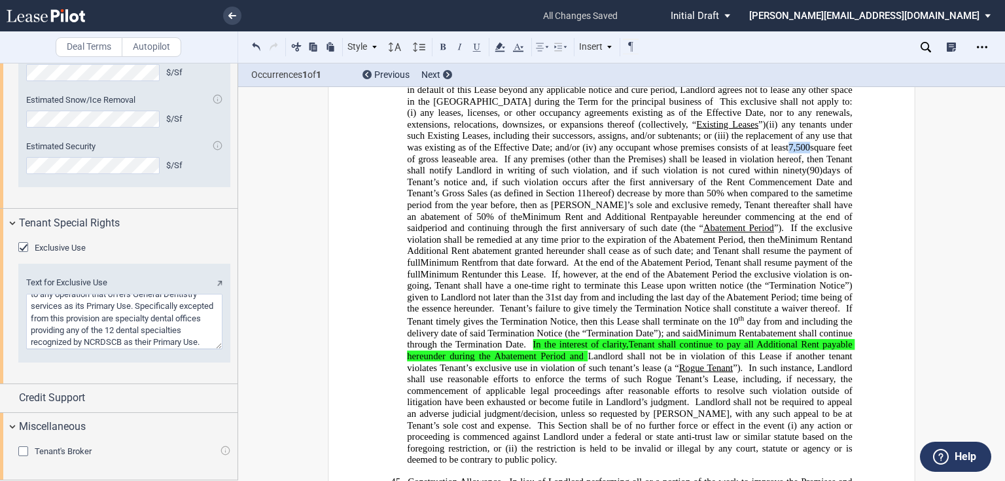
drag, startPoint x: 652, startPoint y: 145, endPoint x: 674, endPoint y: 147, distance: 22.3
click at [674, 147] on span "Exclusive Use . Provided Tenant is open and operating for the Permitted Use in …" at bounding box center [630, 147] width 447 height 149
click at [497, 45] on icon at bounding box center [500, 47] width 16 height 16
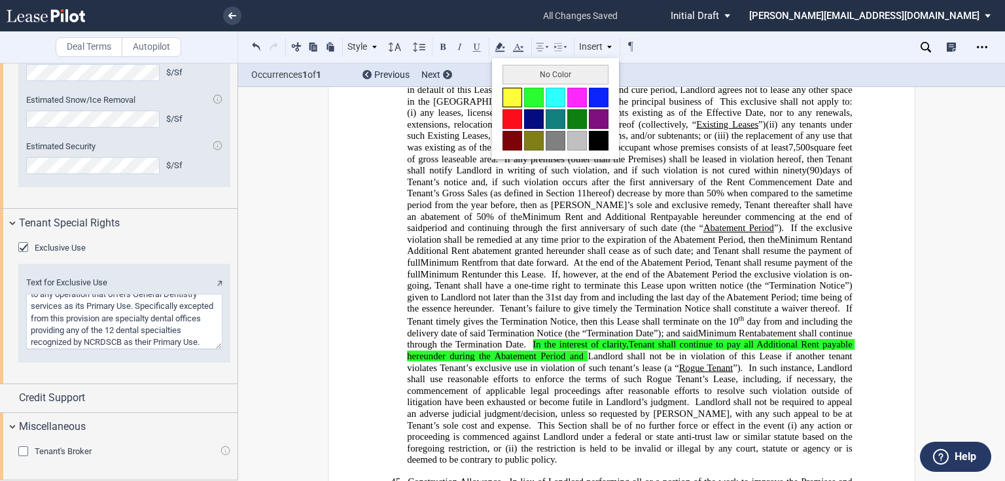
click at [513, 97] on button at bounding box center [512, 98] width 20 height 20
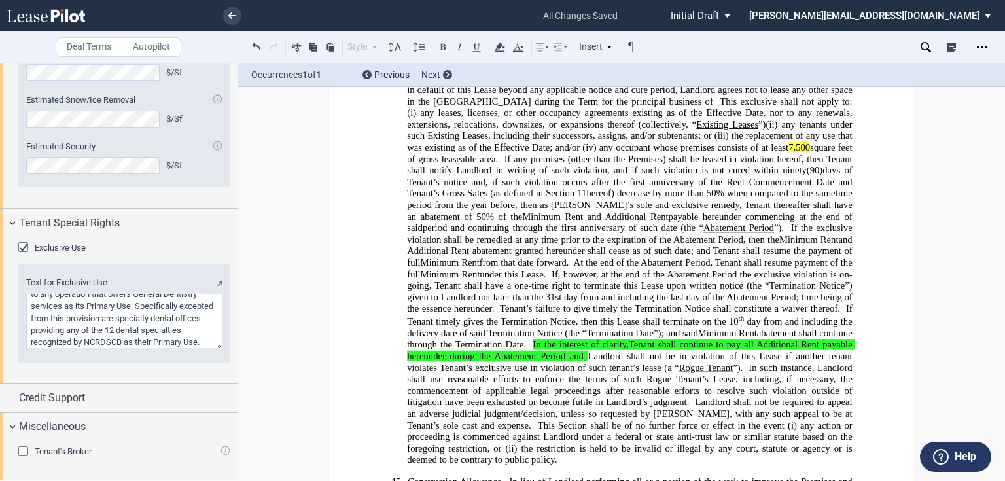
drag, startPoint x: 629, startPoint y: 167, endPoint x: 674, endPoint y: 173, distance: 45.5
click at [674, 173] on span "Exclusive Use . Provided Tenant is open and operating for the Permitted Use in …" at bounding box center [630, 147] width 447 height 149
click at [497, 47] on use at bounding box center [500, 47] width 10 height 9
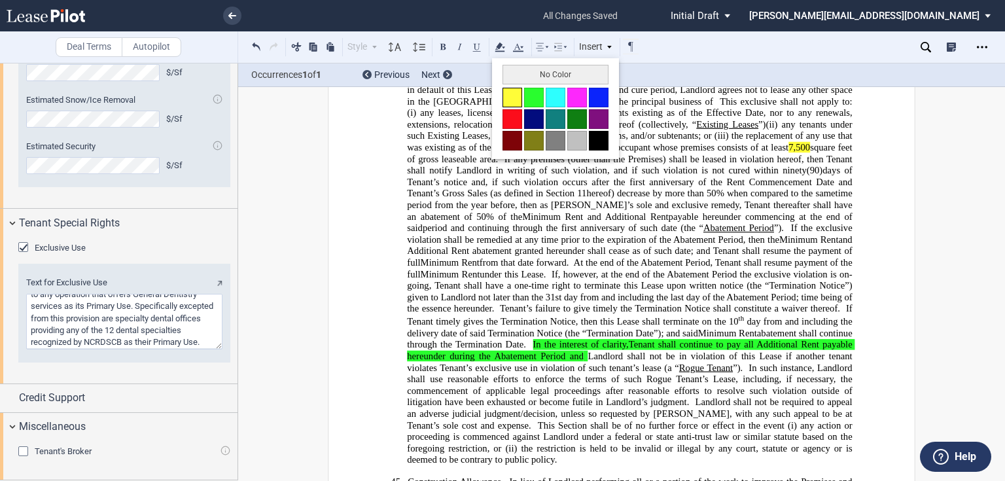
click at [514, 96] on button at bounding box center [512, 98] width 20 height 20
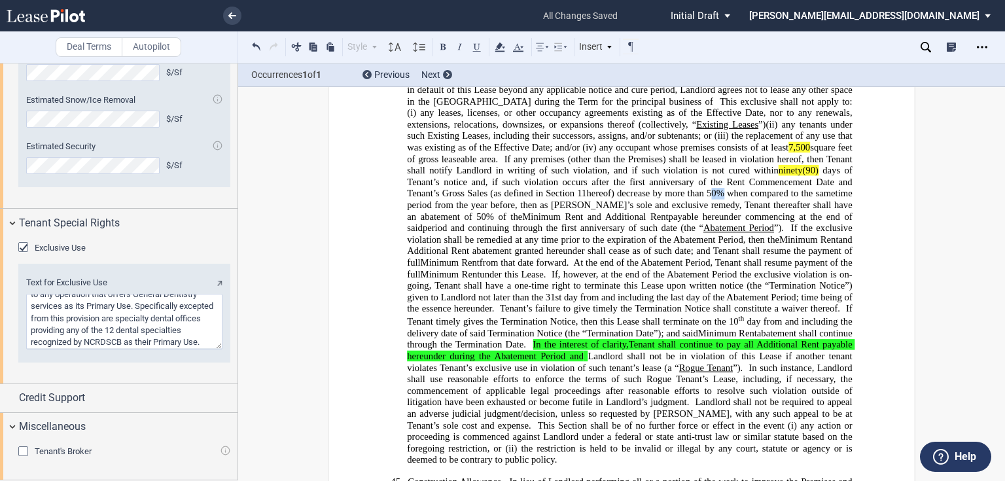
drag, startPoint x: 567, startPoint y: 188, endPoint x: 584, endPoint y: 191, distance: 16.6
click at [584, 191] on span "Exclusive Use . Provided Tenant is open and operating for the Permitted Use in …" at bounding box center [630, 147] width 447 height 149
click at [498, 47] on use at bounding box center [500, 47] width 10 height 9
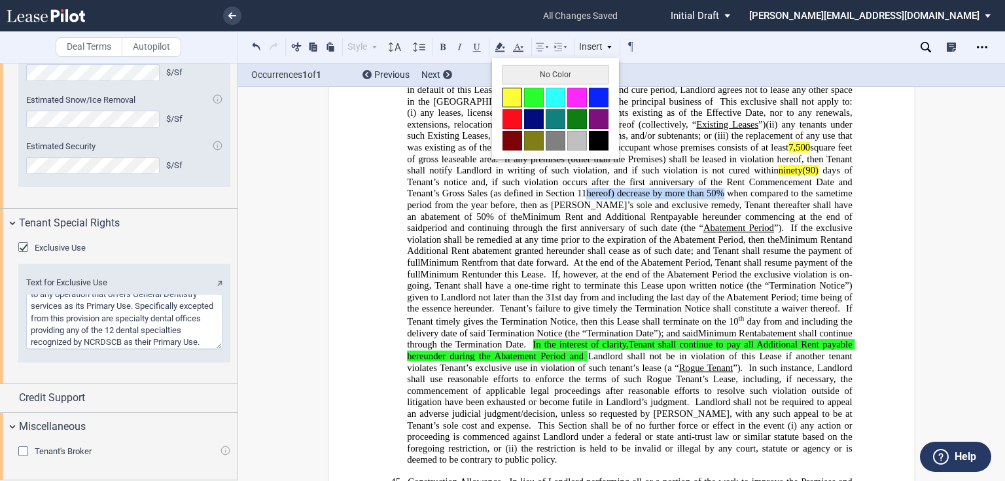
click at [513, 96] on button at bounding box center [512, 98] width 20 height 20
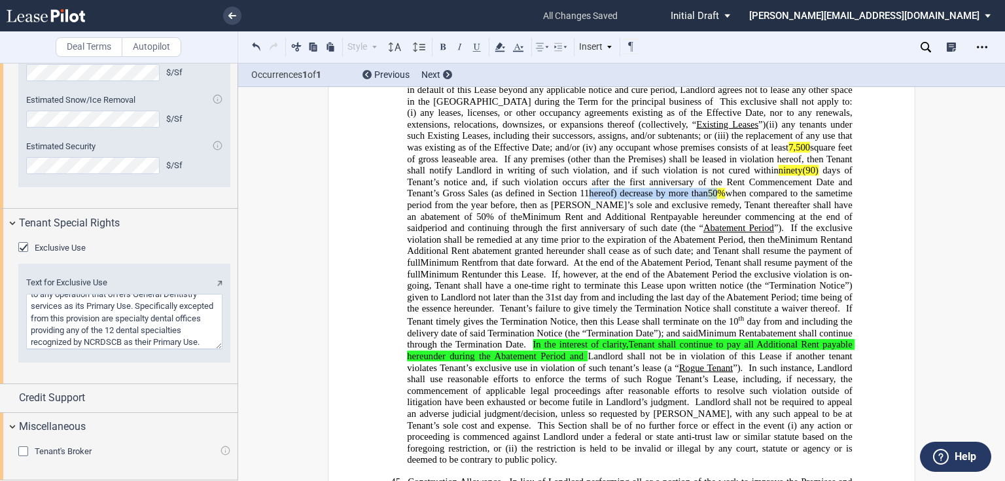
drag, startPoint x: 519, startPoint y: 192, endPoint x: 564, endPoint y: 194, distance: 44.5
click at [589, 194] on span "hereof) decrease by more than 50" at bounding box center [653, 193] width 128 height 11
click at [497, 47] on use at bounding box center [500, 47] width 10 height 9
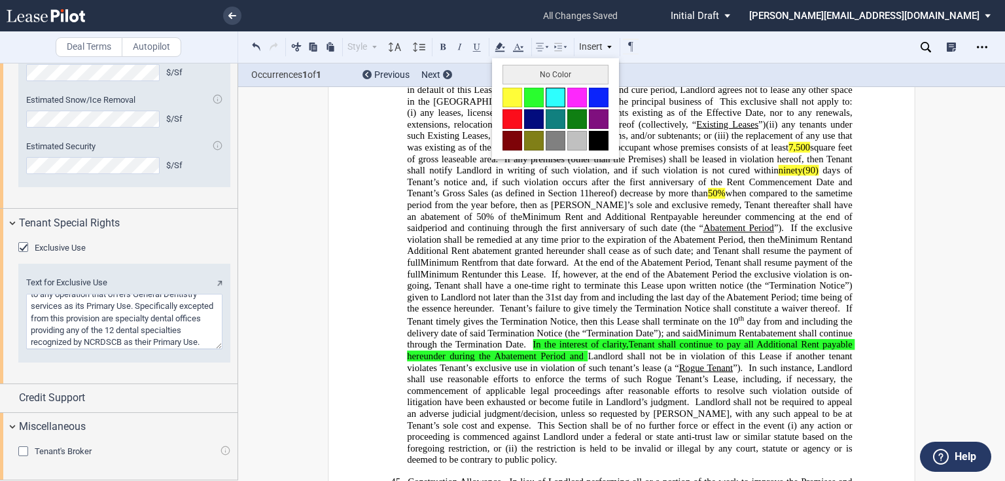
click at [557, 92] on button at bounding box center [556, 98] width 20 height 20
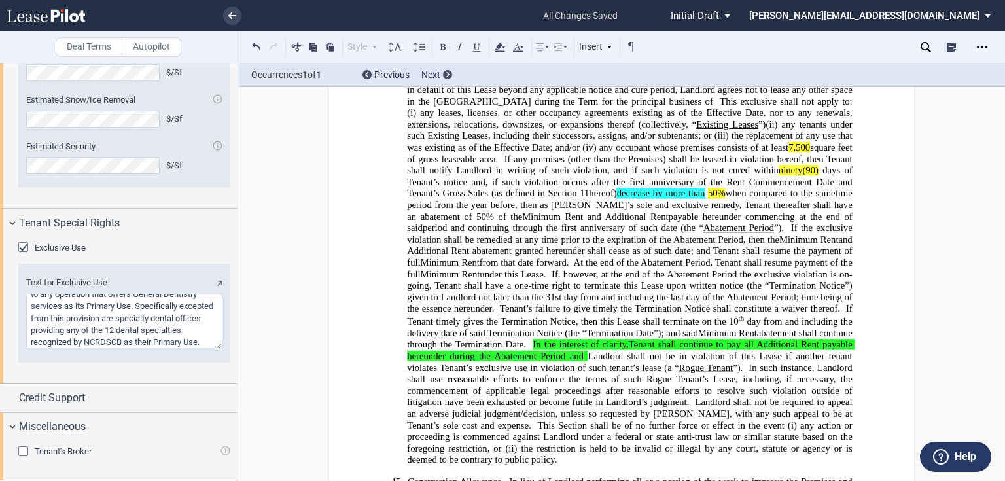
drag, startPoint x: 836, startPoint y: 202, endPoint x: 468, endPoint y: 218, distance: 368.6
click at [468, 218] on p "44. Exclusive Use . Provided Tenant is open and operating for the Permitted Use…" at bounding box center [629, 269] width 445 height 393
click at [495, 47] on icon at bounding box center [500, 47] width 16 height 16
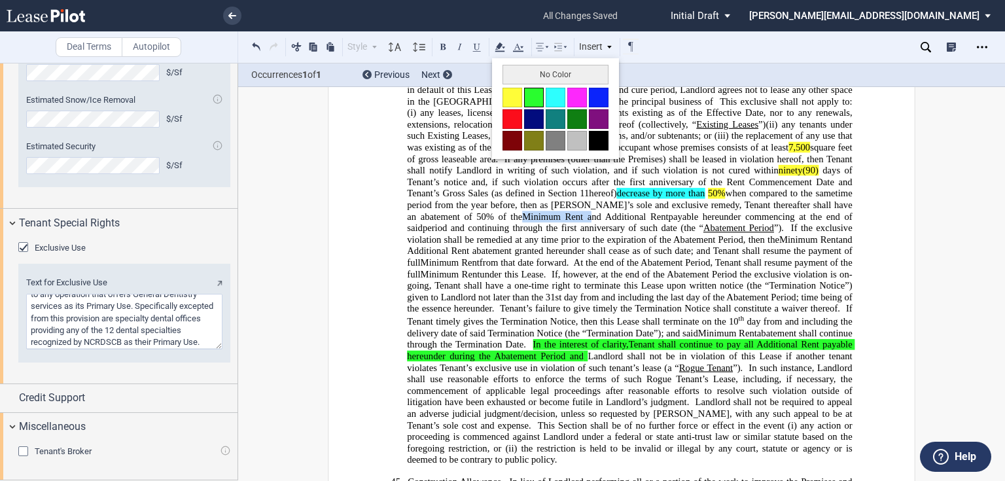
click at [534, 94] on button at bounding box center [534, 98] width 20 height 20
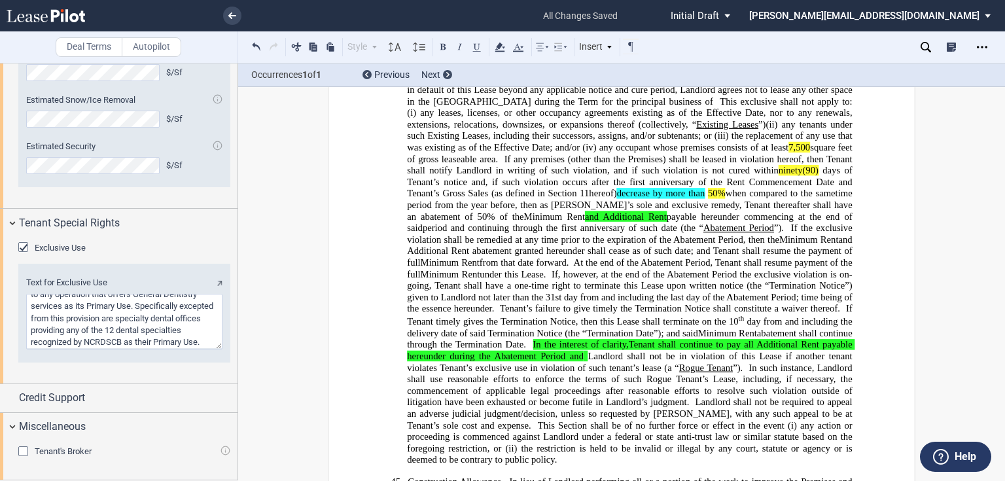
click at [657, 243] on span "and Additional Rent abatement granted hereunder shall cease as of such date; an…" at bounding box center [630, 251] width 447 height 34
drag, startPoint x: 655, startPoint y: 237, endPoint x: 736, endPoint y: 239, distance: 80.5
click at [736, 239] on span "and Additional Rent abatement granted hereunder shall cease as of such date; an…" at bounding box center [630, 251] width 447 height 34
click at [500, 50] on icon at bounding box center [500, 47] width 16 height 16
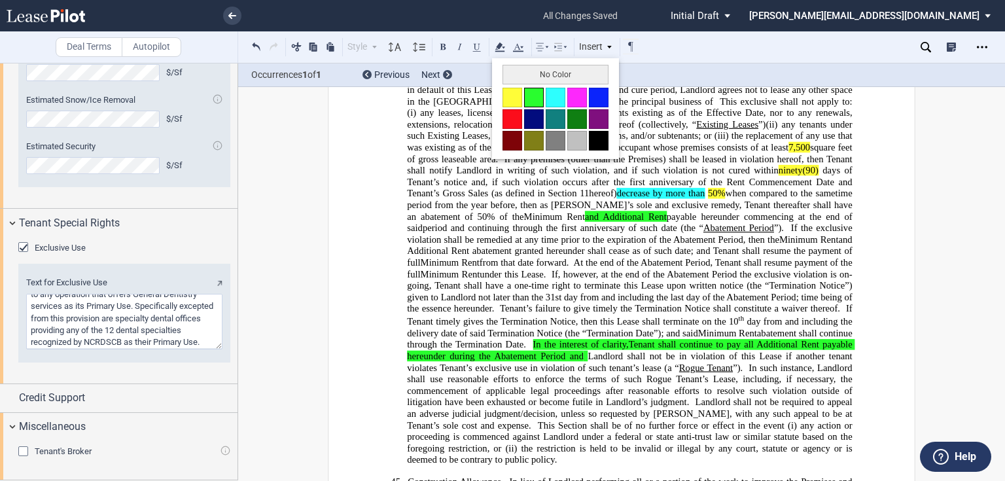
click at [537, 91] on button at bounding box center [534, 98] width 20 height 20
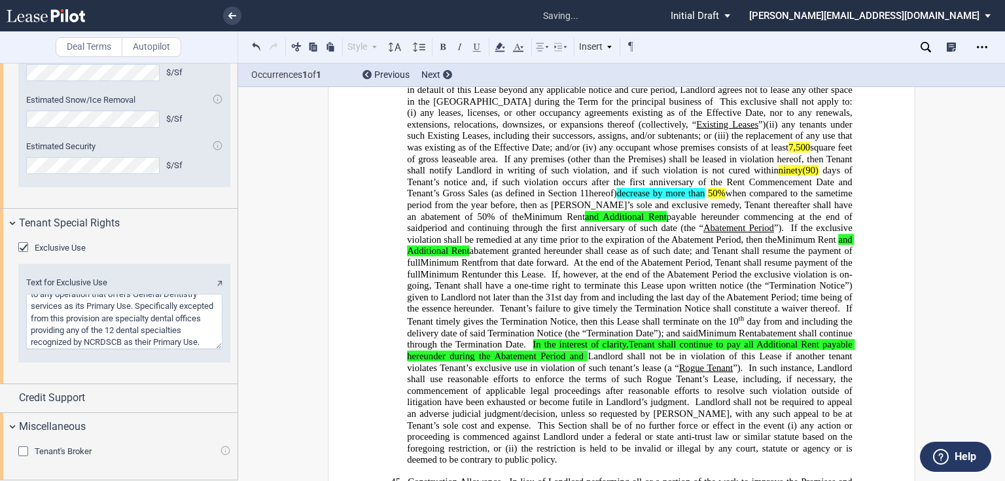
click at [669, 298] on span "If, however, at the end of the Abatement Period the exclusive violation is on-g…" at bounding box center [630, 290] width 447 height 45
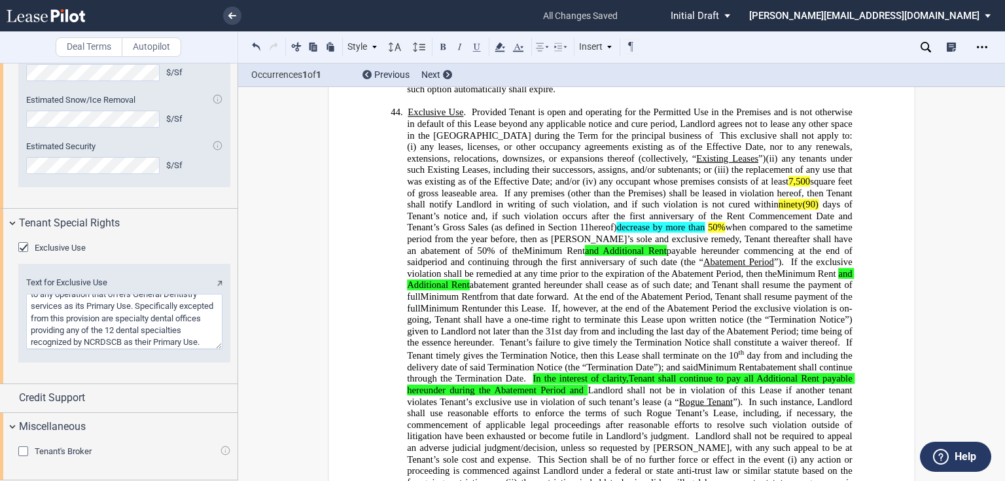
scroll to position [8687, 0]
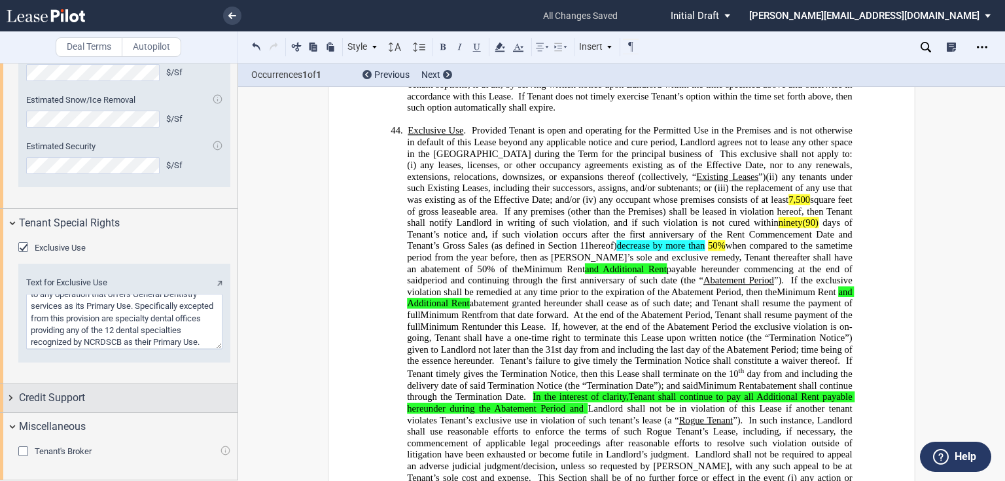
click at [60, 400] on span "Credit Support" at bounding box center [52, 398] width 66 height 16
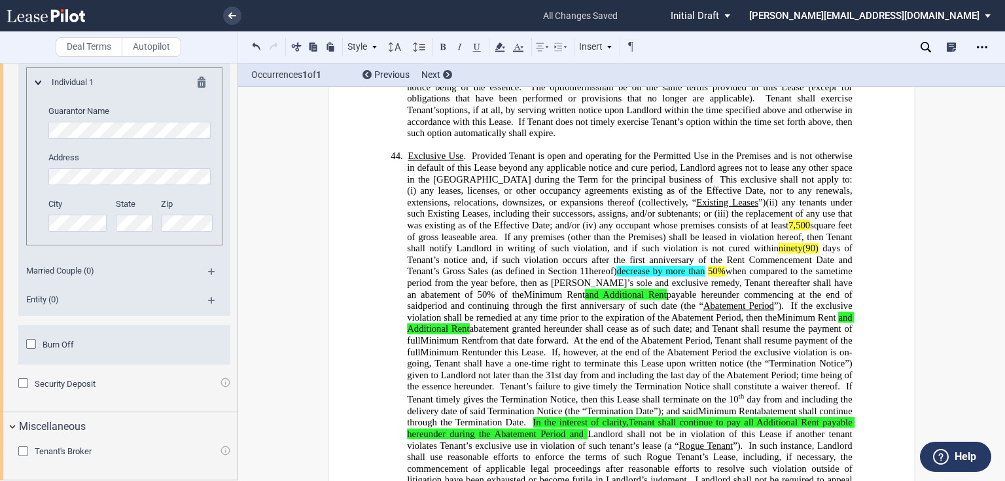
scroll to position [8635, 0]
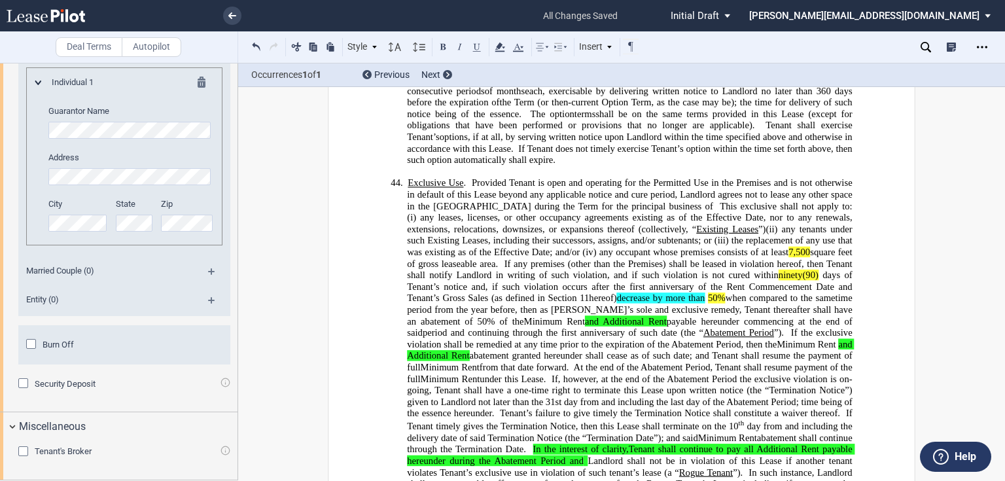
click at [713, 200] on span "﻿ ﻿ ﻿" at bounding box center [716, 205] width 7 height 11
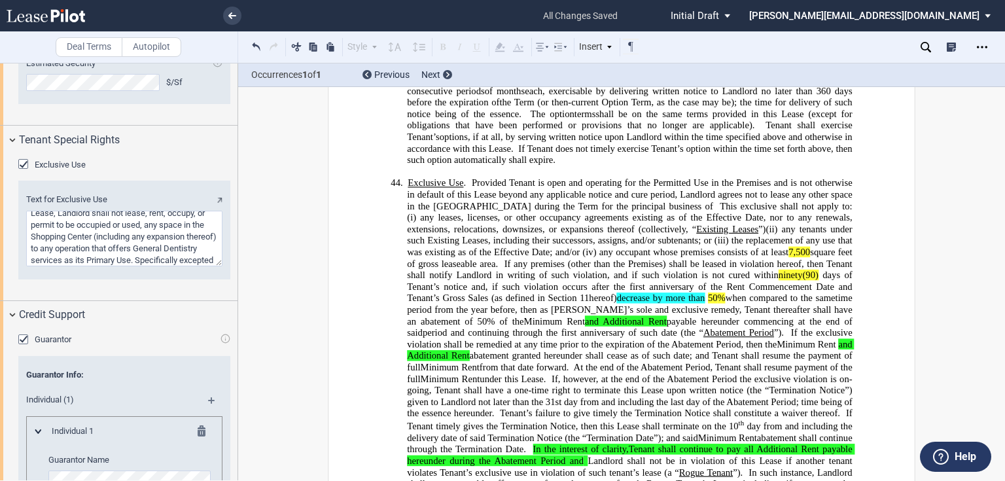
scroll to position [0, 0]
drag, startPoint x: 31, startPoint y: 287, endPoint x: 198, endPoint y: 321, distance: 170.2
click at [198, 266] on textarea "Text for Exclusive Use" at bounding box center [124, 239] width 196 height 56
drag, startPoint x: 207, startPoint y: 287, endPoint x: 27, endPoint y: 279, distance: 180.7
click at [27, 266] on div "Text for Exclusive Use" at bounding box center [124, 230] width 196 height 72
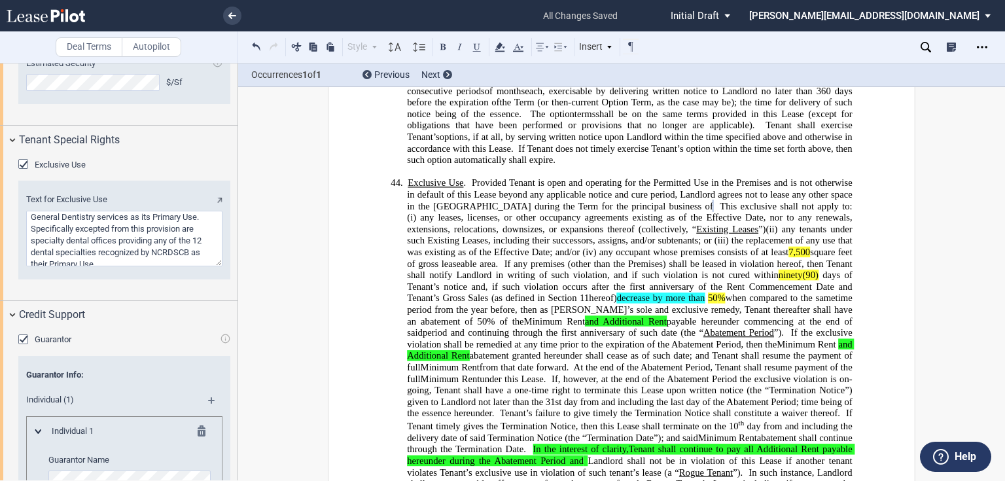
click at [154, 266] on textarea "Text for Exclusive Use" at bounding box center [124, 239] width 196 height 56
click at [190, 266] on textarea "Text for Exclusive Use" at bounding box center [124, 239] width 196 height 56
drag, startPoint x: 152, startPoint y: 324, endPoint x: 190, endPoint y: 319, distance: 38.4
click at [190, 266] on textarea "Text for Exclusive Use" at bounding box center [124, 239] width 196 height 56
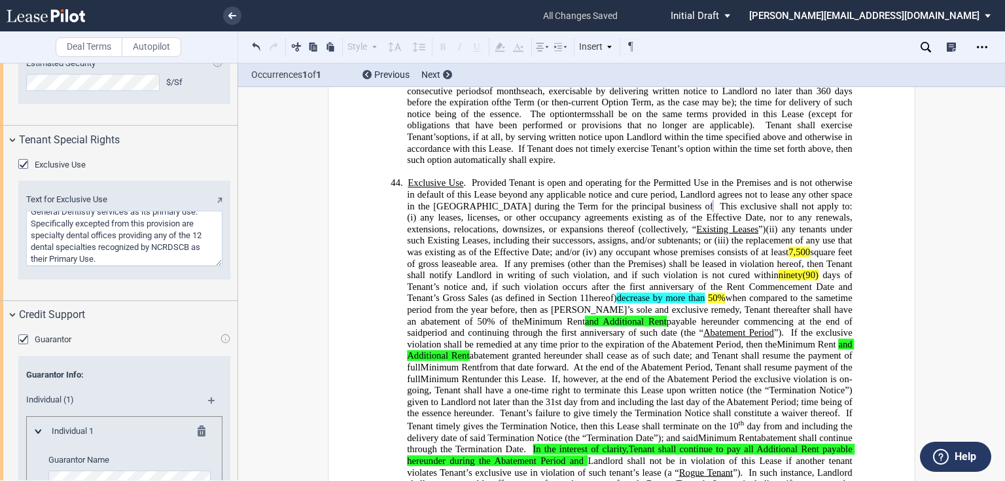
type textarea "General Dentistry services as its primary use. Specifically excepted from this …"
click at [508, 212] on span "any leases, licenses, or other occupancy agreements existing as of the Effectiv…" at bounding box center [630, 223] width 447 height 22
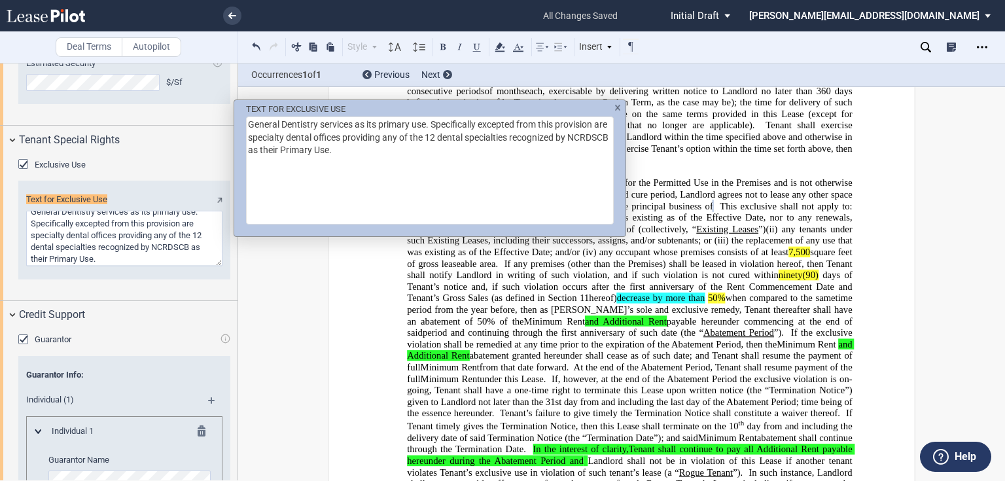
scroll to position [2401, 0]
drag, startPoint x: 286, startPoint y: 149, endPoint x: 253, endPoint y: 150, distance: 33.4
click at [253, 150] on textarea "General Dentistry services as its primary use. Specifically excepted from this …" at bounding box center [430, 170] width 368 height 108
click at [495, 150] on textarea "General Dentistry services as its primary use. Specifically excepted from this …" at bounding box center [430, 170] width 368 height 108
drag, startPoint x: 289, startPoint y: 152, endPoint x: 253, endPoint y: 151, distance: 36.6
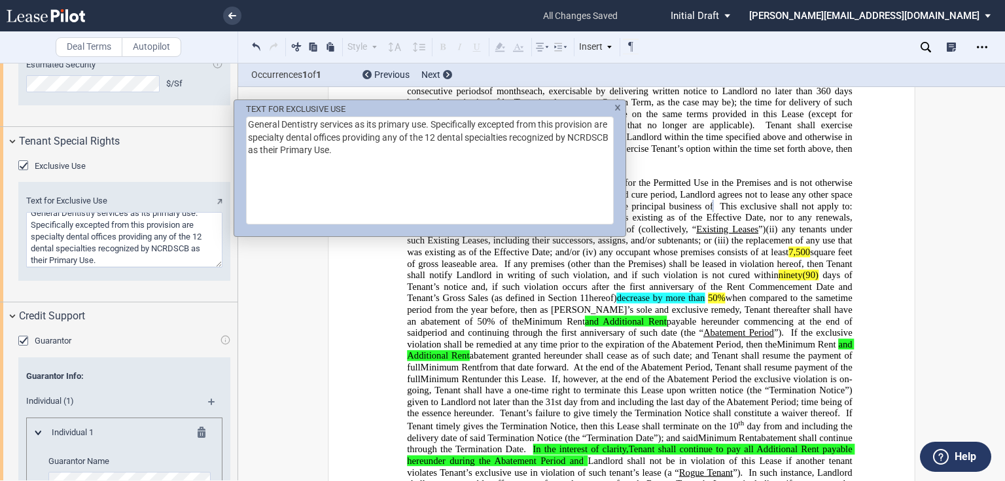
click at [253, 151] on textarea "General Dentistry services as its primary use. Specifically excepted from this …" at bounding box center [430, 170] width 368 height 108
type textarea "General Dentistry services as its primary use. Specifically excepted from this …"
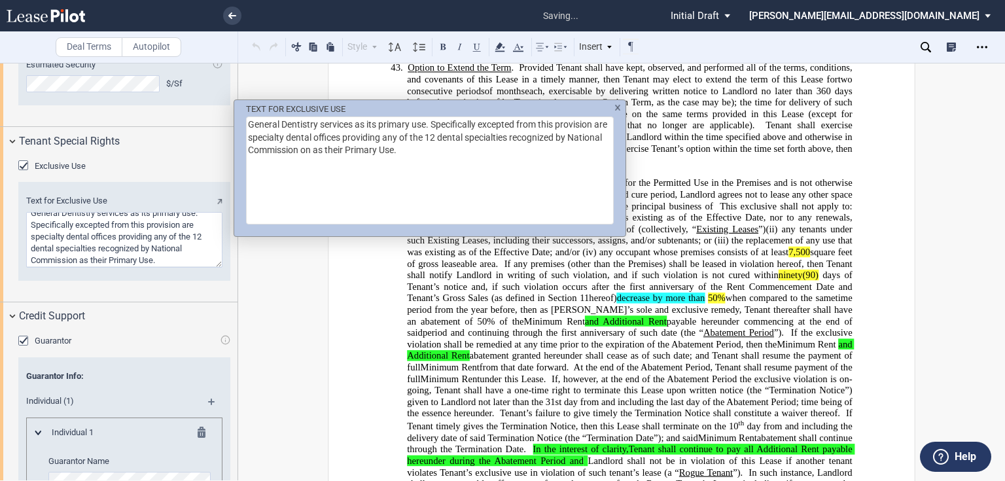
type textarea "General Dentistry services as its primary use. Specifically excepted from this …"
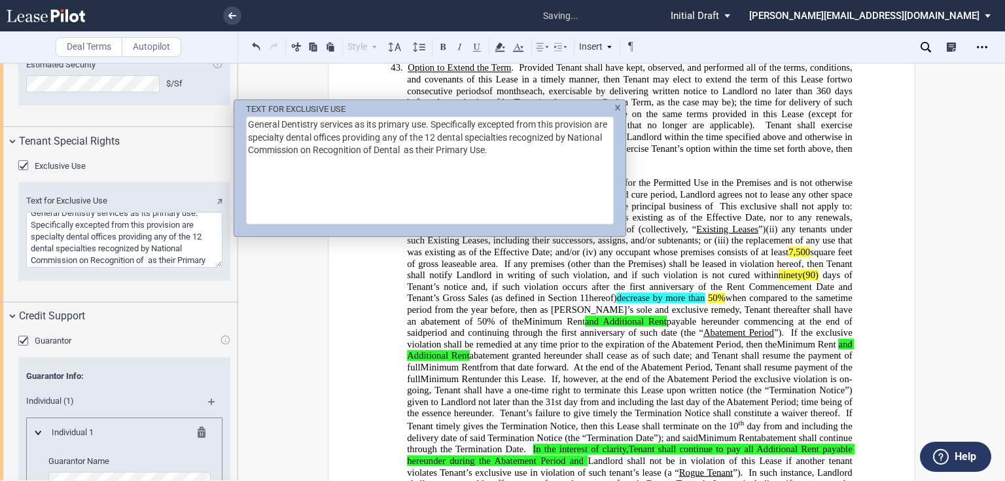
type textarea "General Dentistry services as its primary use. Specifically excepted from this …"
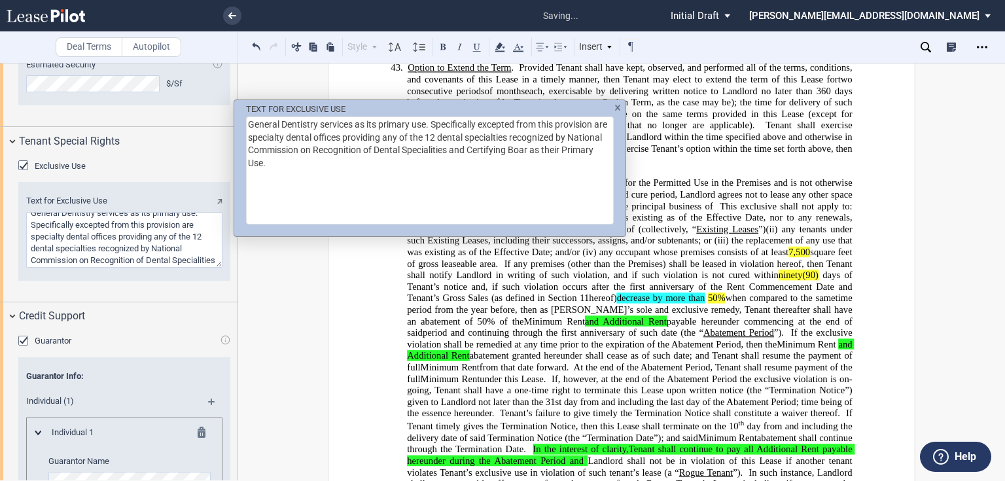
type textarea "General Dentistry services as its primary use. Specifically excepted from this …"
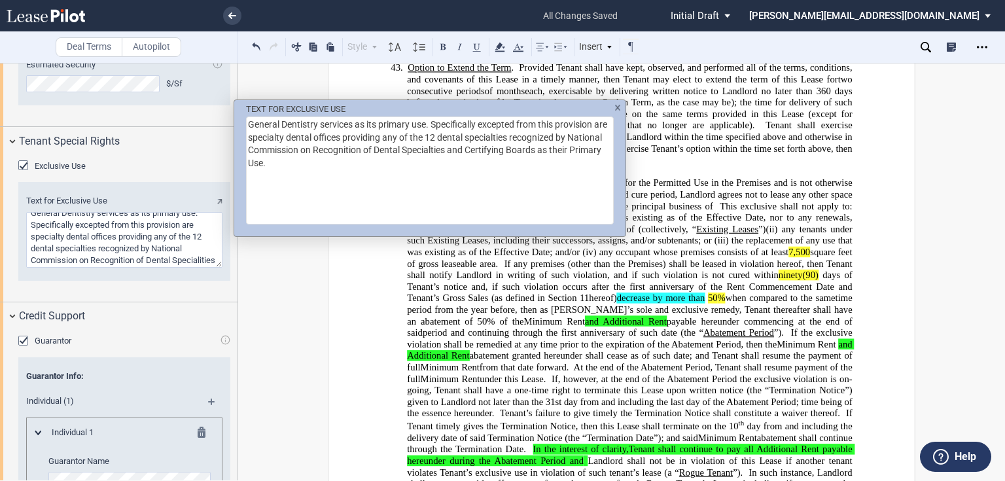
type textarea "General Dentistry services as its primary use. Specifically excepted from this …"
drag, startPoint x: 450, startPoint y: 137, endPoint x: 443, endPoint y: 137, distance: 7.2
click at [443, 137] on textarea "General Dentistry services as its primary use. Specifically excepted from this …" at bounding box center [430, 170] width 368 height 108
type textarea "General Dentistry services as its primary use. Specifically excepted from this …"
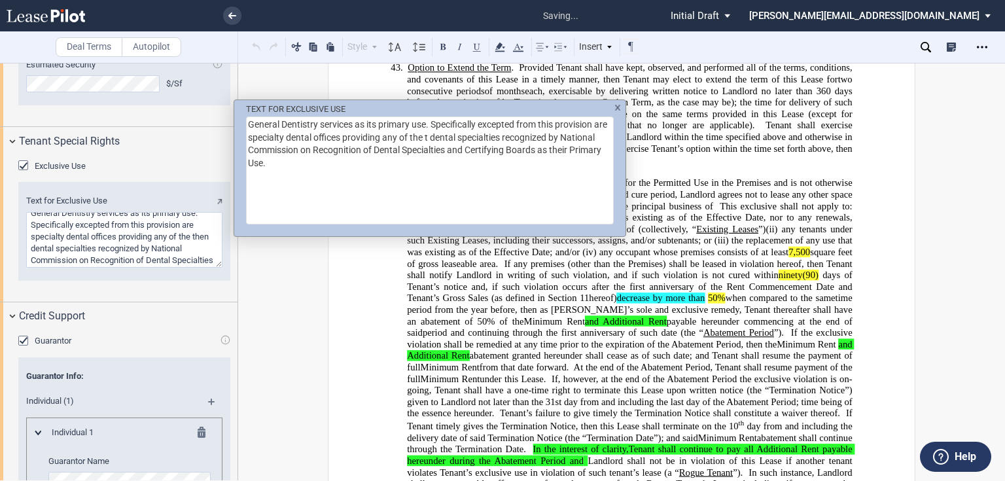
type textarea "General Dentistry services as its primary use. Specifically excepted from this …"
click at [272, 160] on textarea "General Dentistry services as its primary use. Specifically excepted from this …" at bounding box center [430, 170] width 368 height 108
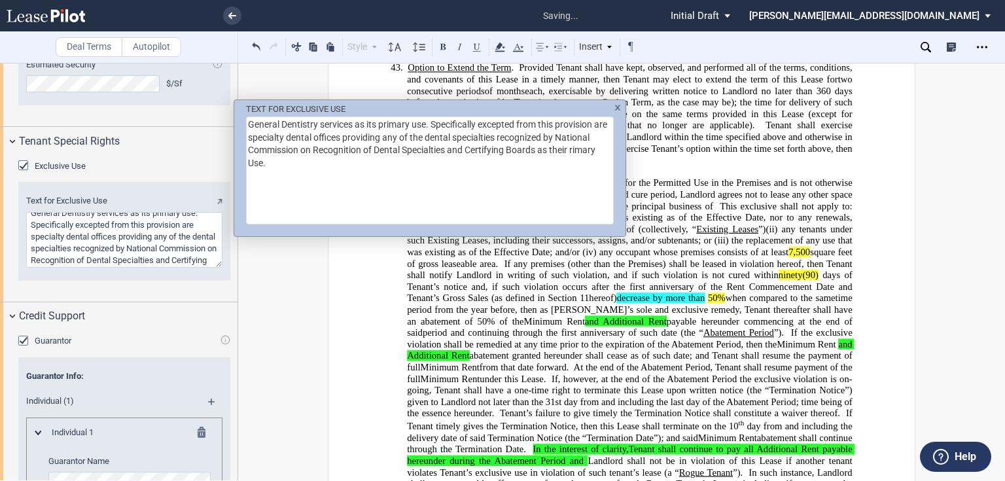
type textarea "General Dentistry services as its primary use. Specifically excepted from this …"
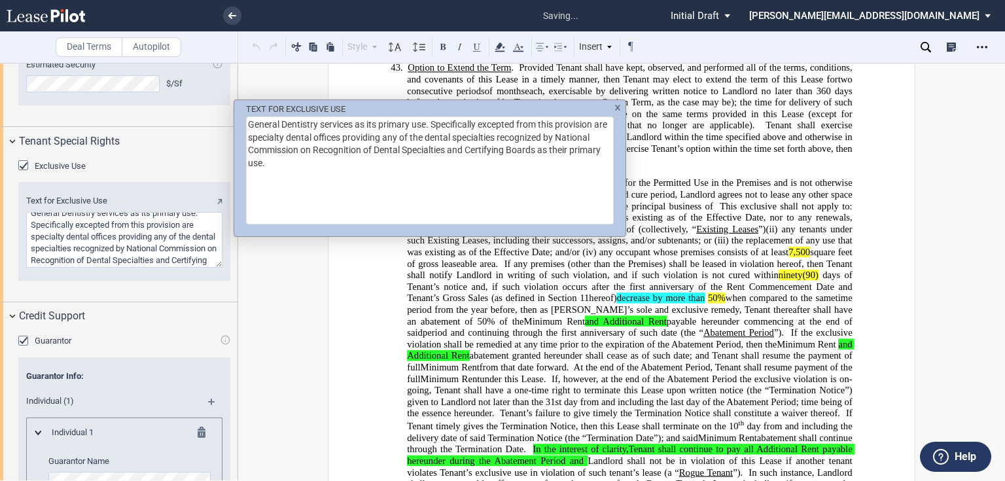
type textarea "General Dentistry services as its primary use. Specifically excepted from this …"
click at [514, 138] on textarea "General Dentistry services as its primary use. Specifically excepted from this …" at bounding box center [430, 170] width 368 height 108
type textarea "General Dentistry services as its primary use. Specifically excepted from this …"
click at [590, 136] on textarea "General Dentistry services as its primary use. Specifically excepted from this …" at bounding box center [430, 170] width 368 height 108
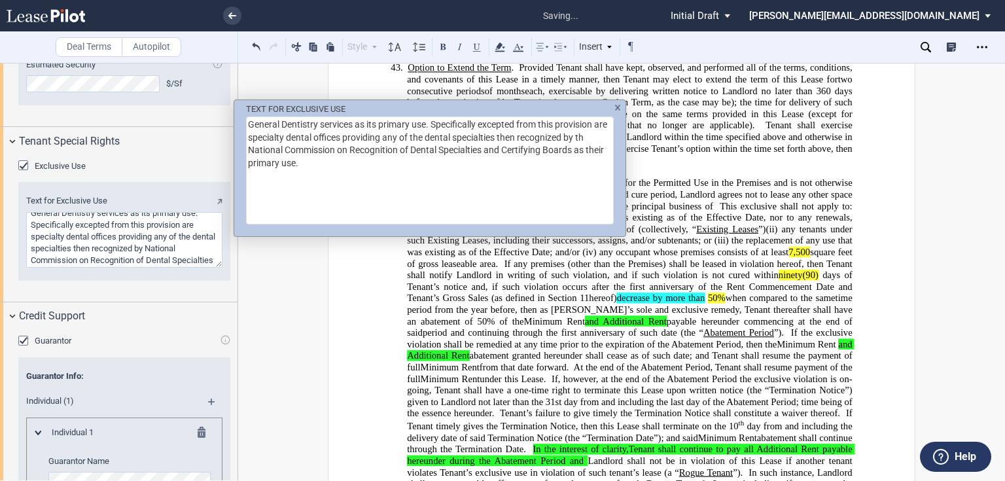
type textarea "General Dentistry services as its primary use. Specifically excepted from this …"
drag, startPoint x: 593, startPoint y: 150, endPoint x: 314, endPoint y: 160, distance: 279.5
click at [314, 160] on textarea "General Dentistry services as its primary use. Specifically excepted from this …" at bounding box center [430, 170] width 368 height 108
click at [351, 173] on textarea "General Dentistry services as its primary use. Specifically excepted from this …" at bounding box center [430, 170] width 368 height 108
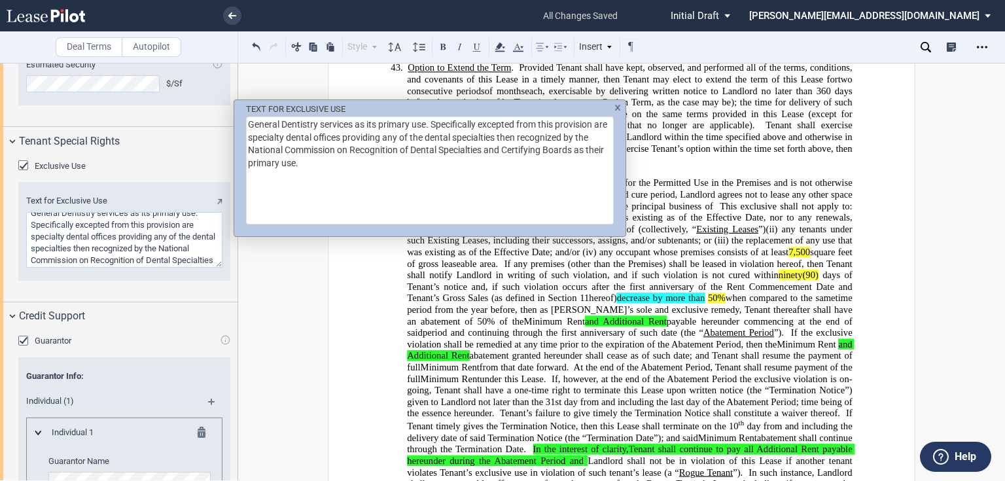
type textarea "General Dentistry services as its primary use. Specifically excepted from this …"
click at [614, 105] on img "TEXT FOR ..." at bounding box center [617, 108] width 7 height 6
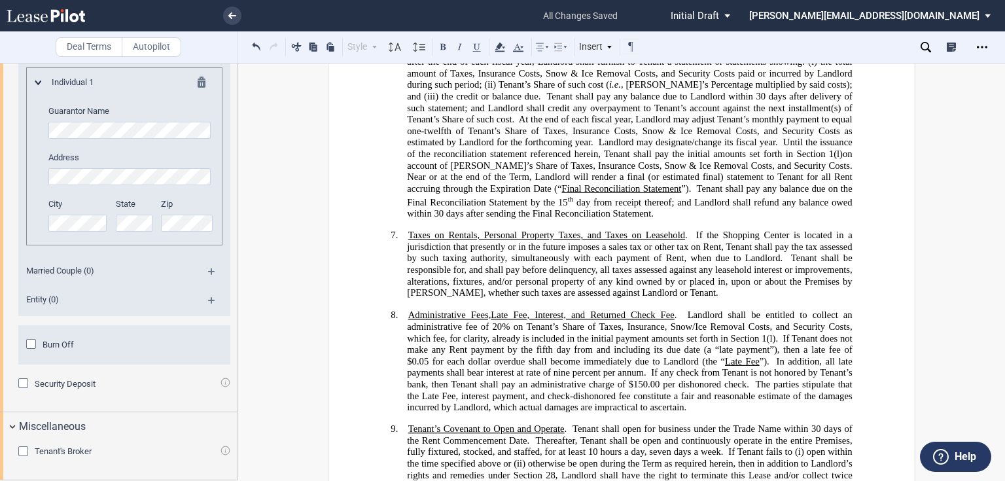
scroll to position [1884, 0]
click at [493, 342] on span "Landlord shall be entitled to collect an administrative fee of 20% on Tenant’s …" at bounding box center [630, 325] width 447 height 34
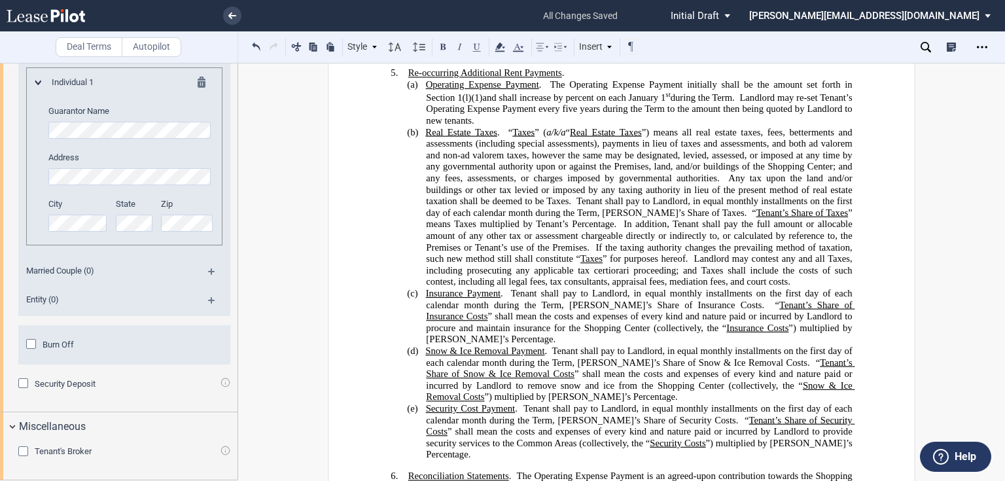
scroll to position [1465, 0]
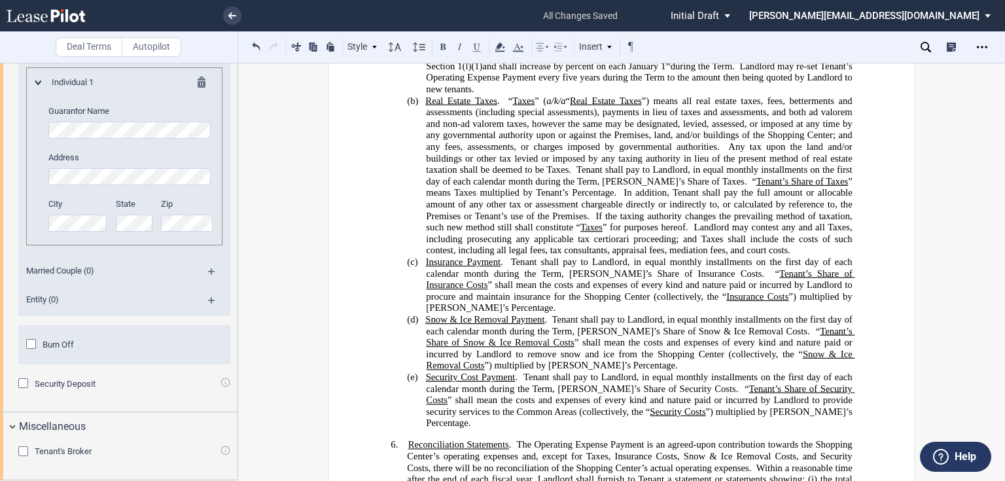
click at [508, 279] on span "Tenant shall pay to Landlord, in equal monthly installments on the first day of…" at bounding box center [640, 267] width 428 height 22
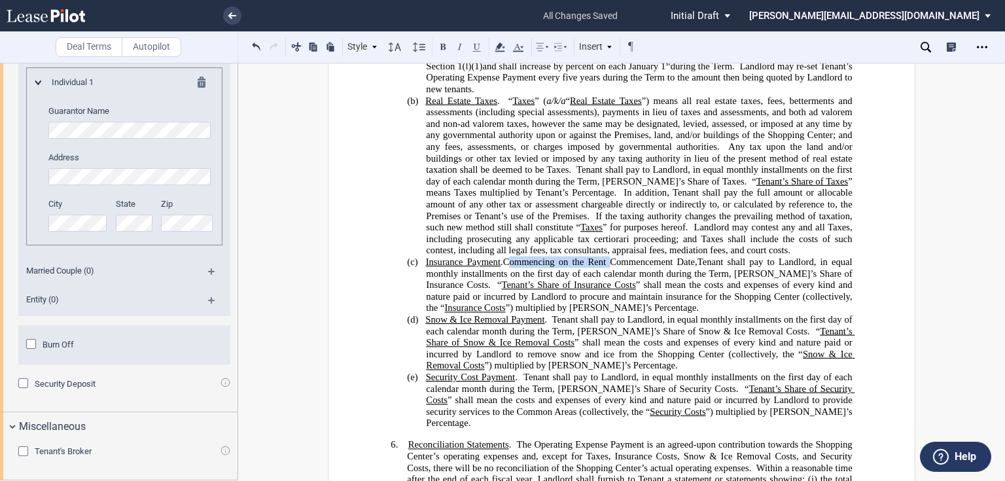
drag, startPoint x: 502, startPoint y: 305, endPoint x: 602, endPoint y: 304, distance: 100.1
click at [602, 268] on span "Commencing on the Rent Commencement Date," at bounding box center [600, 261] width 194 height 11
click at [586, 290] on span "Tenant shall pay to Landlord, in equal monthly installments on the first day of…" at bounding box center [640, 273] width 428 height 34
drag, startPoint x: 504, startPoint y: 304, endPoint x: 693, endPoint y: 304, distance: 188.4
click at [693, 268] on span "Commencing on the Rent Commencement Date," at bounding box center [600, 261] width 194 height 11
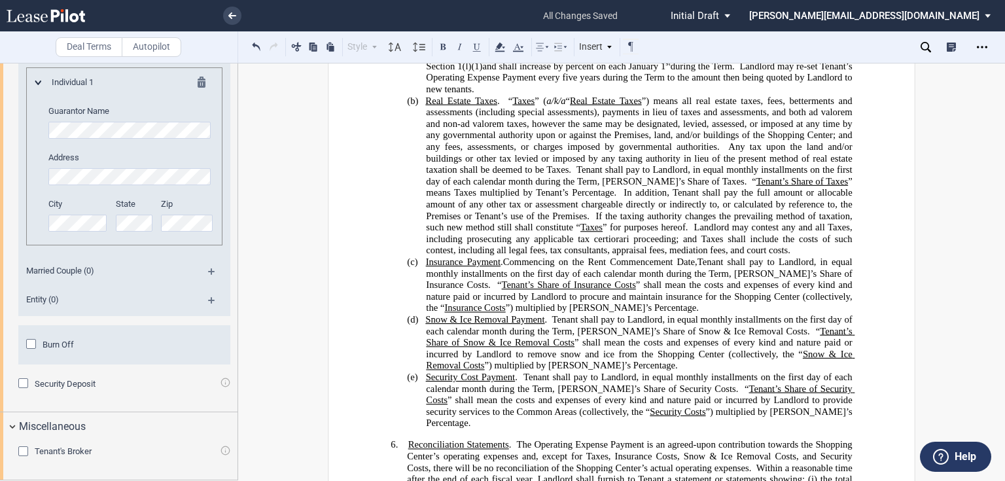
drag, startPoint x: 538, startPoint y: 320, endPoint x: 527, endPoint y: 317, distance: 11.6
click at [536, 290] on span "Tenant shall pay to Landlord, in equal monthly installments on the first day of…" at bounding box center [640, 273] width 428 height 34
drag, startPoint x: 507, startPoint y: 305, endPoint x: 691, endPoint y: 304, distance: 184.5
click at [691, 268] on span "Commencing on the Rent Commencement Date," at bounding box center [600, 261] width 194 height 11
click at [550, 336] on span "Tenant shall pay to Landlord, in equal monthly installments on the first day of…" at bounding box center [640, 325] width 428 height 22
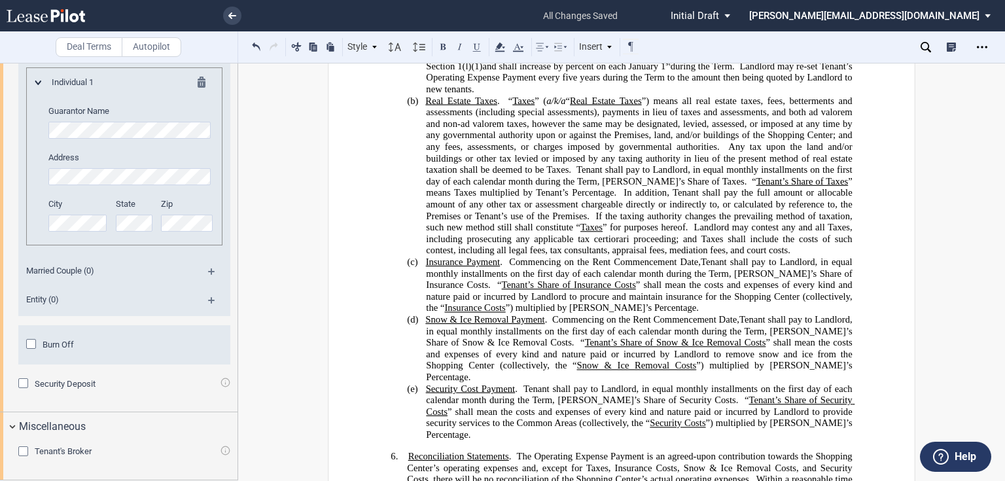
click at [575, 186] on span "Tenant shall pay to Landlord, in equal monthly installments on the first day of…" at bounding box center [640, 175] width 428 height 22
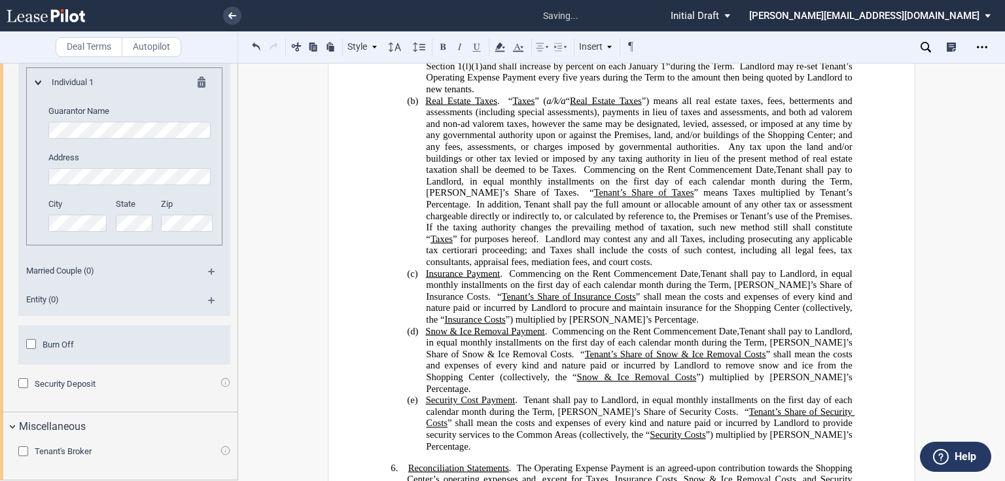
click at [521, 417] on span "Tenant shall pay to Landlord, in equal monthly installments on the first day of…" at bounding box center [640, 405] width 428 height 22
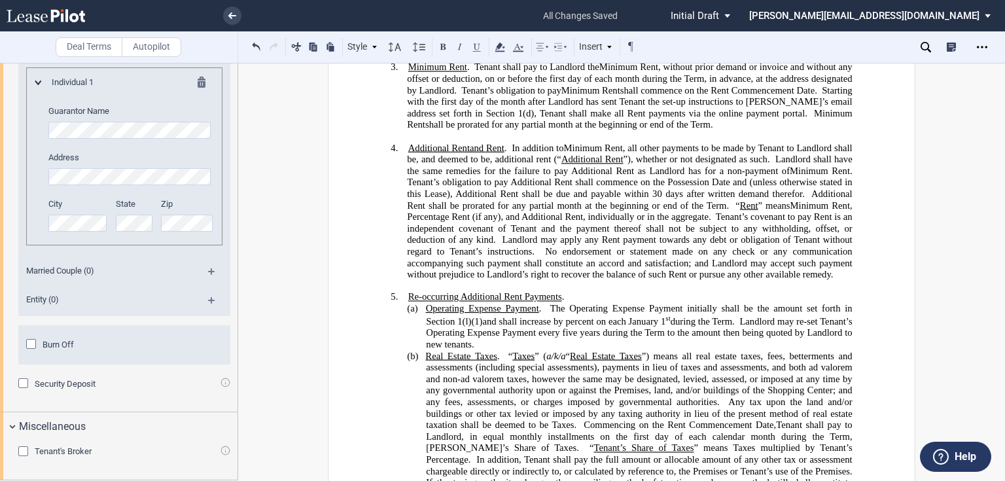
scroll to position [1204, 0]
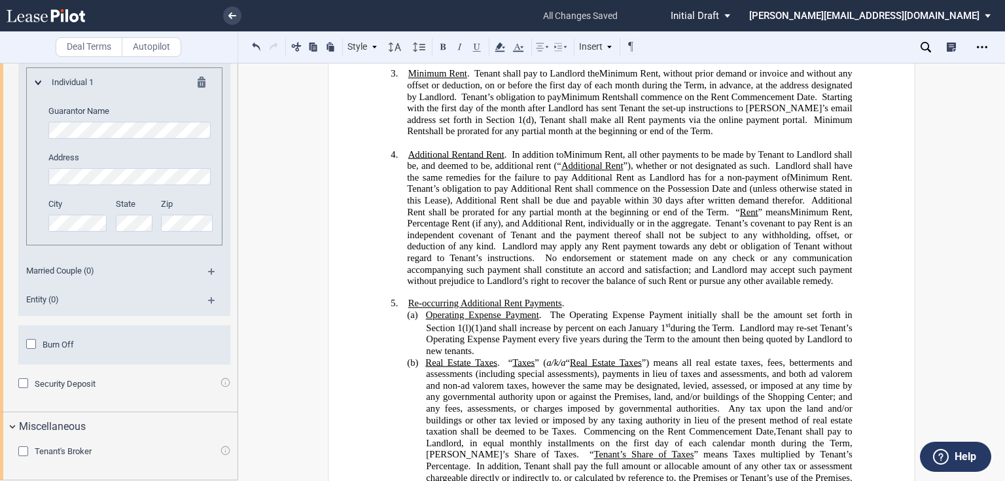
click at [548, 333] on span "The Operating Expense Payment initially shall be the amount set forth in Section" at bounding box center [640, 321] width 428 height 24
click at [759, 331] on span "The Operating Expense Payment initially shall be the amount set forth in Section" at bounding box center [640, 320] width 428 height 22
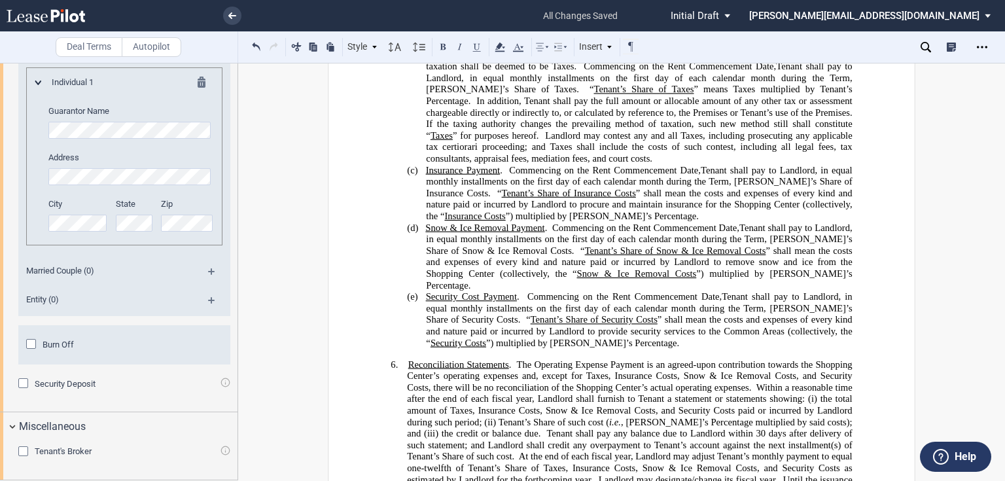
scroll to position [1413, 0]
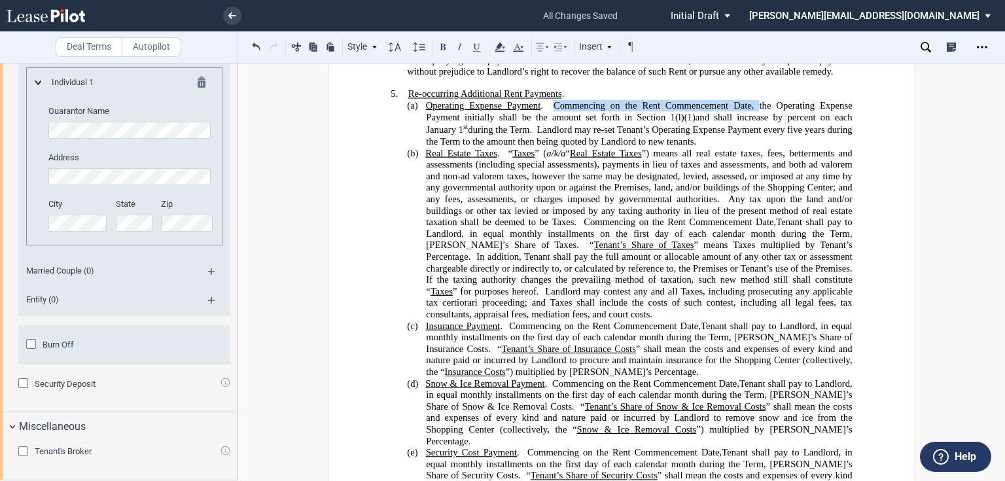
drag, startPoint x: 550, startPoint y: 147, endPoint x: 756, endPoint y: 152, distance: 206.1
click at [756, 111] on span "Commencing on the Rent Commencement Date, t" at bounding box center [657, 104] width 209 height 11
click at [748, 147] on p "(a) Operating Expense Payment . Commencing on the Rent Commencement Date, t he …" at bounding box center [639, 123] width 426 height 48
click at [754, 111] on span "Commencing on the Rent Commencement Date, t" at bounding box center [657, 104] width 209 height 11
drag, startPoint x: 493, startPoint y: 160, endPoint x: 555, endPoint y: 164, distance: 61.6
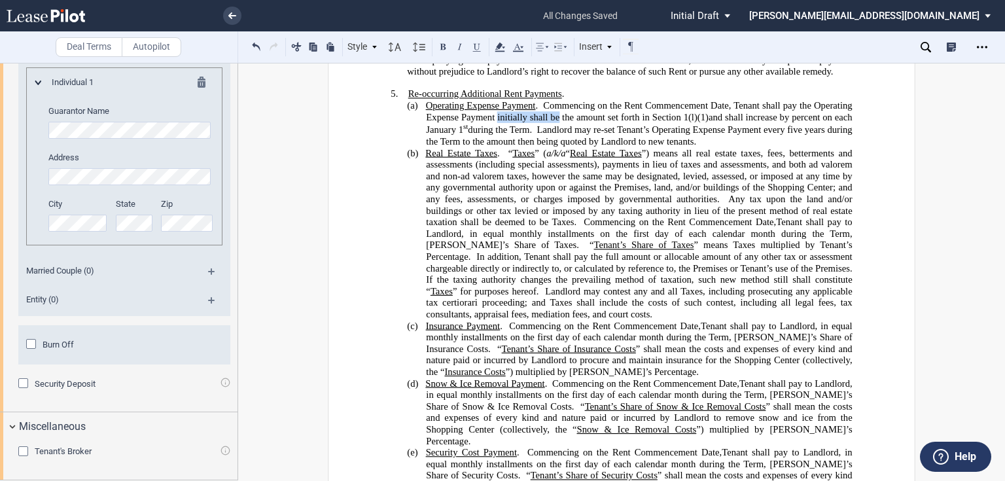
click at [555, 122] on span "he Operating Expense Payment initially shall be the amount set forth in Section" at bounding box center [640, 110] width 428 height 22
click at [497, 122] on span "he Operating Expense Payment initially shall be the amount set forth in Section" at bounding box center [640, 110] width 428 height 22
click at [495, 122] on span "he Operating Expense Payment initially shall be the amount set forth in Section" at bounding box center [640, 110] width 428 height 22
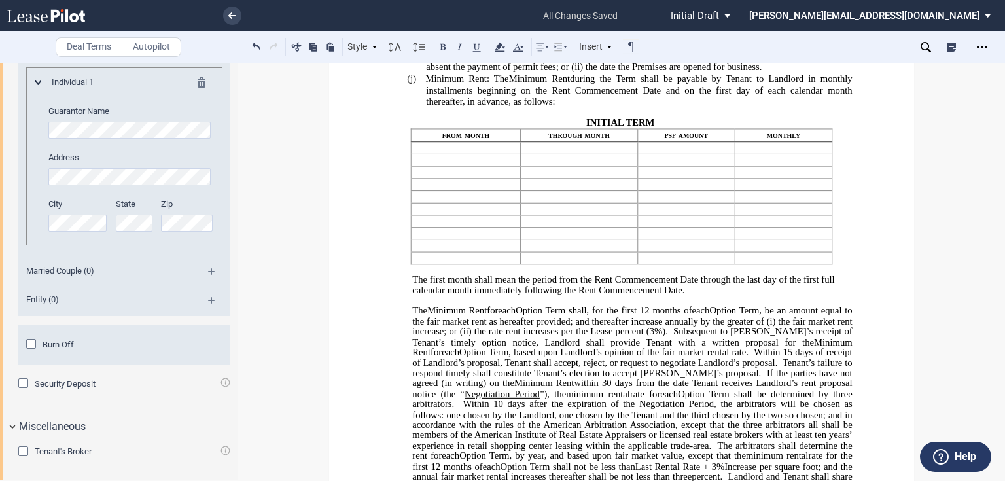
scroll to position [419, 0]
click at [681, 107] on span "during the Term shall be payable by Tenant to Landlord in monthly installments …" at bounding box center [640, 90] width 428 height 34
click at [762, 72] on span "." at bounding box center [760, 66] width 3 height 11
click at [794, 73] on p "(i) Rent Commencement Date: The earlier to occur of: (i) the ﻿ ﻿ ﻿ ﻿ day from T…" at bounding box center [639, 61] width 426 height 23
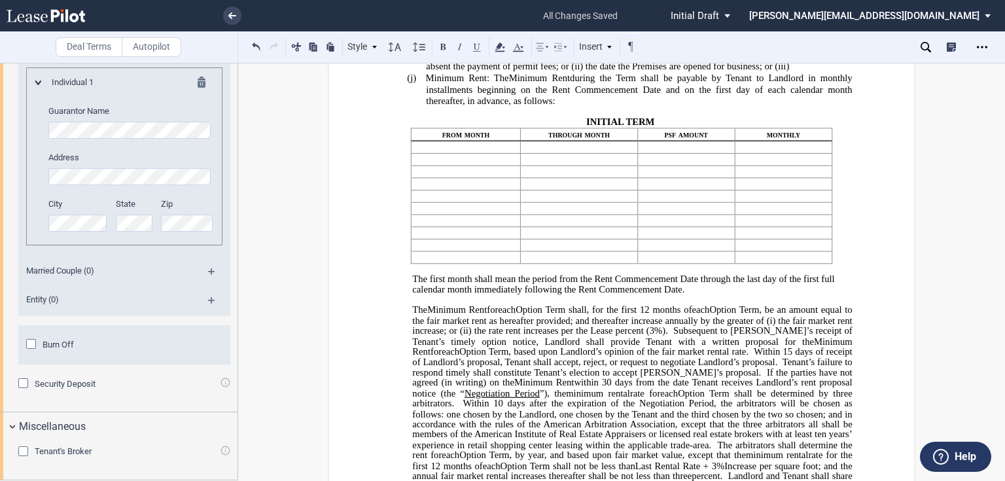
click at [600, 72] on span "day from Tenant’s permits are available for issuance absent the payment of perm…" at bounding box center [640, 61] width 428 height 22
click at [781, 72] on span "﻿; or (iii)" at bounding box center [765, 66] width 32 height 11
click at [816, 73] on p "(i) Rent Commencement Date: The earlier to occur of: (i) the ﻿ ﻿ ﻿ ﻿ day from T…" at bounding box center [639, 61] width 426 height 23
click at [781, 72] on span "﻿; or (iii)" at bounding box center [765, 66] width 32 height 11
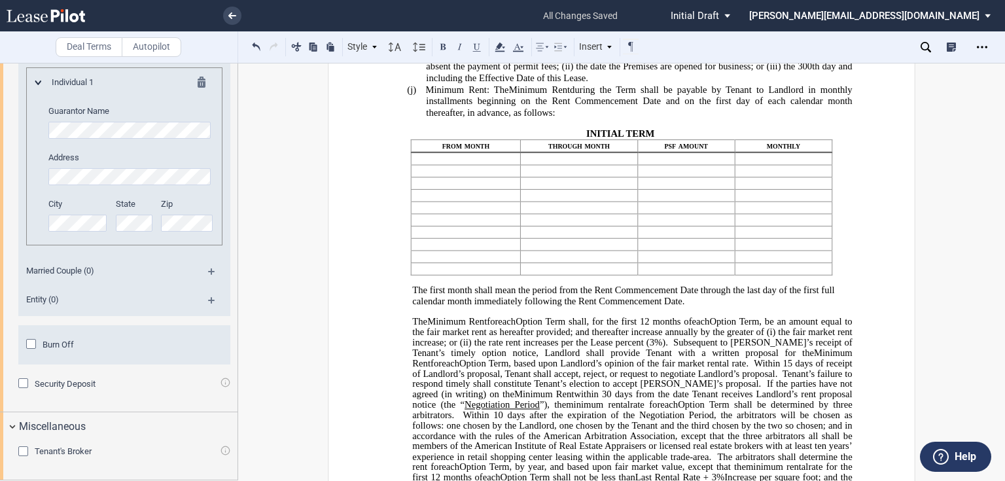
click at [439, 83] on span "﻿; or (iii) the 300th day and including the Effective Date of this Lease." at bounding box center [640, 72] width 428 height 22
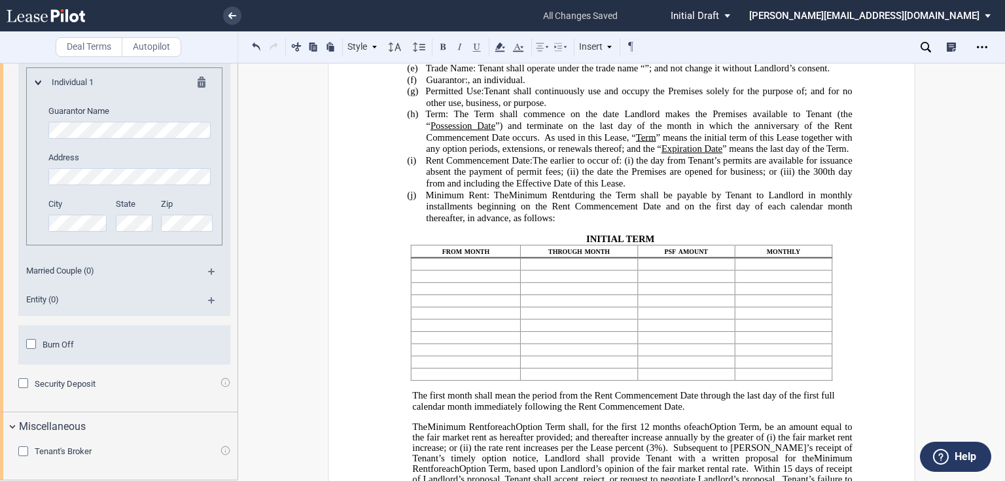
scroll to position [314, 0]
click at [717, 177] on span "day from Tenant’s permits are available for issuance absent the payment of perm…" at bounding box center [640, 165] width 428 height 22
click at [638, 166] on span at bounding box center [636, 159] width 3 height 11
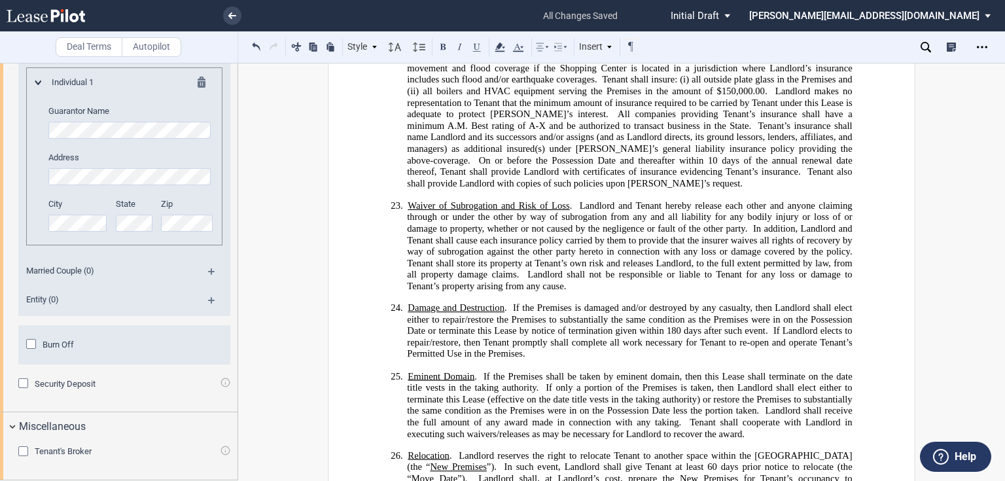
scroll to position [5495, 0]
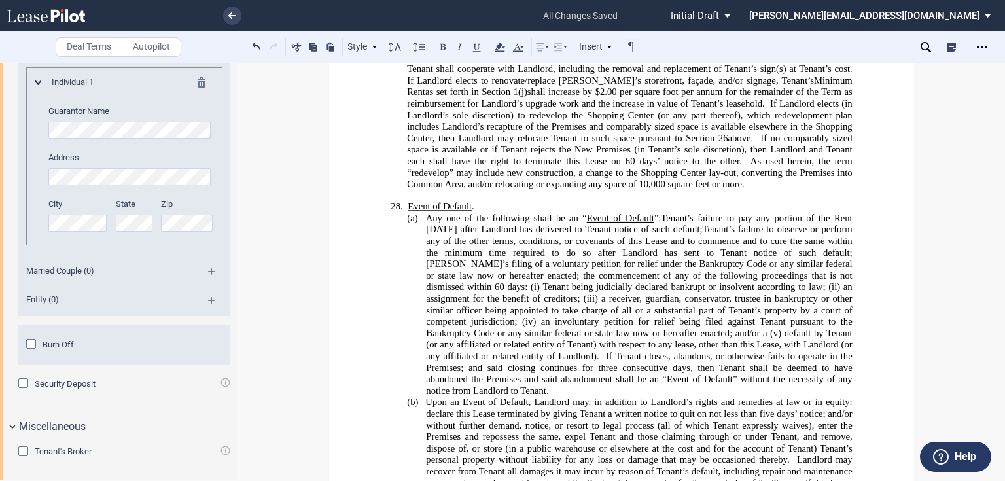
click at [24, 382] on div "Security Deposit" at bounding box center [24, 384] width 13 height 13
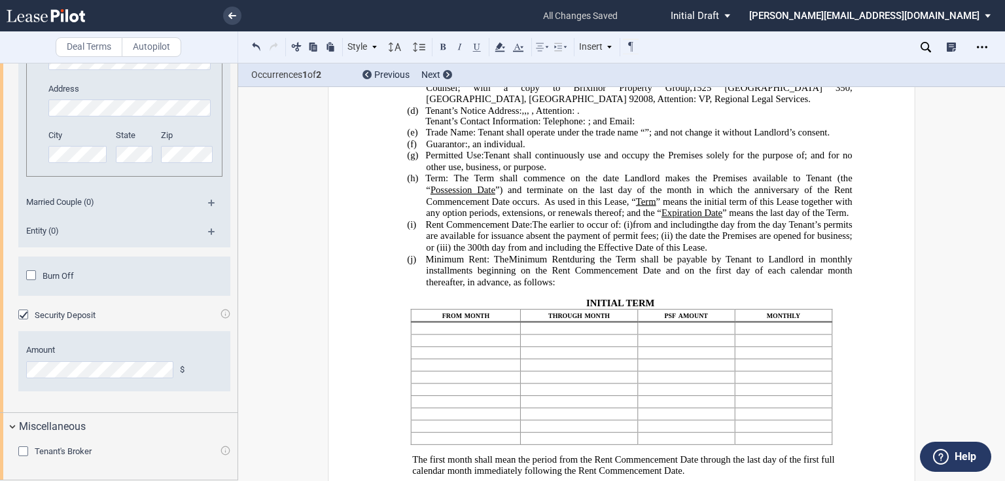
scroll to position [246, 0]
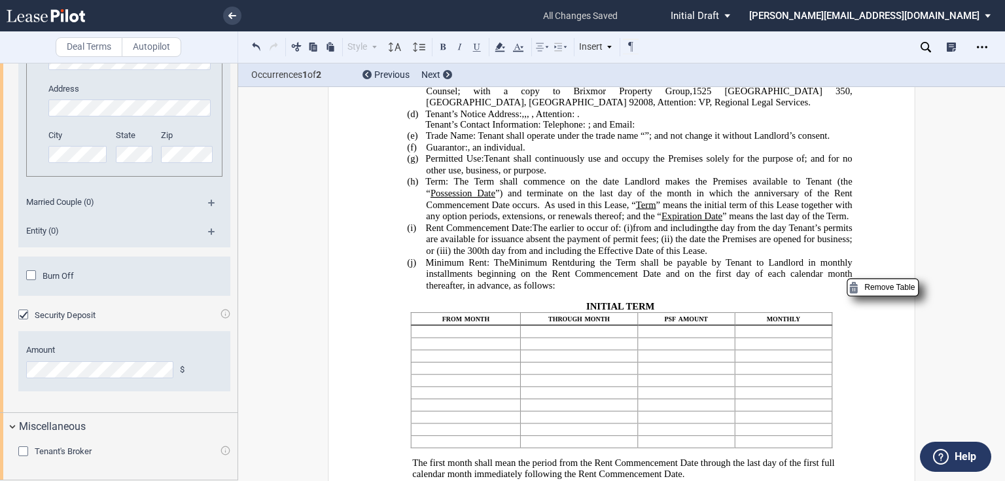
click at [766, 338] on p "﻿ ﻿" at bounding box center [783, 332] width 87 height 12
click at [97, 377] on div "Amount $" at bounding box center [124, 360] width 196 height 33
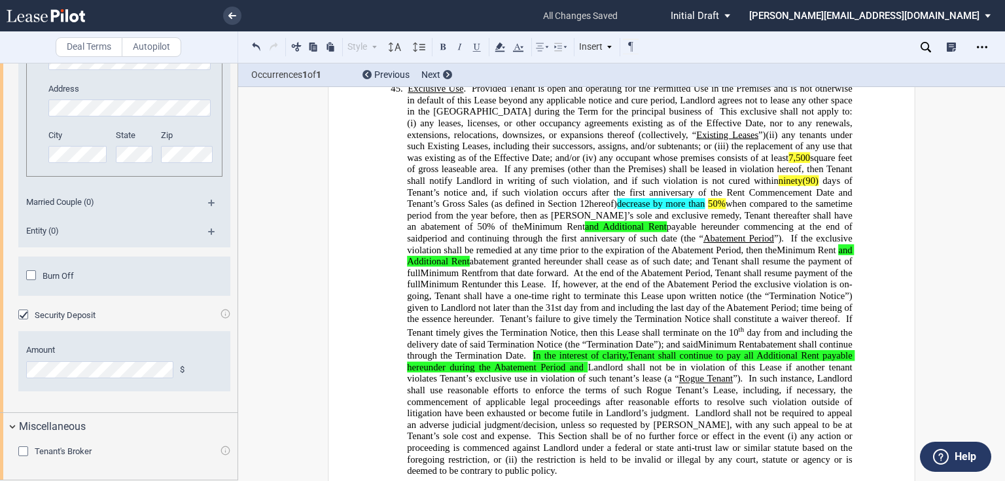
scroll to position [8944, 0]
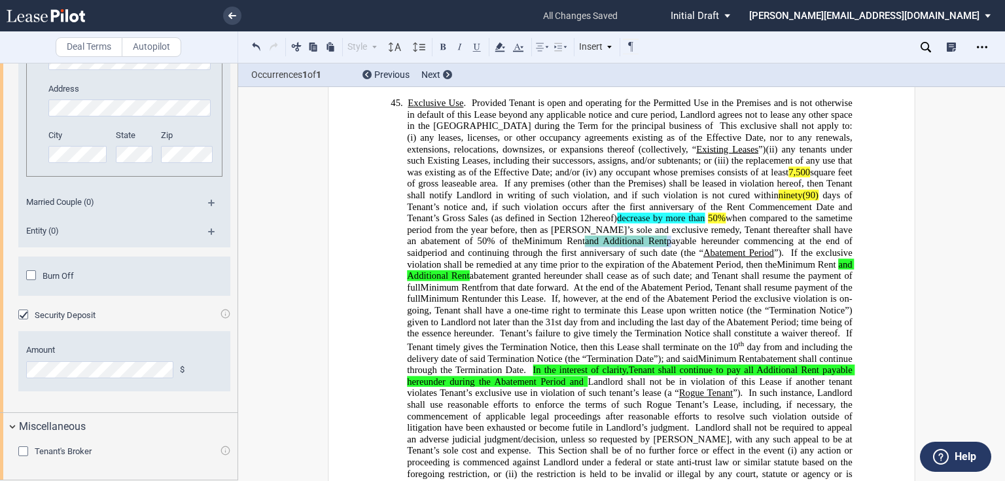
drag, startPoint x: 769, startPoint y: 226, endPoint x: 850, endPoint y: 222, distance: 81.2
click at [850, 222] on p "45. Exclusive Use . Provided Tenant is open and operating for the Permitted Use…" at bounding box center [629, 293] width 445 height 393
click at [505, 50] on icon at bounding box center [500, 47] width 16 height 16
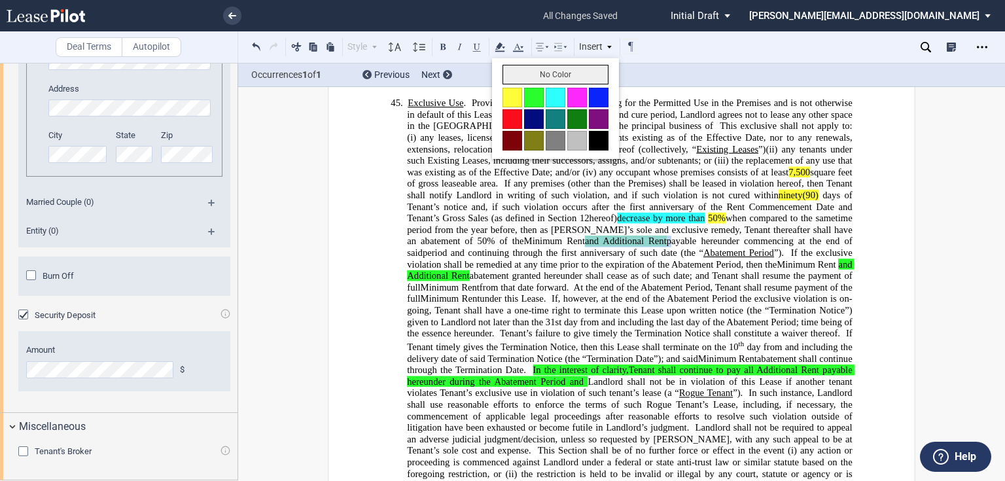
click at [532, 79] on button "No Color" at bounding box center [555, 75] width 106 height 20
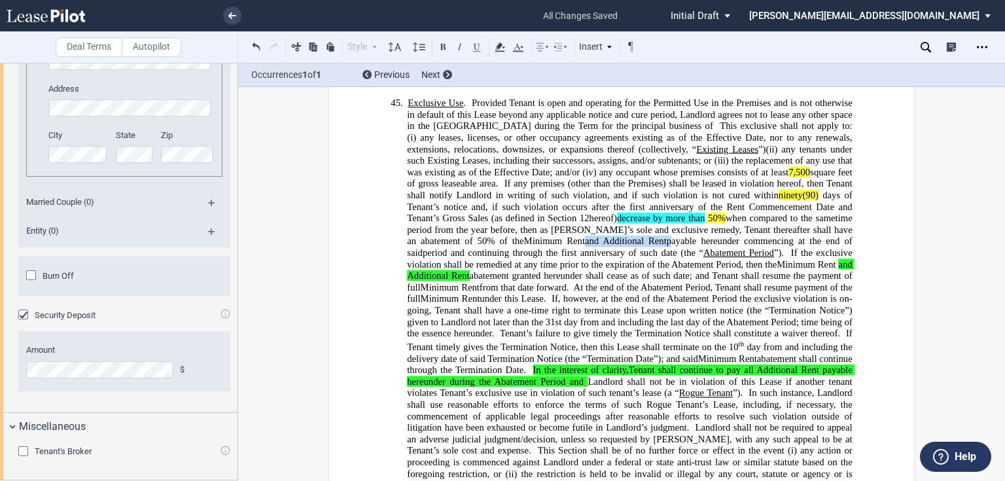
drag, startPoint x: 573, startPoint y: 259, endPoint x: 652, endPoint y: 262, distance: 79.2
click at [652, 262] on span "and Additional Rent" at bounding box center [630, 270] width 447 height 22
click at [502, 46] on icon at bounding box center [500, 47] width 16 height 16
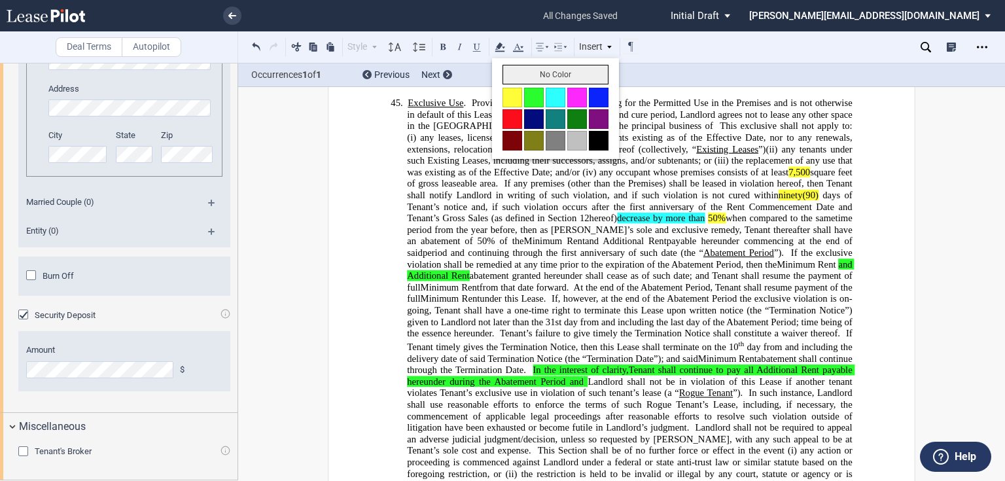
click at [536, 77] on button "No Color" at bounding box center [555, 75] width 106 height 20
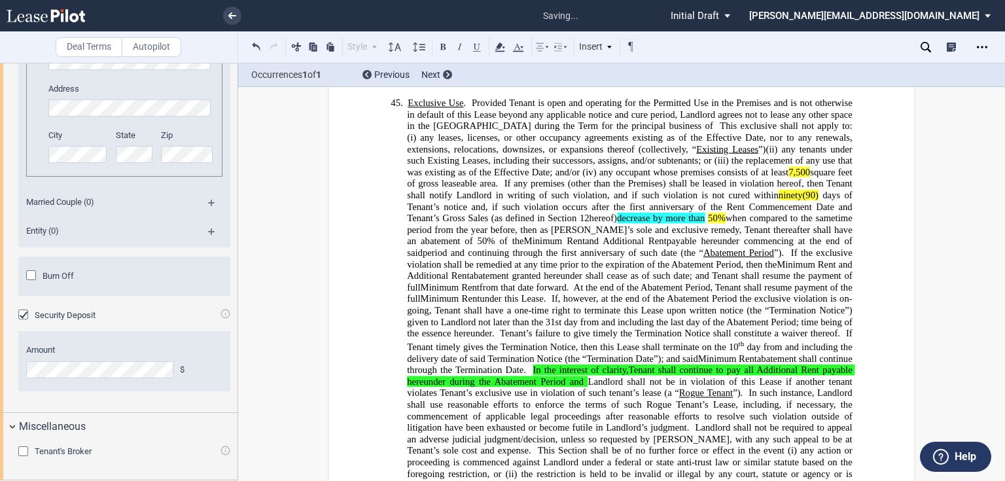
click at [480, 293] on span "Minimum Rent" at bounding box center [451, 298] width 60 height 11
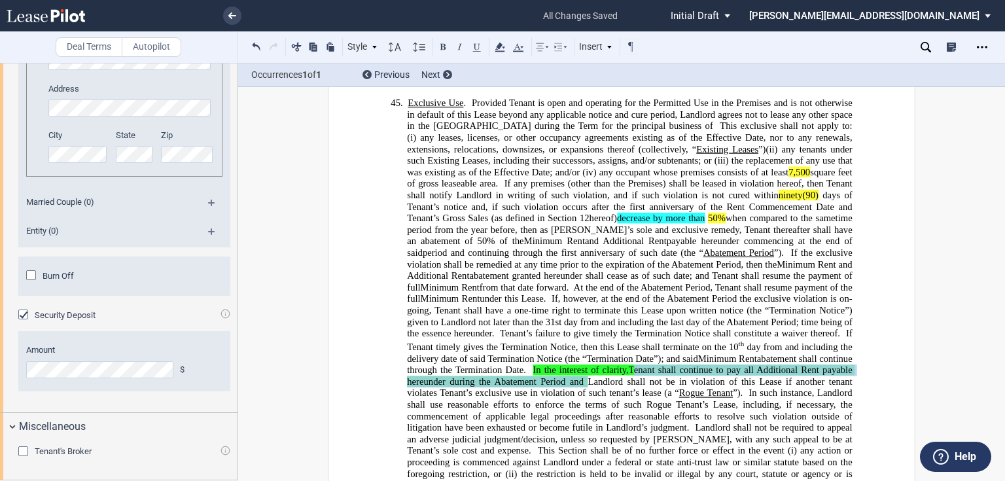
drag, startPoint x: 476, startPoint y: 367, endPoint x: 421, endPoint y: 378, distance: 56.1
click at [421, 378] on p "45. Exclusive Use . Provided Tenant is open and operating for the Permitted Use…" at bounding box center [629, 293] width 445 height 393
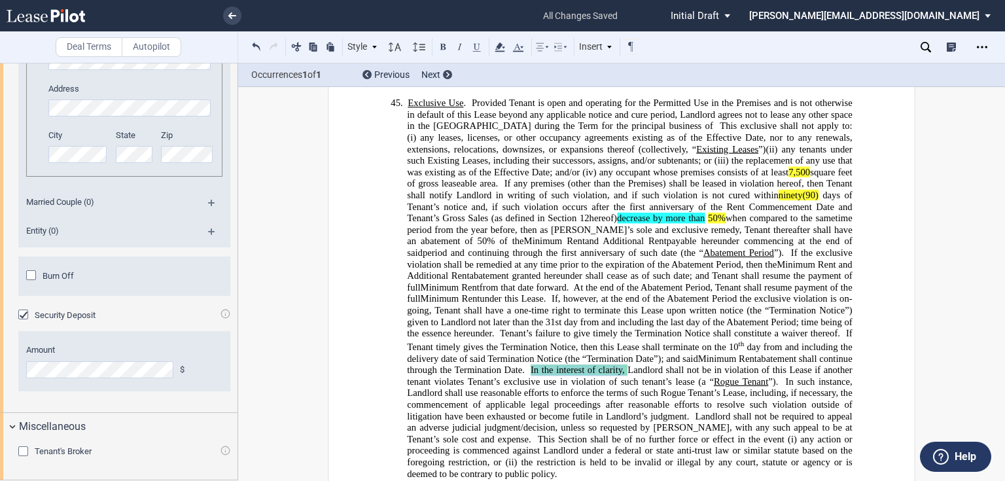
drag, startPoint x: 824, startPoint y: 354, endPoint x: 474, endPoint y: 371, distance: 351.0
click at [474, 371] on p "45. Exclusive Use . Provided Tenant is open and operating for the Permitted Use…" at bounding box center [629, 287] width 445 height 381
click at [503, 49] on icon at bounding box center [500, 47] width 16 height 16
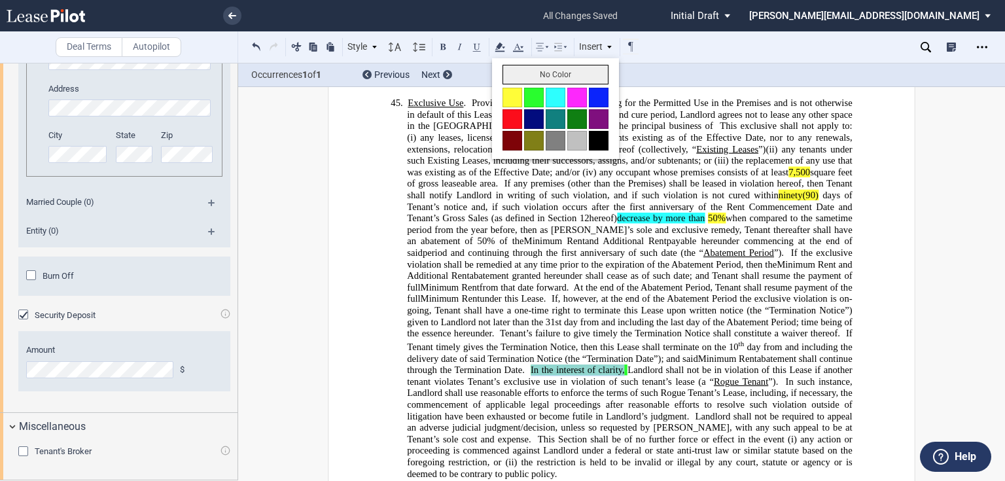
click at [532, 76] on button "No Color" at bounding box center [555, 75] width 106 height 20
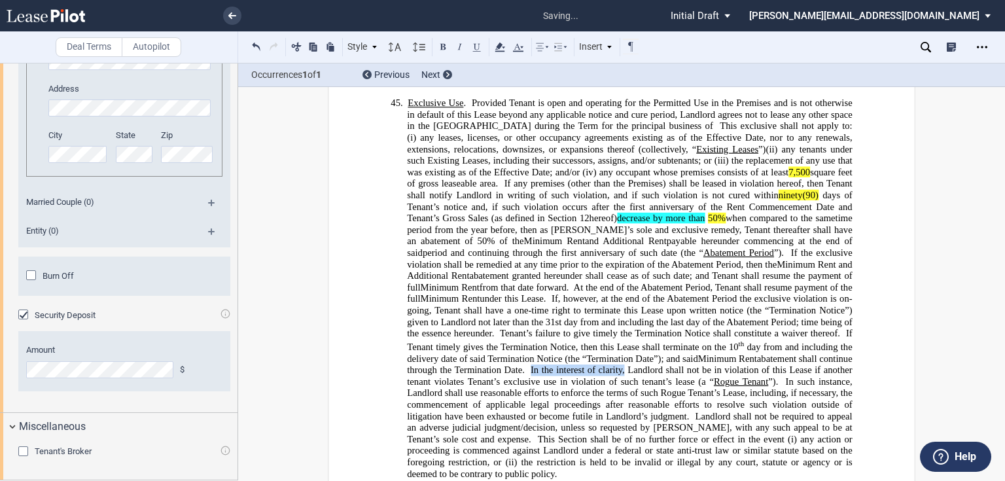
click at [587, 247] on span "If the exclusive violation shall be remedied at any time prior to the expiratio…" at bounding box center [630, 258] width 447 height 22
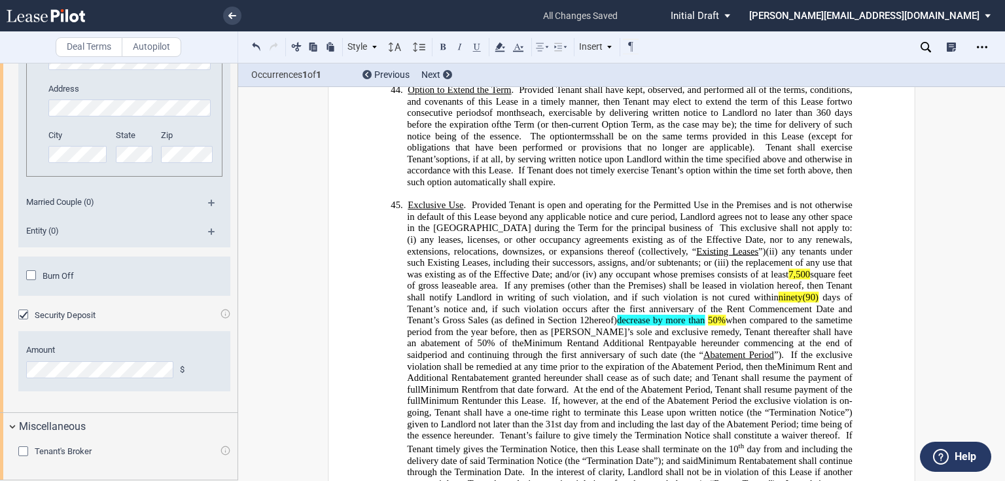
scroll to position [8839, 0]
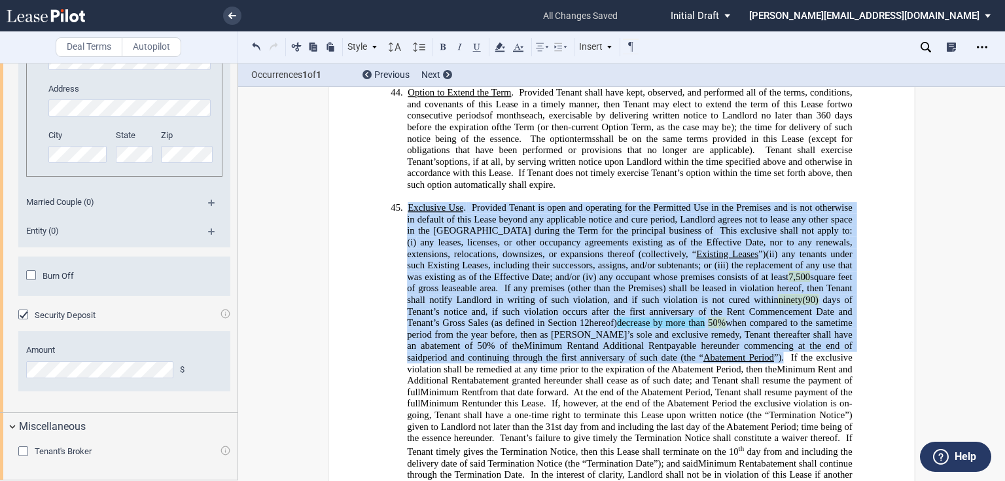
drag, startPoint x: 402, startPoint y: 171, endPoint x: 507, endPoint y: 353, distance: 209.6
click at [507, 353] on p "45. Exclusive Use . Provided Tenant is open and operating for the Permitted Use…" at bounding box center [629, 392] width 445 height 381
click at [757, 307] on span "days of Tenant’s notice and, if such violation occurs after the first anniversa…" at bounding box center [630, 311] width 447 height 34
click at [710, 283] on span "If any premises (other than the Premises) shall be leased in violation hereof, …" at bounding box center [630, 294] width 447 height 22
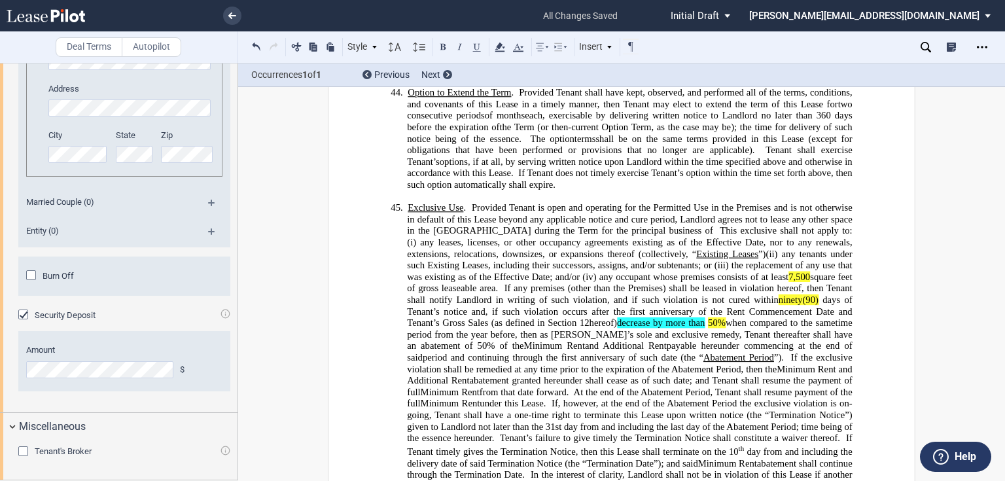
click at [718, 317] on span "hereof) decrease by more than 50" at bounding box center [653, 322] width 128 height 11
click at [822, 318] on span "time period from the year before, then as [PERSON_NAME]’s sole and exclusive re…" at bounding box center [630, 334] width 447 height 34
drag, startPoint x: 816, startPoint y: 307, endPoint x: 459, endPoint y: 321, distance: 357.4
click at [589, 321] on span "hereof) decrease by more than 50" at bounding box center [653, 322] width 128 height 11
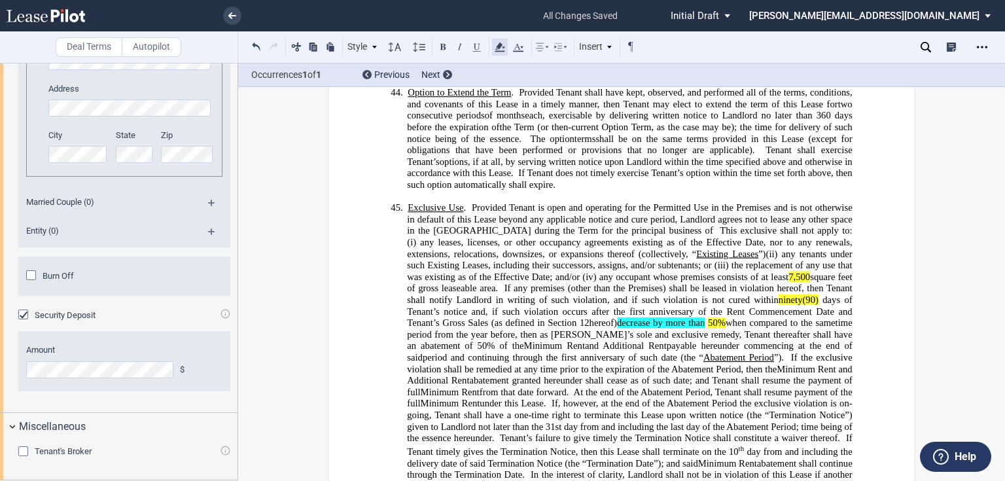
click at [505, 48] on icon at bounding box center [500, 47] width 16 height 16
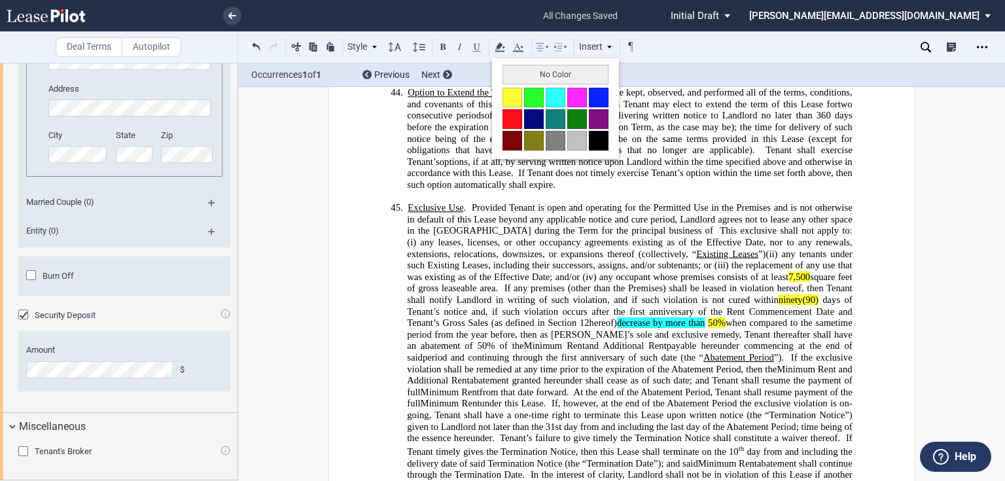
click at [519, 68] on button "No Color" at bounding box center [555, 75] width 106 height 20
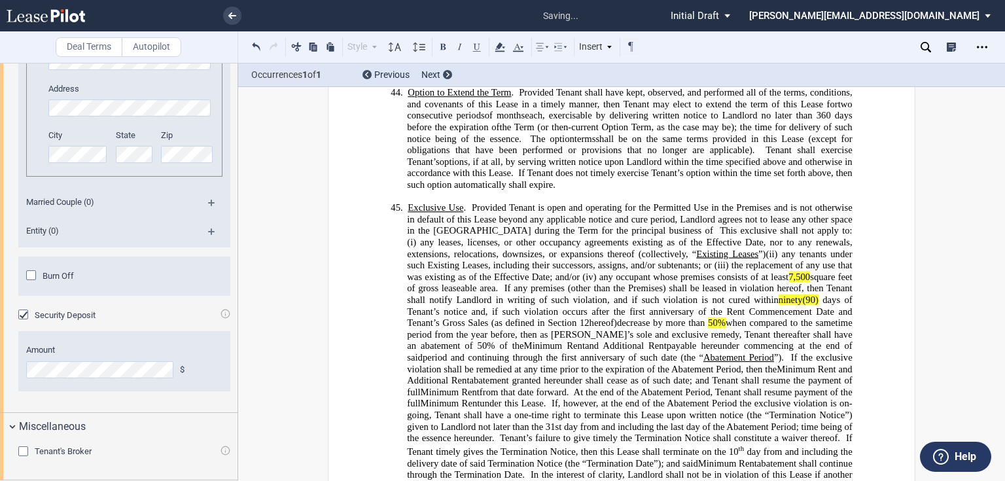
click at [697, 285] on span "If any premises (other than the Premises) shall be leased in violation hereof, …" at bounding box center [630, 294] width 447 height 22
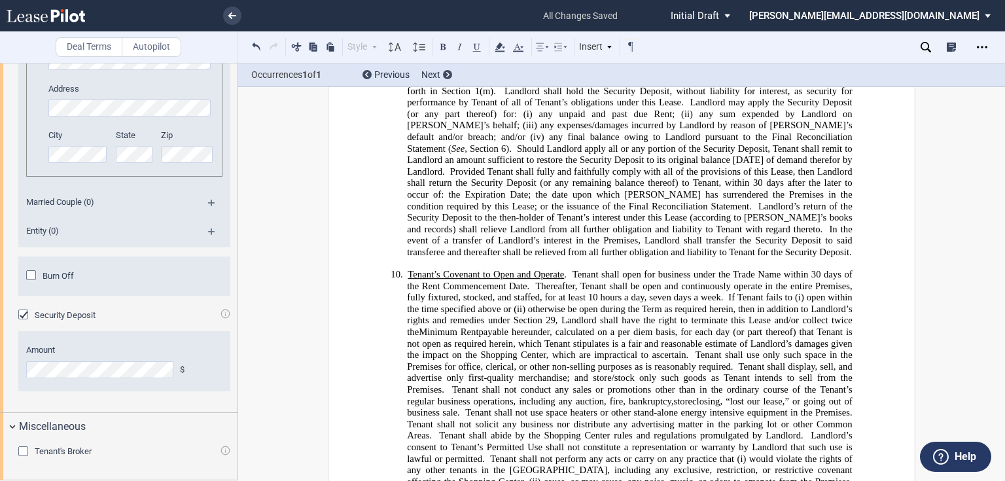
scroll to position [2140, 0]
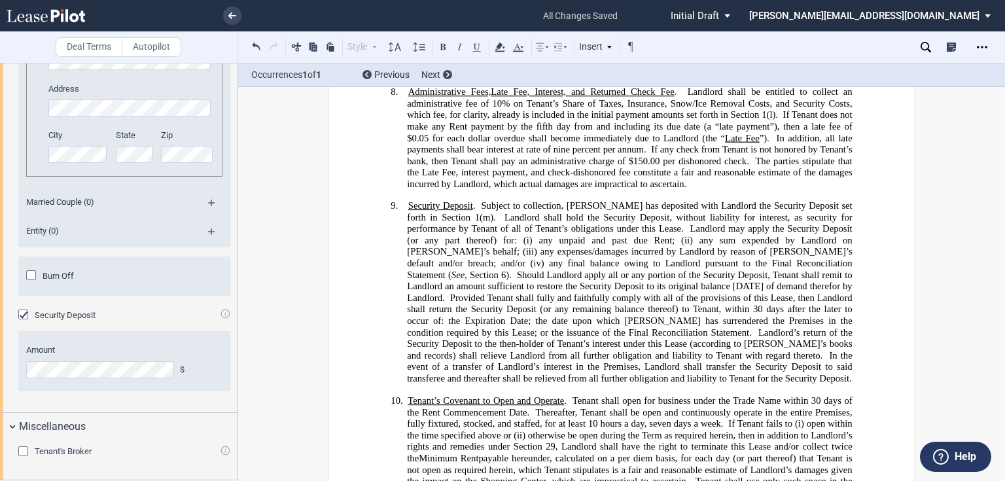
click at [502, 280] on span "any final balance owing to Landlord pursuant to the Final Reconciliation Statem…" at bounding box center [630, 269] width 447 height 22
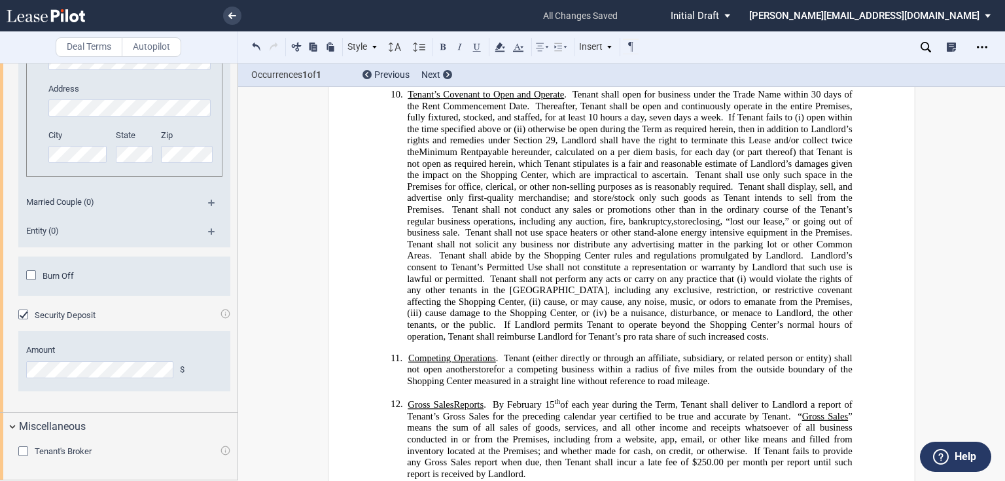
scroll to position [2454, 0]
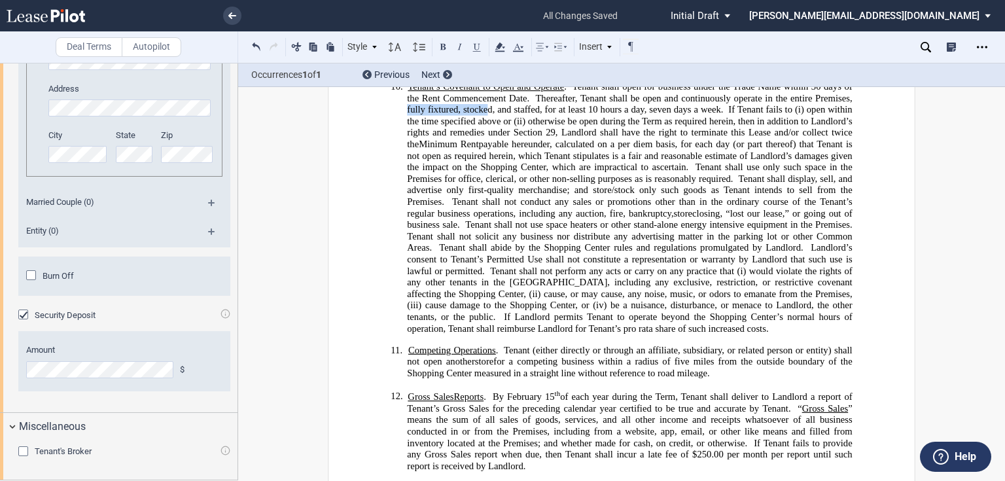
drag, startPoint x: 405, startPoint y: 138, endPoint x: 483, endPoint y: 139, distance: 77.9
click at [483, 114] on span "Thereafter, Tenant shall be open and continuously operate in the entire Premise…" at bounding box center [630, 103] width 447 height 22
click at [427, 114] on span "Thereafter, Tenant shall be open and continuously operate in the entire Premise…" at bounding box center [630, 103] width 447 height 22
drag, startPoint x: 424, startPoint y: 139, endPoint x: 541, endPoint y: 141, distance: 117.1
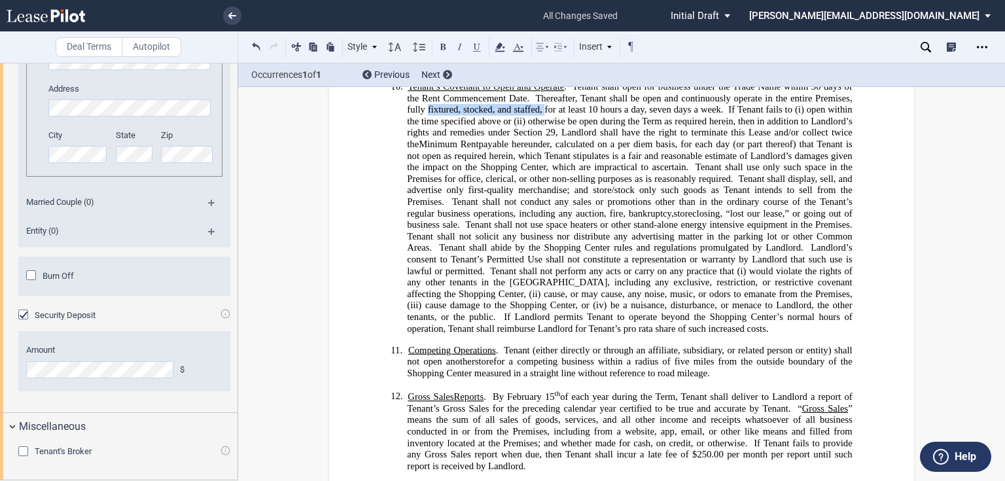
click at [541, 114] on span "Thereafter, Tenant shall be open and continuously operate in the entire Premise…" at bounding box center [630, 103] width 447 height 22
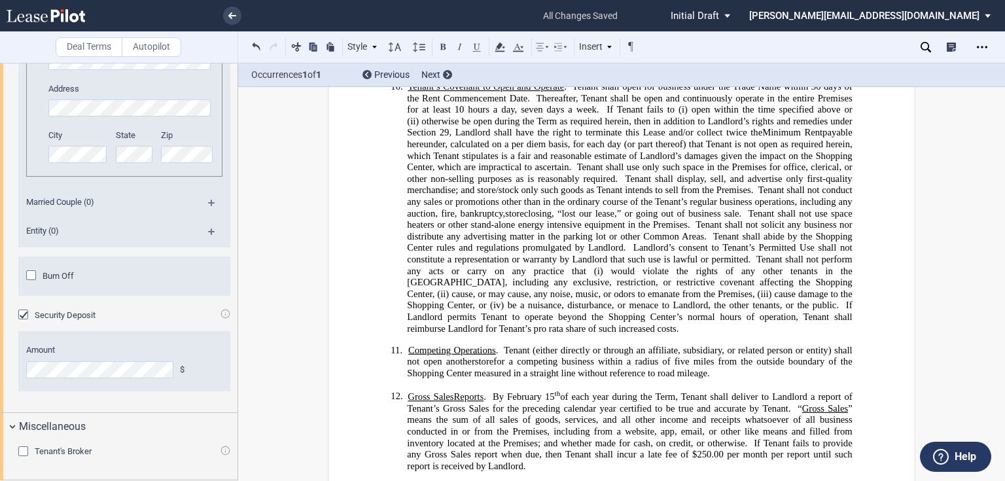
click at [615, 138] on span ", Landlord shall have the right to terminate this Lease and/or collect twice the" at bounding box center [605, 132] width 313 height 11
drag, startPoint x: 516, startPoint y: 139, endPoint x: 540, endPoint y: 140, distance: 23.6
click at [540, 114] on span "hours a day, seven days a week." at bounding box center [533, 108] width 131 height 11
drag, startPoint x: 453, startPoint y: 138, endPoint x: 464, endPoint y: 139, distance: 11.8
click at [464, 137] on span "Tenant’s Covenant to Open and Operate . Tenant shall open for business under th…" at bounding box center [630, 108] width 447 height 57
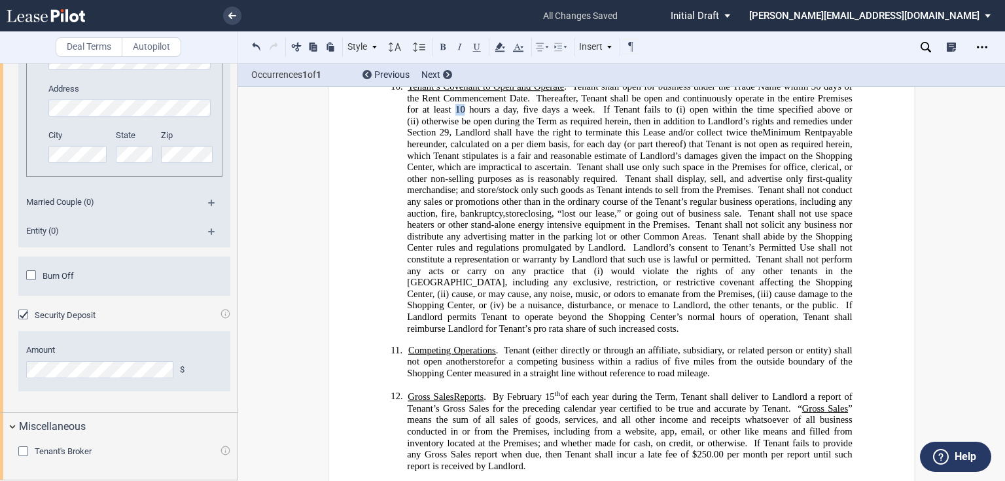
click at [465, 114] on span at bounding box center [467, 108] width 4 height 11
drag, startPoint x: 453, startPoint y: 141, endPoint x: 461, endPoint y: 141, distance: 7.9
click at [461, 114] on span "Thereafter, Tenant shall be open and continuously operate in the entire Premise…" at bounding box center [630, 103] width 447 height 22
click at [466, 137] on span "otherwise be open during the Term as required herein, then in addition to Landl…" at bounding box center [630, 126] width 447 height 22
click at [460, 114] on span "Thereafter, Tenant shall be open and continuously operate in the entire Premise…" at bounding box center [630, 103] width 447 height 22
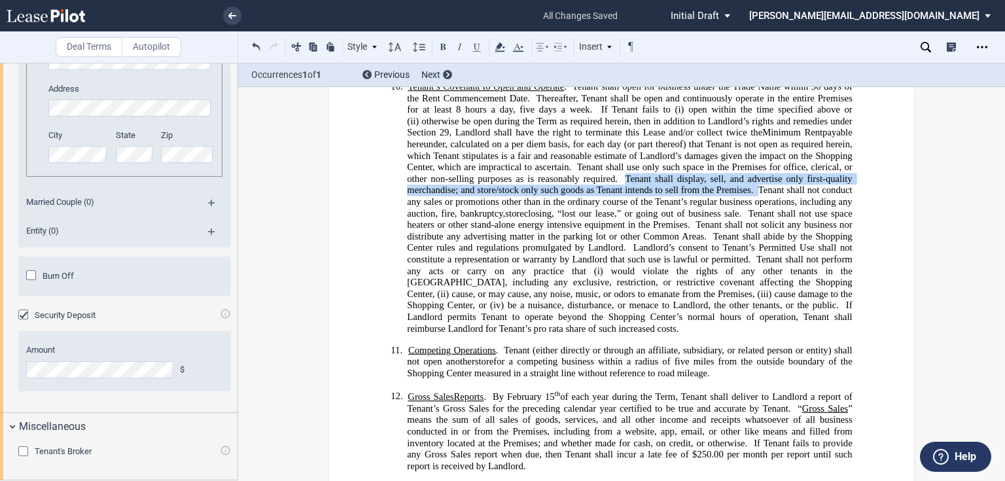
drag, startPoint x: 620, startPoint y: 207, endPoint x: 755, endPoint y: 217, distance: 135.1
click at [755, 217] on span "payable hereunder, calculated on a per diem basis, for each day (or part thereo…" at bounding box center [630, 173] width 447 height 92
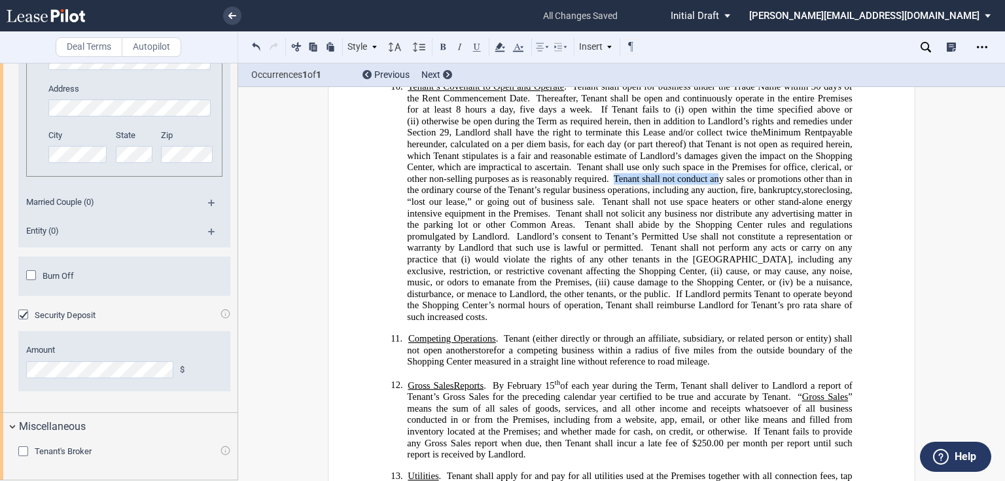
drag, startPoint x: 611, startPoint y: 208, endPoint x: 715, endPoint y: 215, distance: 104.2
click at [715, 195] on span "Tenant shall not conduct any sales or promotions other than in the ordinary cou…" at bounding box center [630, 184] width 447 height 22
click at [660, 230] on span "Tenant shall not solicit any business nor distribute any advertising matter in …" at bounding box center [630, 218] width 447 height 22
click at [585, 114] on span "hours a day, five days a week." at bounding box center [528, 108] width 127 height 11
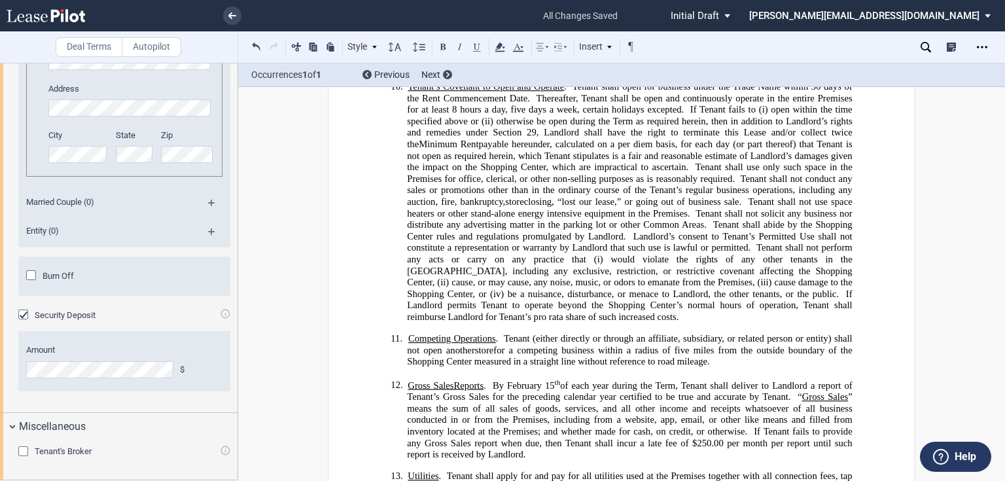
click at [701, 137] on span "otherwise be open during the Term as required herein, then in addition to Landl…" at bounding box center [630, 126] width 447 height 22
click at [494, 137] on span "otherwise be open during the Term as required herein, then in addition to Landl…" at bounding box center [630, 126] width 447 height 22
drag, startPoint x: 494, startPoint y: 152, endPoint x: 531, endPoint y: 152, distance: 37.3
click at [531, 137] on span "otherwise be open during the Term as required herein, then in addition to Landl…" at bounding box center [630, 126] width 447 height 22
click at [706, 137] on span "otherwise be open during the Term as required herein, then in addition to Landl…" at bounding box center [630, 126] width 447 height 22
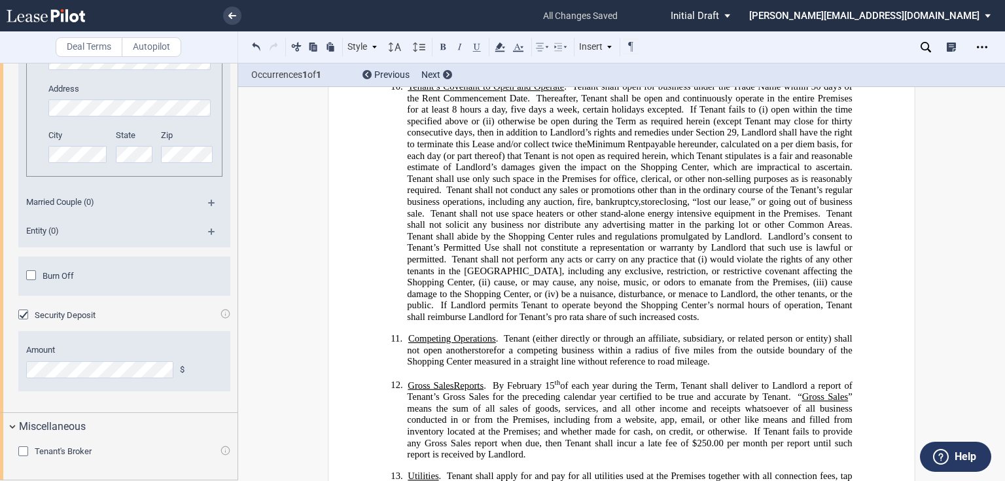
click at [468, 137] on span "otherwise be open during the Term as required herein (except Tenant may close f…" at bounding box center [630, 126] width 447 height 22
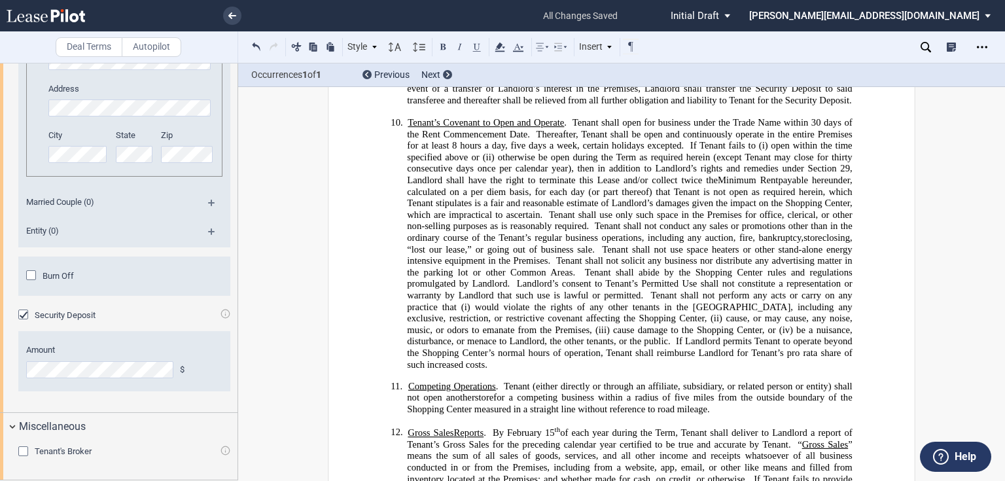
scroll to position [2402, 0]
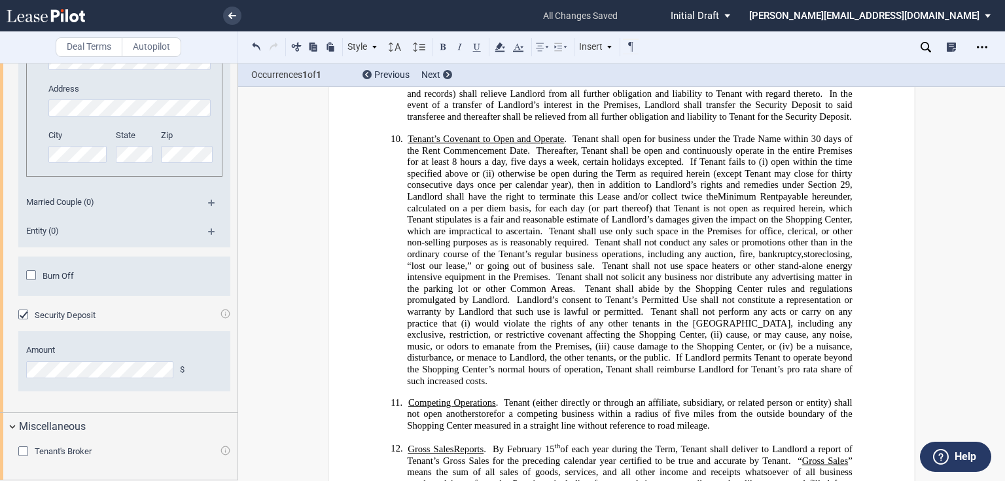
click at [620, 167] on span "Thereafter, Tenant shall be open and continuously operate in the entire Premise…" at bounding box center [630, 156] width 447 height 22
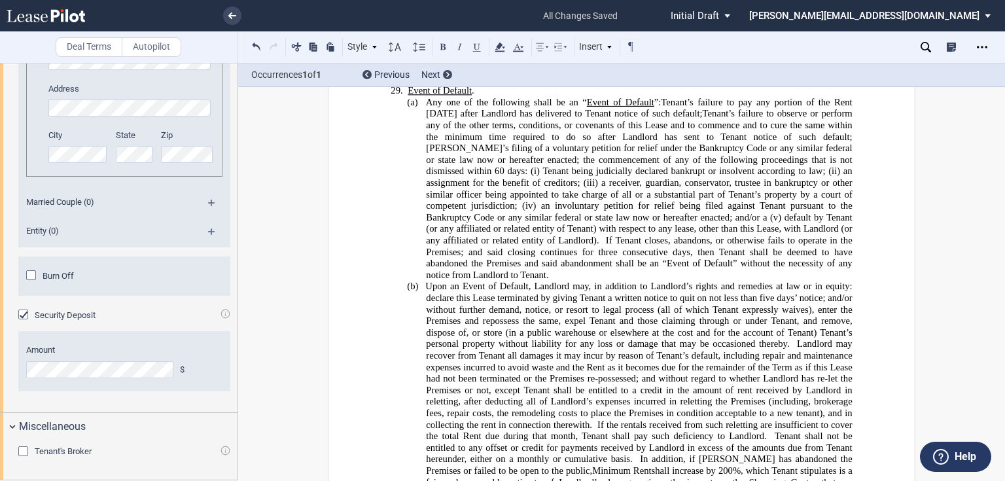
scroll to position [5804, 0]
click at [743, 237] on span "If Tenant closes, abandons, or otherwise fails to operate in the Premises; and …" at bounding box center [640, 258] width 428 height 45
drag, startPoint x: 459, startPoint y: 248, endPoint x: 440, endPoint y: 247, distance: 19.7
click at [440, 247] on span "If Tenant closes, abandons, or otherwise fails to operate in the Premises; and …" at bounding box center [640, 258] width 428 height 45
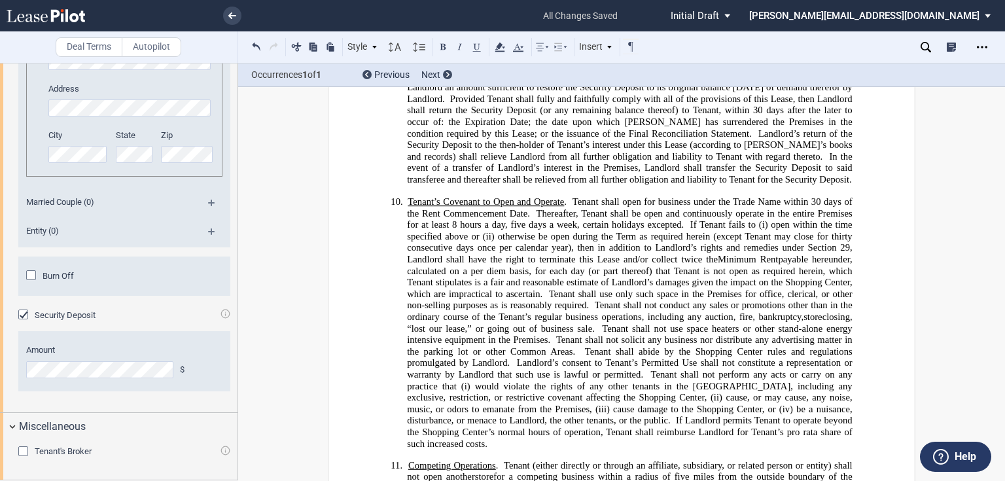
scroll to position [2350, 0]
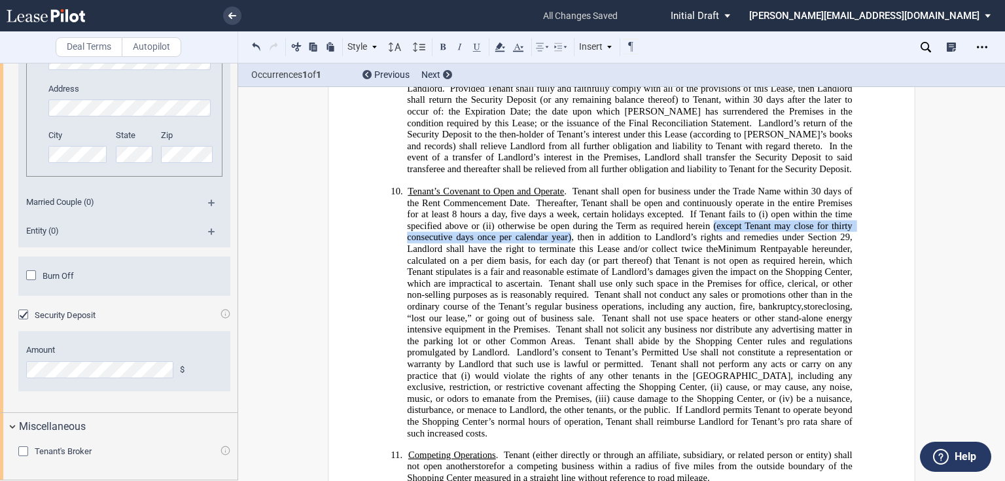
drag, startPoint x: 710, startPoint y: 256, endPoint x: 568, endPoint y: 264, distance: 142.2
click at [568, 242] on span "otherwise be open during the Term as required herein (except Tenant may close f…" at bounding box center [630, 231] width 447 height 22
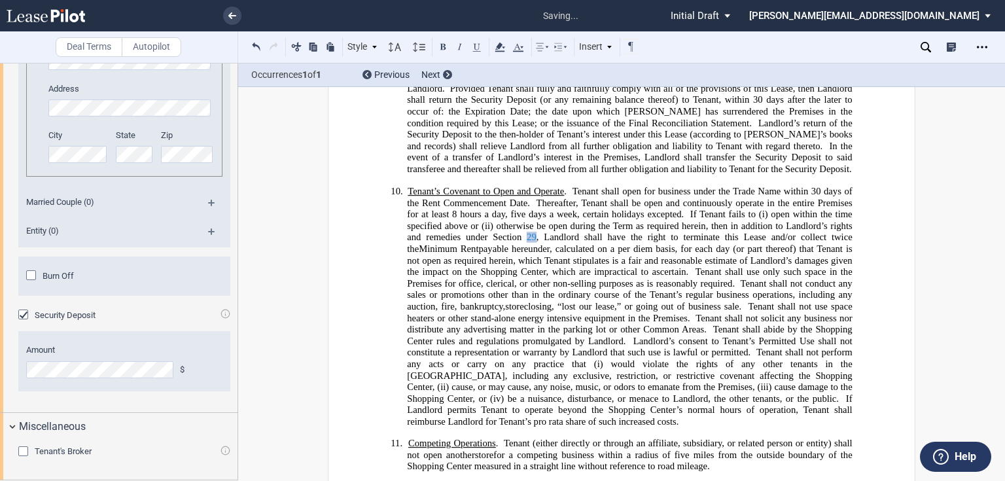
click at [527, 243] on link "29" at bounding box center [532, 237] width 10 height 11
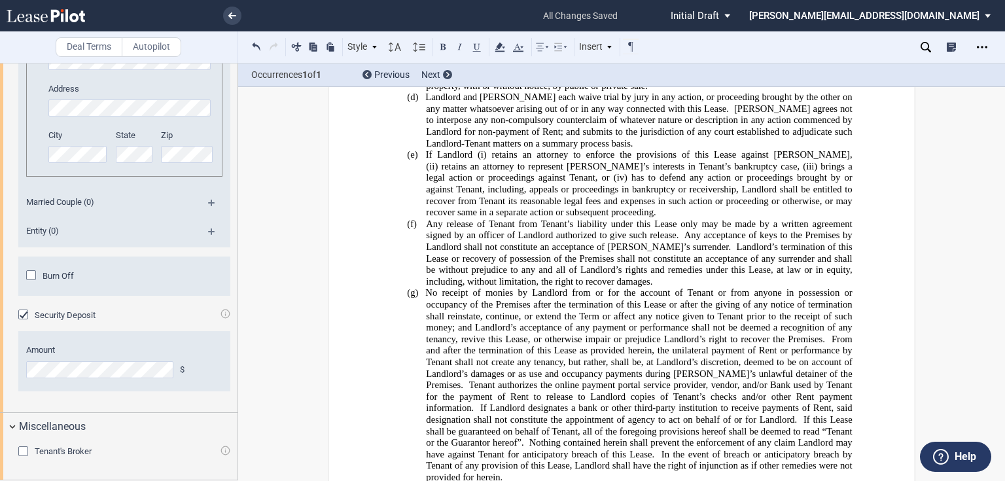
scroll to position [2889, 0]
click at [591, 218] on span "Any release of Tenant from Tenant’s liability under this Lease only may be made…" at bounding box center [640, 229] width 428 height 22
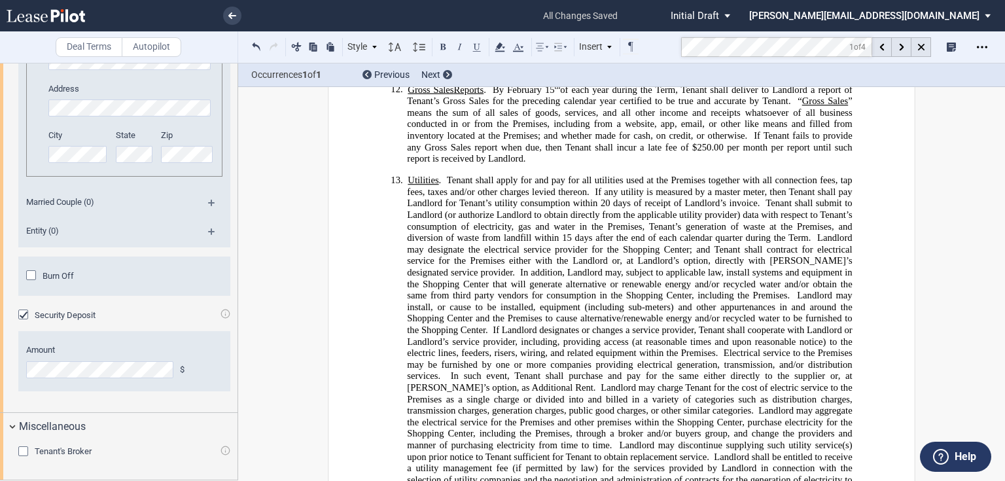
scroll to position [3696, 0]
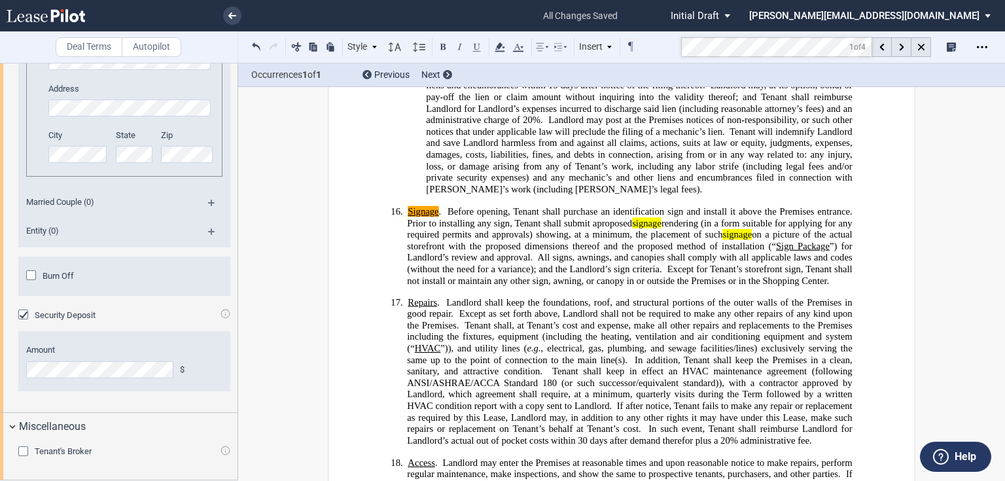
click at [637, 274] on span "All signs, awnings, and canopies shall comply with all applicable laws and code…" at bounding box center [630, 263] width 447 height 22
click at [667, 316] on span "Landlord shall keep the foundations, roof, and structural portions of the outer…" at bounding box center [630, 308] width 447 height 22
click at [714, 251] on span "proposed signage rendering (in a form suitable for applying for any required pe…" at bounding box center [630, 234] width 447 height 34
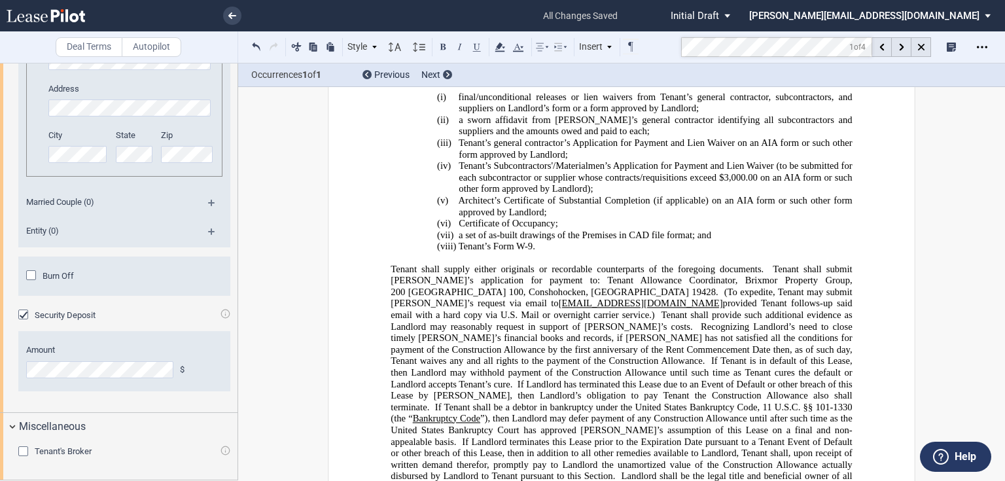
scroll to position [9400, 0]
drag, startPoint x: 640, startPoint y: 333, endPoint x: 718, endPoint y: 335, distance: 77.9
click at [718, 335] on span "Recognizing Landlord’s need to close timely [PERSON_NAME]’s financial books and…" at bounding box center [623, 342] width 464 height 45
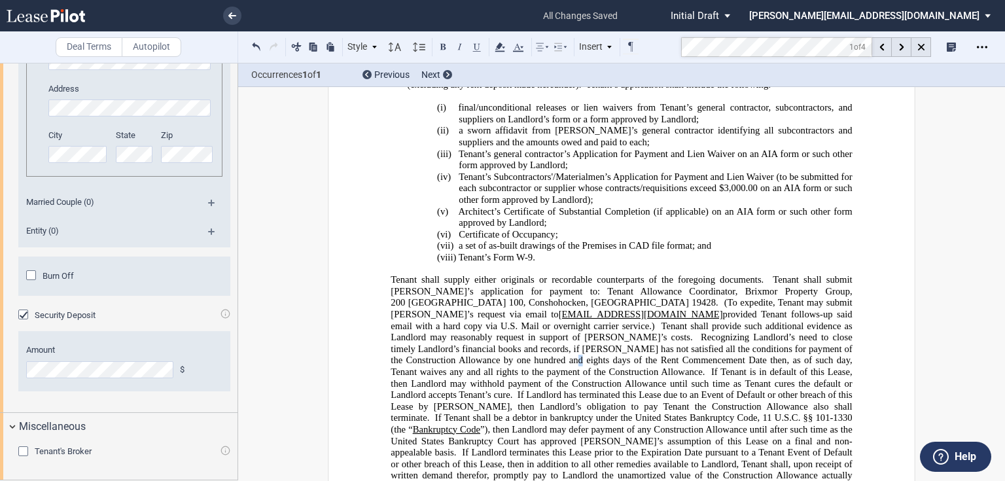
click at [767, 332] on span "Recognizing Landlord’s need to close timely Landlord’s financial books and reco…" at bounding box center [623, 353] width 464 height 45
click at [693, 333] on span "Recognizing Landlord’s need to close timely Landlord’s financial books and reco…" at bounding box center [623, 353] width 464 height 45
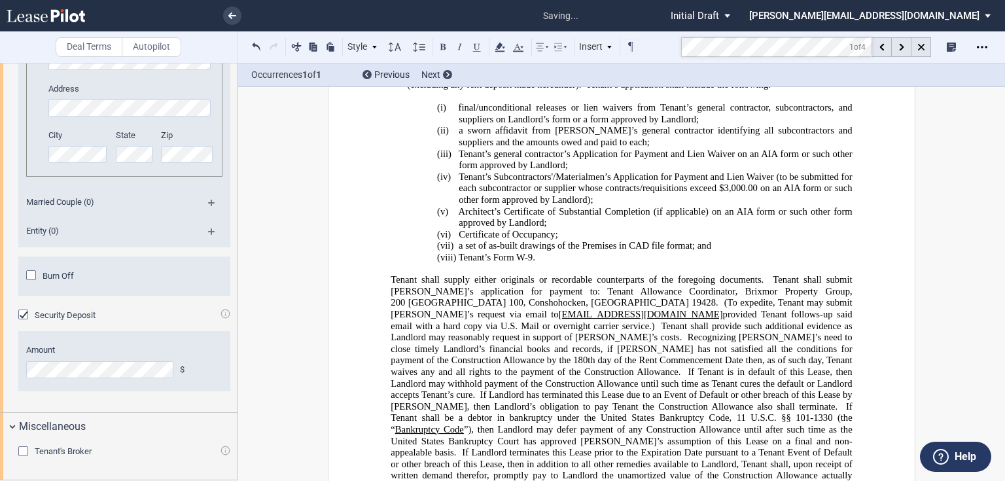
click at [666, 389] on span "If Landlord has terminated this Lease due to an Event of Default or other breac…" at bounding box center [623, 400] width 464 height 22
click at [669, 400] on span "If Tenant shall be a debtor in bankruptcy under the United States Bankruptcy Co…" at bounding box center [623, 411] width 464 height 22
click at [685, 332] on span "Recognizing [PERSON_NAME]’s need to close timely Landlord’s financial books and…" at bounding box center [623, 353] width 464 height 45
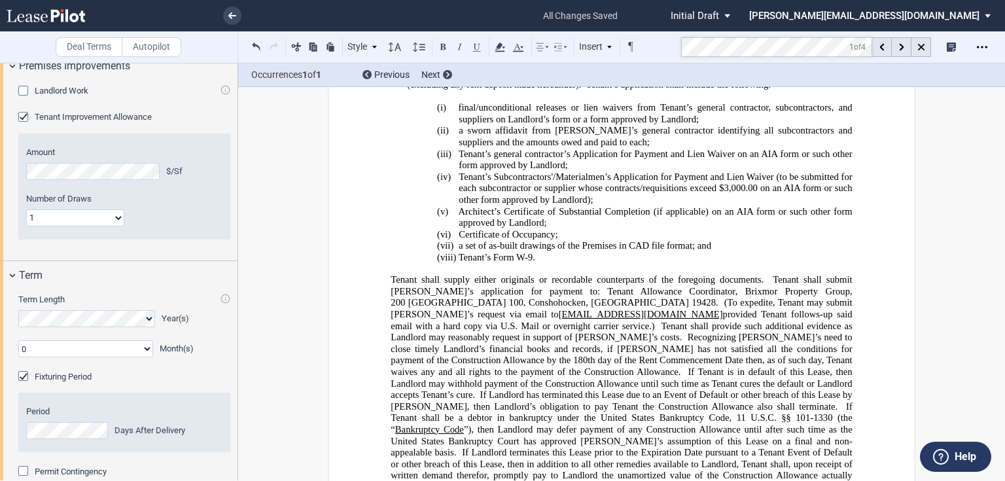
scroll to position [743, 0]
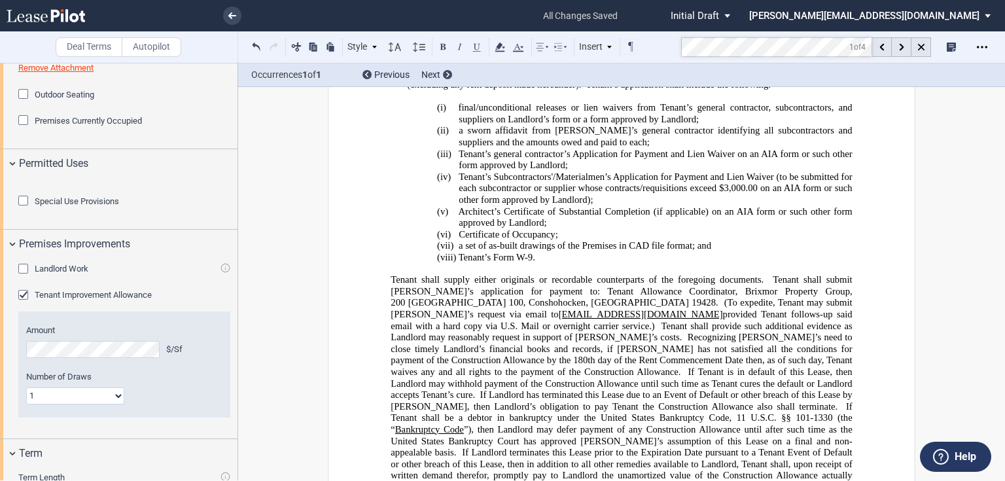
click at [26, 277] on div "Landlord Work" at bounding box center [24, 270] width 13 height 13
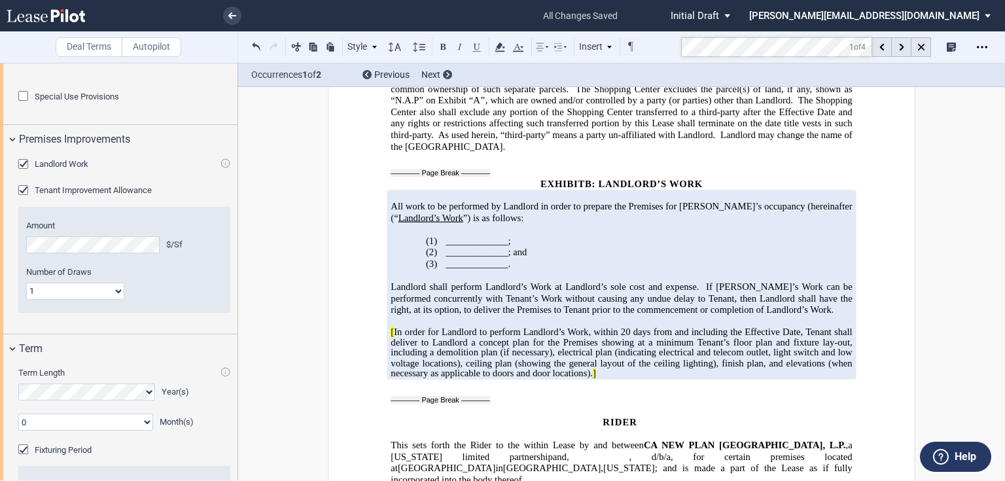
scroll to position [8598, 0]
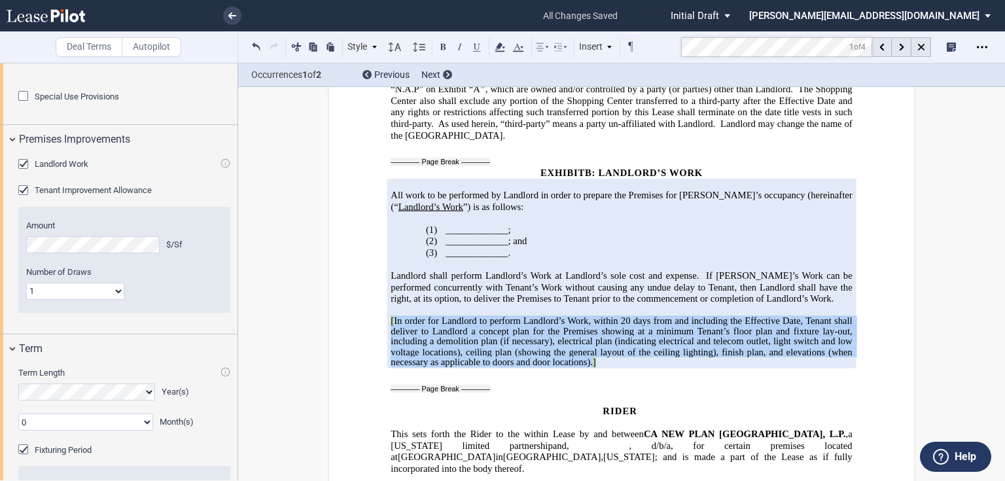
drag, startPoint x: 601, startPoint y: 324, endPoint x: 374, endPoint y: 281, distance: 230.4
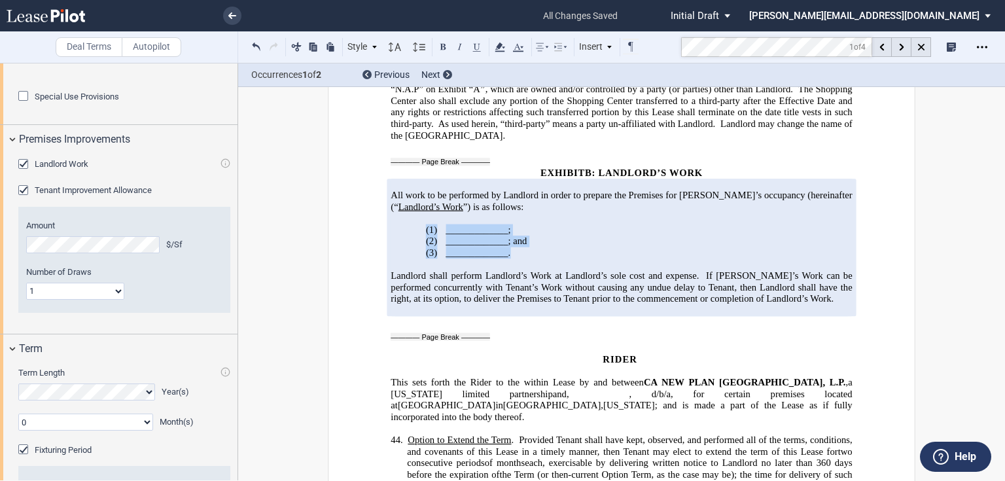
drag, startPoint x: 508, startPoint y: 215, endPoint x: 421, endPoint y: 189, distance: 90.0
click at [421, 189] on div "﻿ All work to be performed by [PERSON_NAME] in order to prepare the Premises fo…" at bounding box center [621, 247] width 461 height 137
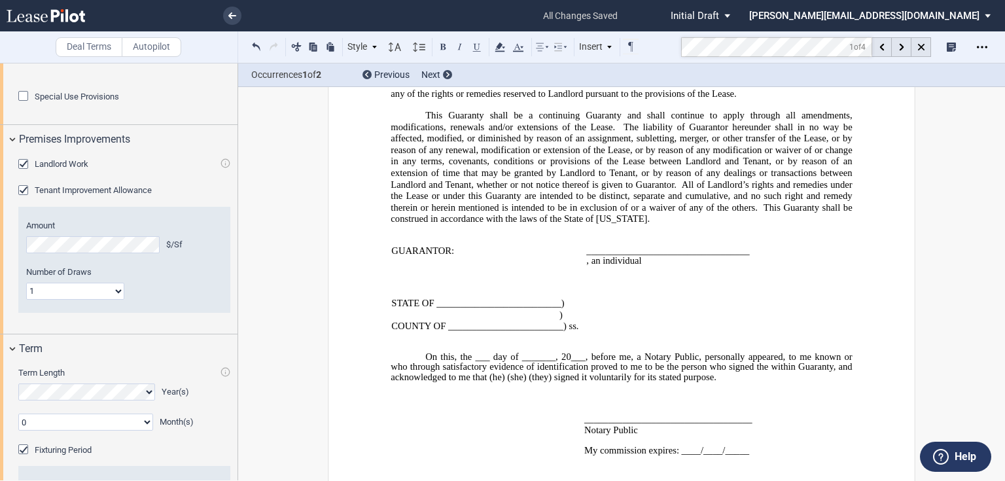
scroll to position [10323, 0]
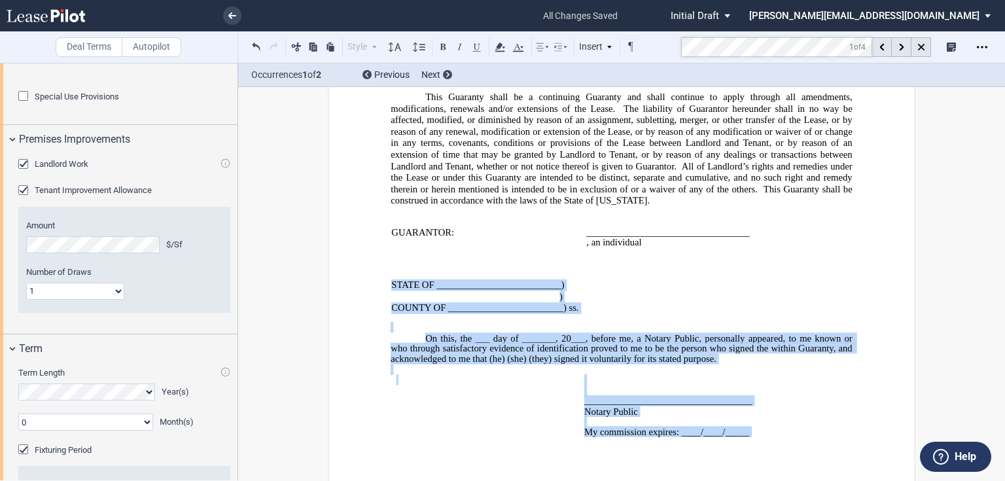
drag, startPoint x: 387, startPoint y: 268, endPoint x: 802, endPoint y: 427, distance: 444.2
click at [802, 427] on div "﻿ ﻿ STATE OF __________________________) ) COUNTY OF ________________________) …" at bounding box center [621, 352] width 461 height 189
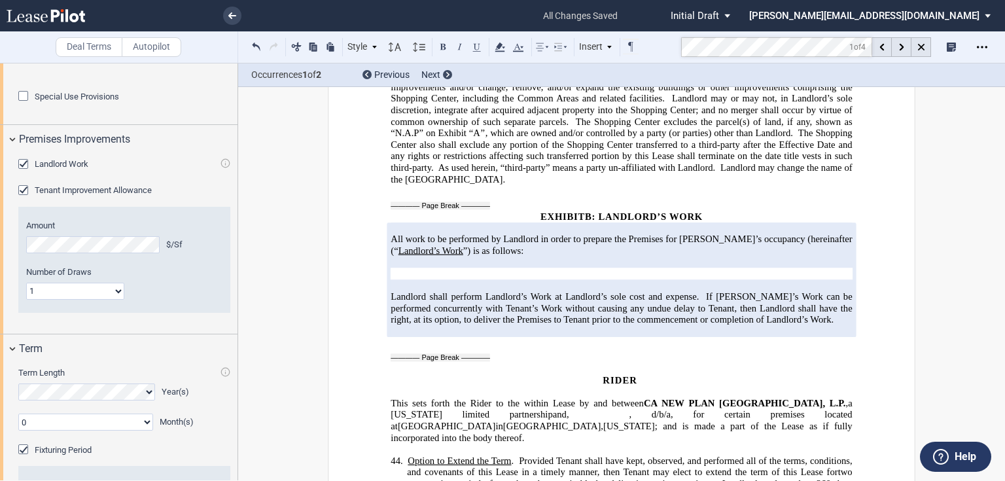
scroll to position [8471, 0]
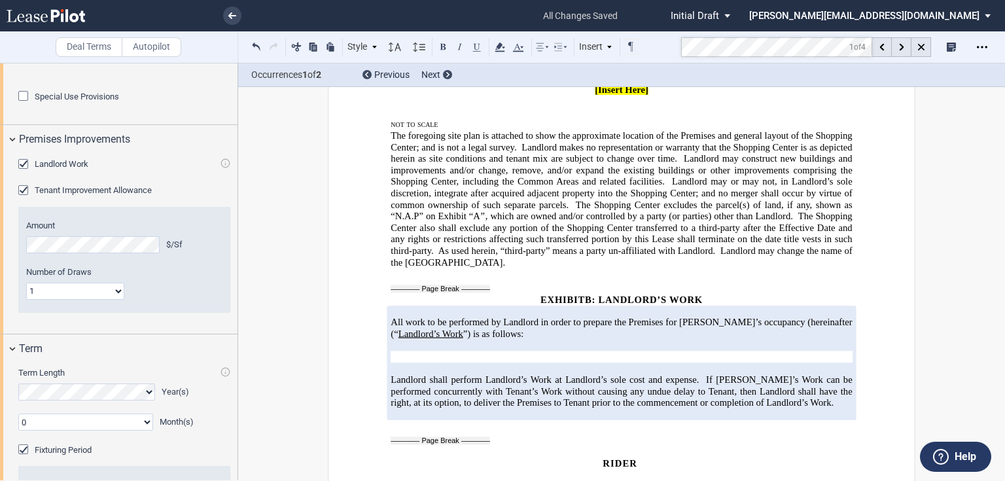
click at [532, 351] on p "﻿" at bounding box center [621, 357] width 461 height 12
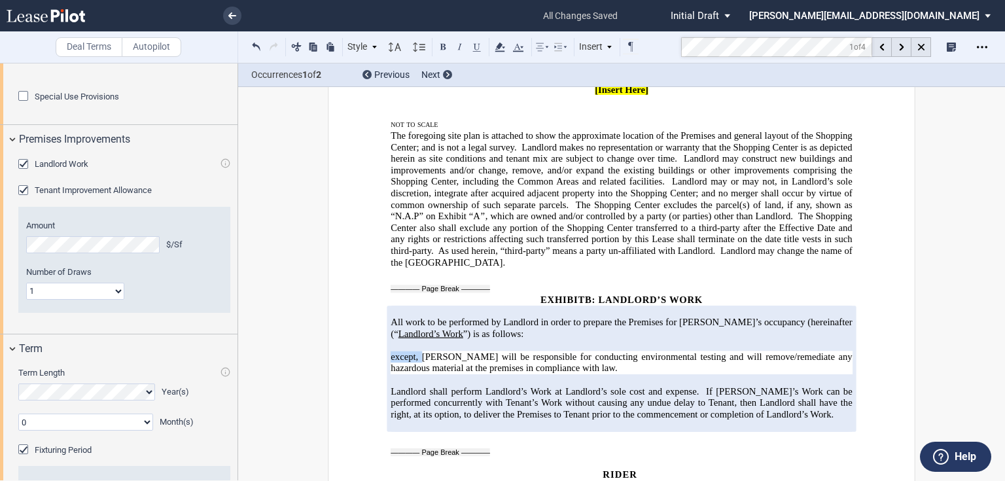
drag, startPoint x: 383, startPoint y: 319, endPoint x: 419, endPoint y: 317, distance: 36.0
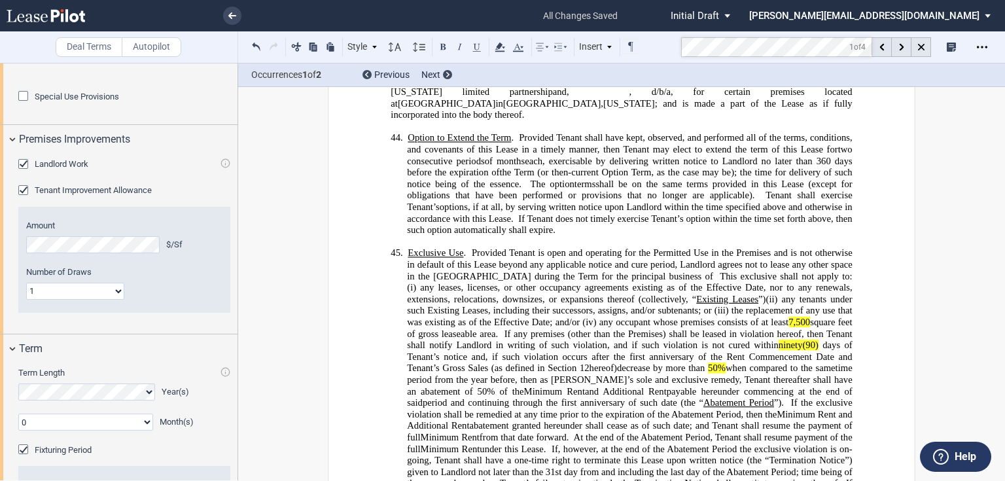
scroll to position [8890, 0]
drag, startPoint x: 548, startPoint y: 318, endPoint x: 571, endPoint y: 318, distance: 22.9
click at [571, 318] on span "Exclusive Use . Provided Tenant is open and operating for the Permitted Use in …" at bounding box center [630, 320] width 447 height 149
click at [497, 48] on icon at bounding box center [500, 47] width 16 height 16
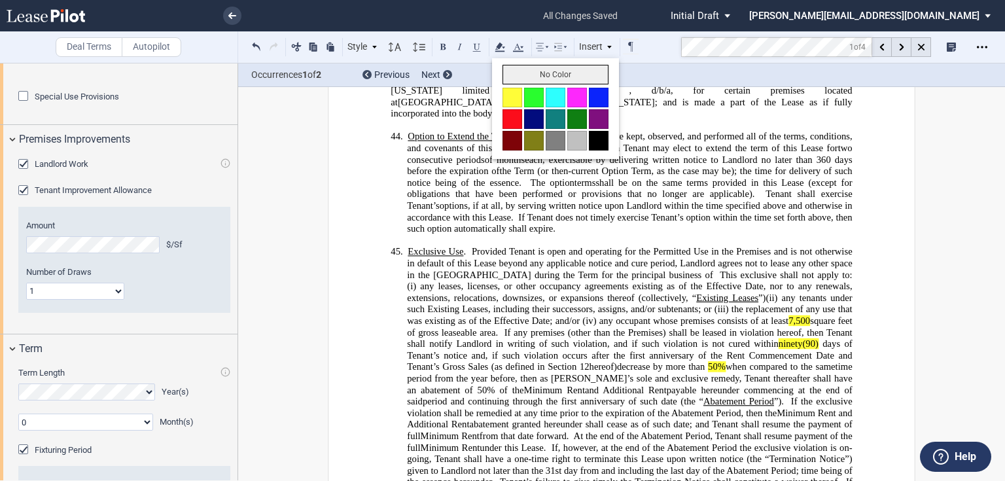
click at [529, 68] on button "No Color" at bounding box center [555, 75] width 106 height 20
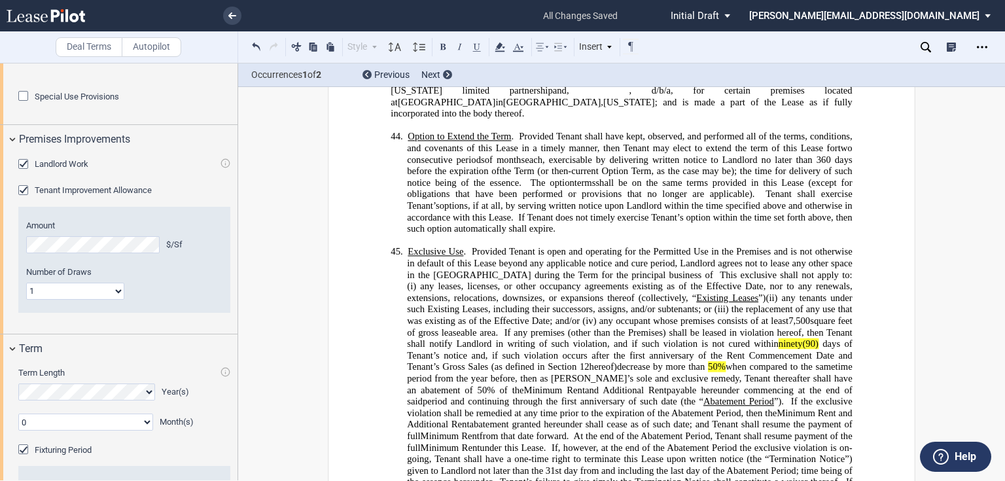
drag, startPoint x: 540, startPoint y: 338, endPoint x: 584, endPoint y: 339, distance: 43.2
click at [584, 339] on span "Exclusive Use . Provided Tenant is open and operating for the Permitted Use in …" at bounding box center [630, 320] width 447 height 149
click at [500, 42] on icon at bounding box center [500, 47] width 16 height 16
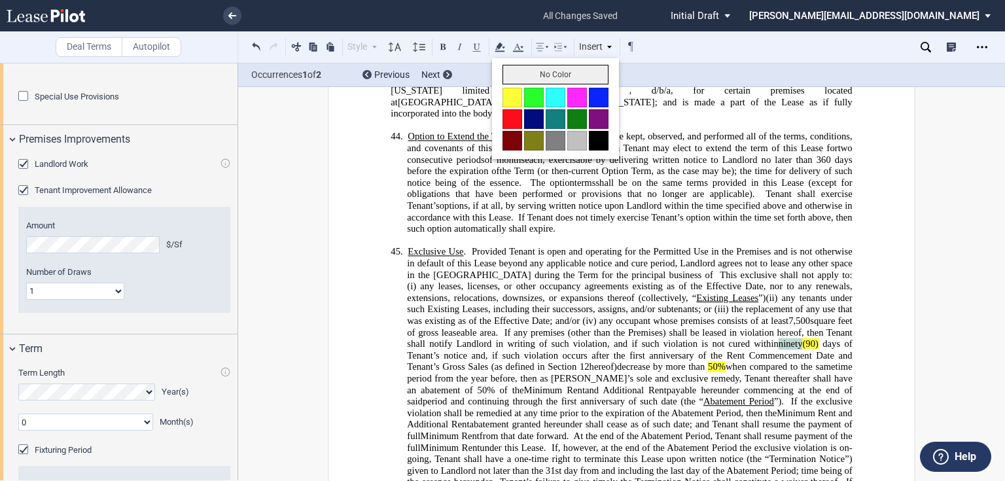
click at [535, 68] on button "No Color" at bounding box center [555, 75] width 106 height 20
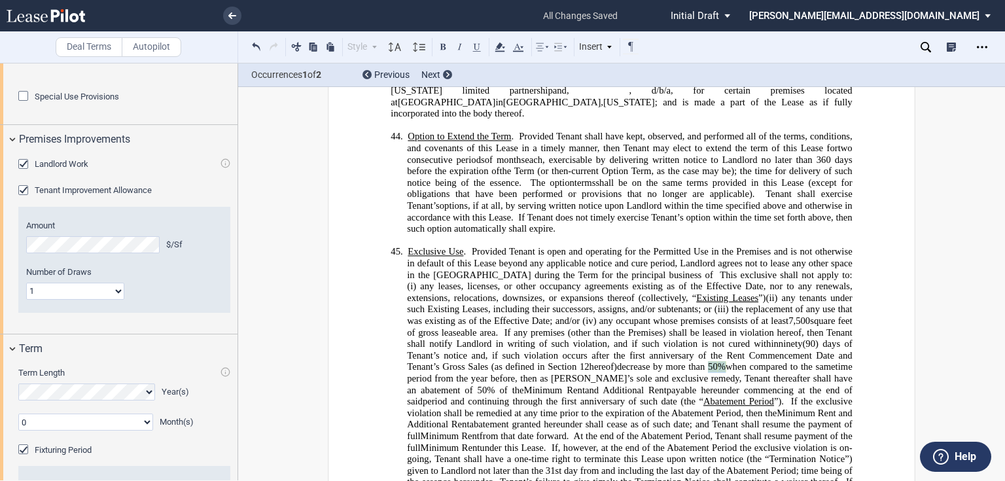
drag, startPoint x: 463, startPoint y: 361, endPoint x: 481, endPoint y: 364, distance: 17.9
click at [481, 364] on span "Exclusive Use . Provided Tenant is open and operating for the Permitted Use in …" at bounding box center [630, 320] width 447 height 149
click at [498, 47] on use at bounding box center [500, 47] width 10 height 9
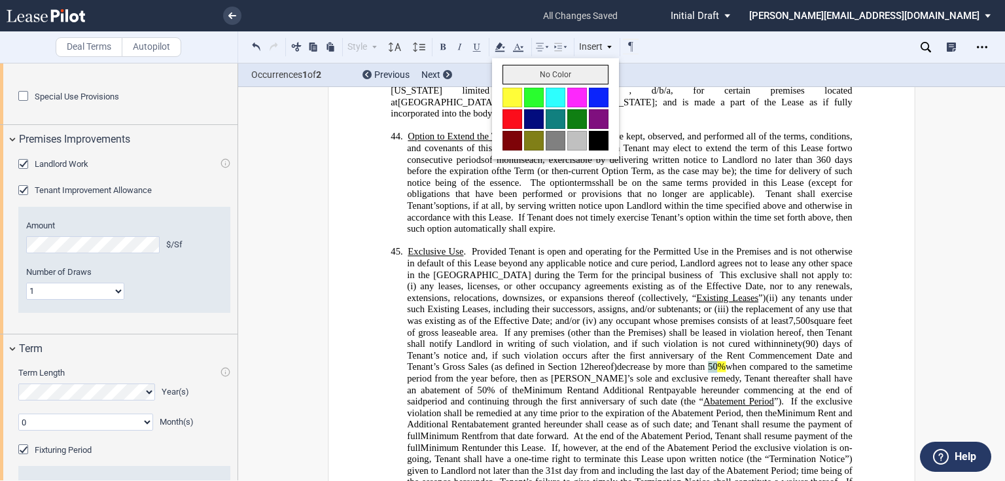
click at [522, 78] on button "No Color" at bounding box center [555, 75] width 106 height 20
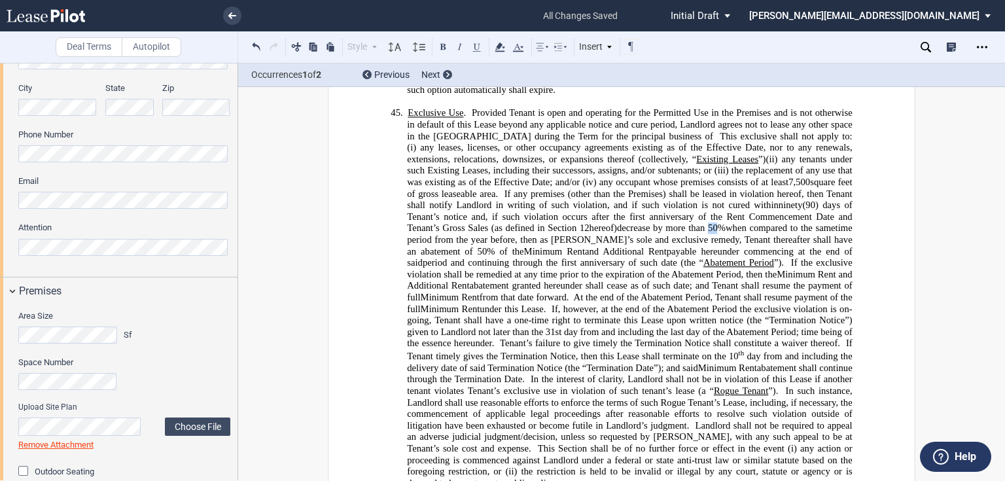
scroll to position [9002, 0]
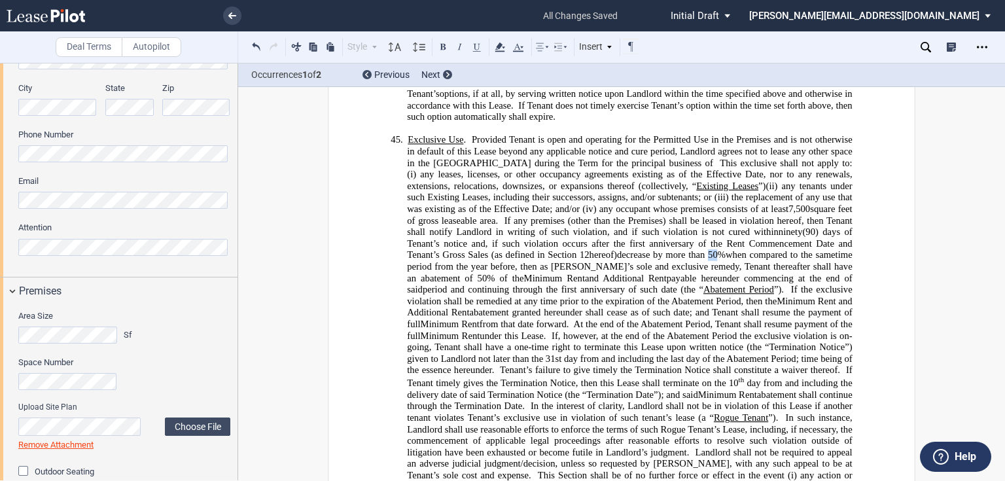
click at [788, 205] on span "7,500" at bounding box center [799, 208] width 22 height 11
drag, startPoint x: 560, startPoint y: 204, endPoint x: 550, endPoint y: 204, distance: 9.8
click at [788, 204] on span "﻿4,0" at bounding box center [794, 208] width 12 height 11
click at [441, 48] on button at bounding box center [443, 47] width 16 height 16
click at [615, 249] on span "time period from the year before, then as [PERSON_NAME]’s sole and exclusive re…" at bounding box center [630, 266] width 447 height 34
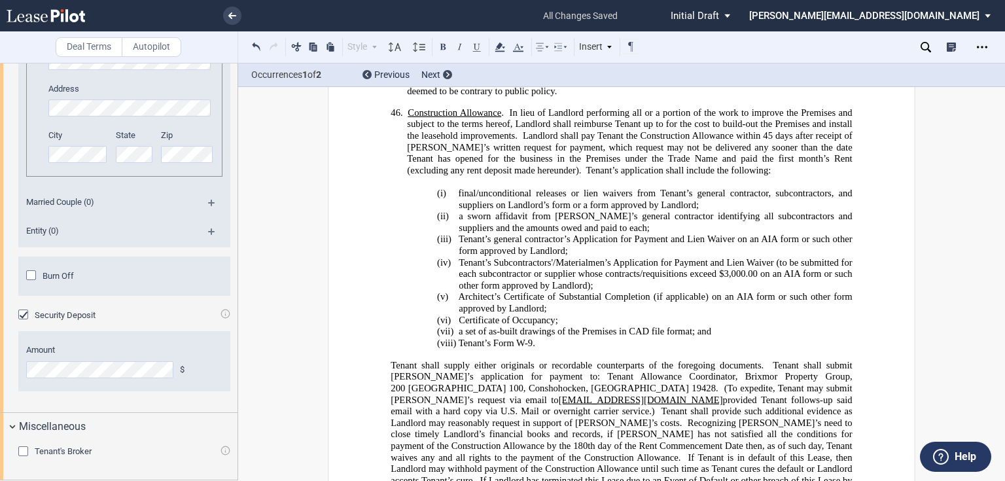
scroll to position [2889, 0]
click at [22, 454] on div "Tenant's Broker" at bounding box center [24, 452] width 13 height 13
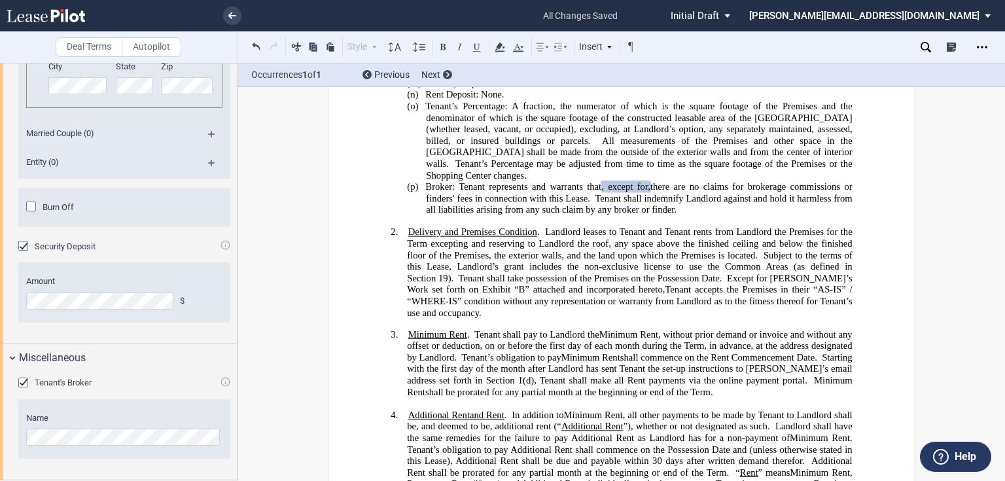
scroll to position [1176, 0]
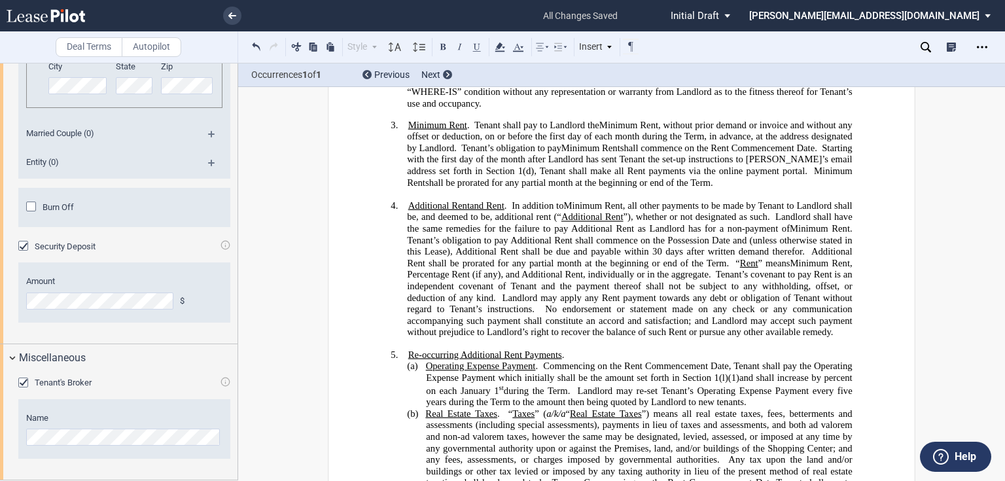
click at [589, 211] on span "Minimum Rent" at bounding box center [593, 205] width 59 height 11
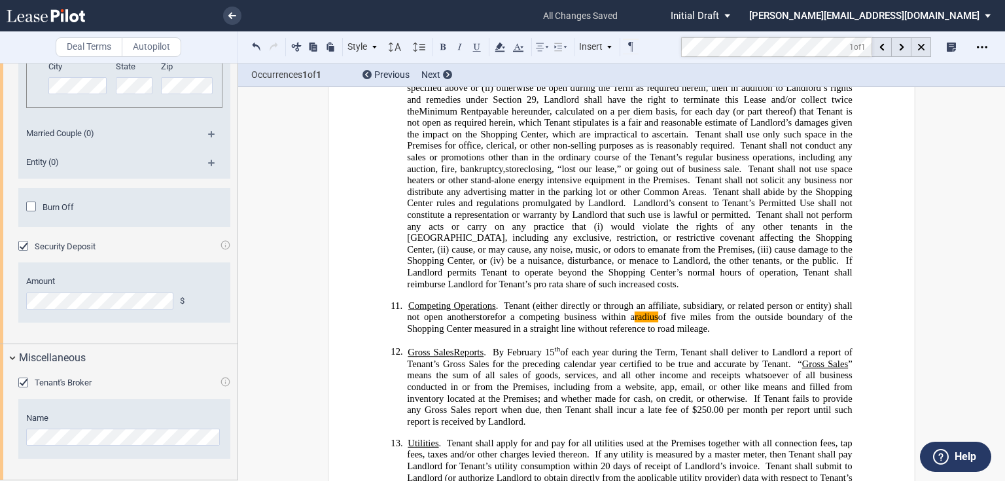
scroll to position [2617, 0]
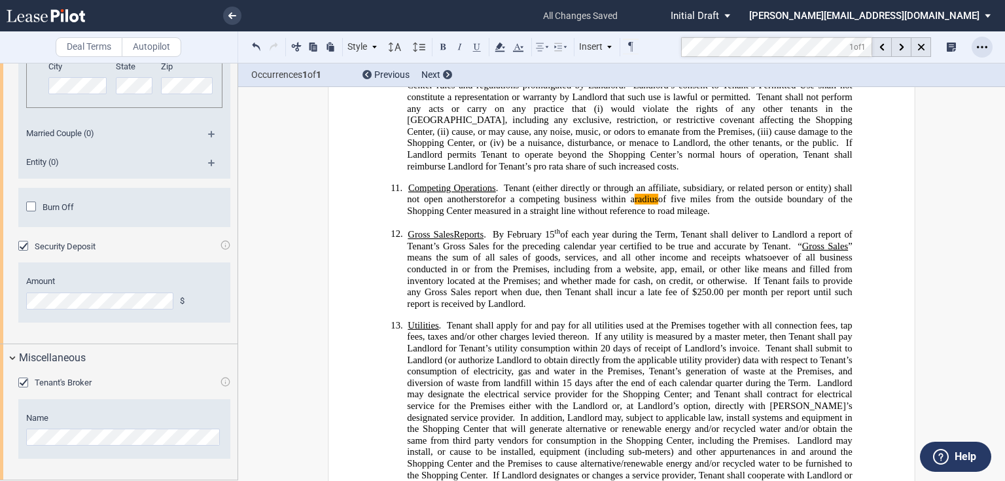
click at [971, 46] on div "Open Lease options menu" at bounding box center [981, 47] width 21 height 21
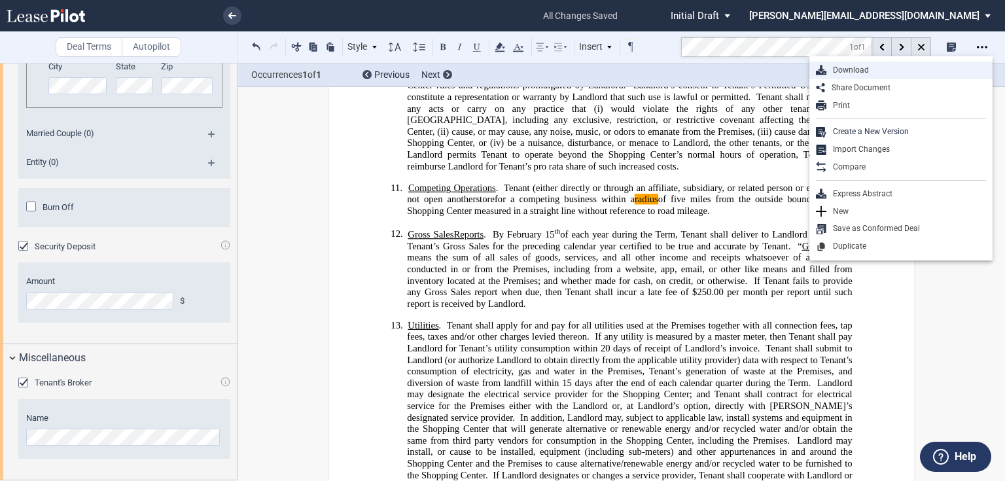
click at [848, 69] on div "Download" at bounding box center [906, 70] width 160 height 11
